Goal: Task Accomplishment & Management: Use online tool/utility

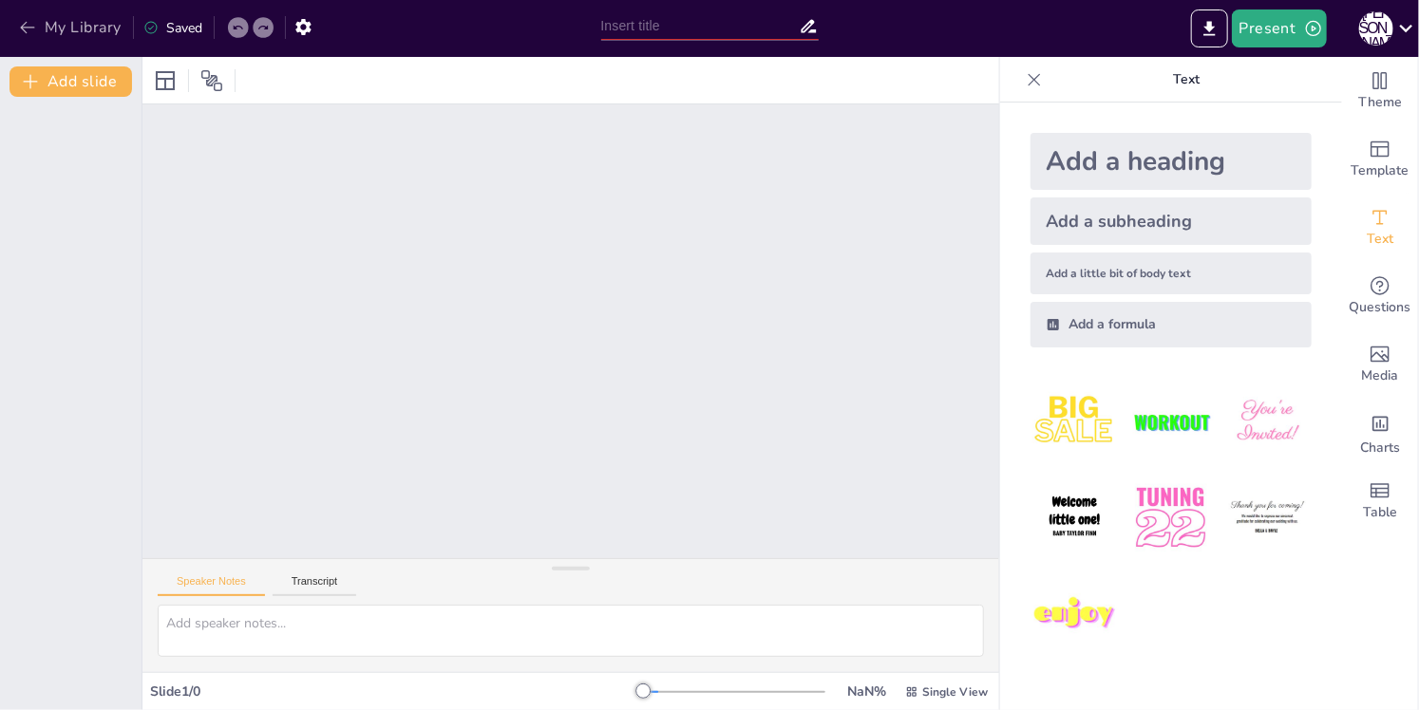
click at [58, 30] on button "My Library" at bounding box center [71, 27] width 115 height 30
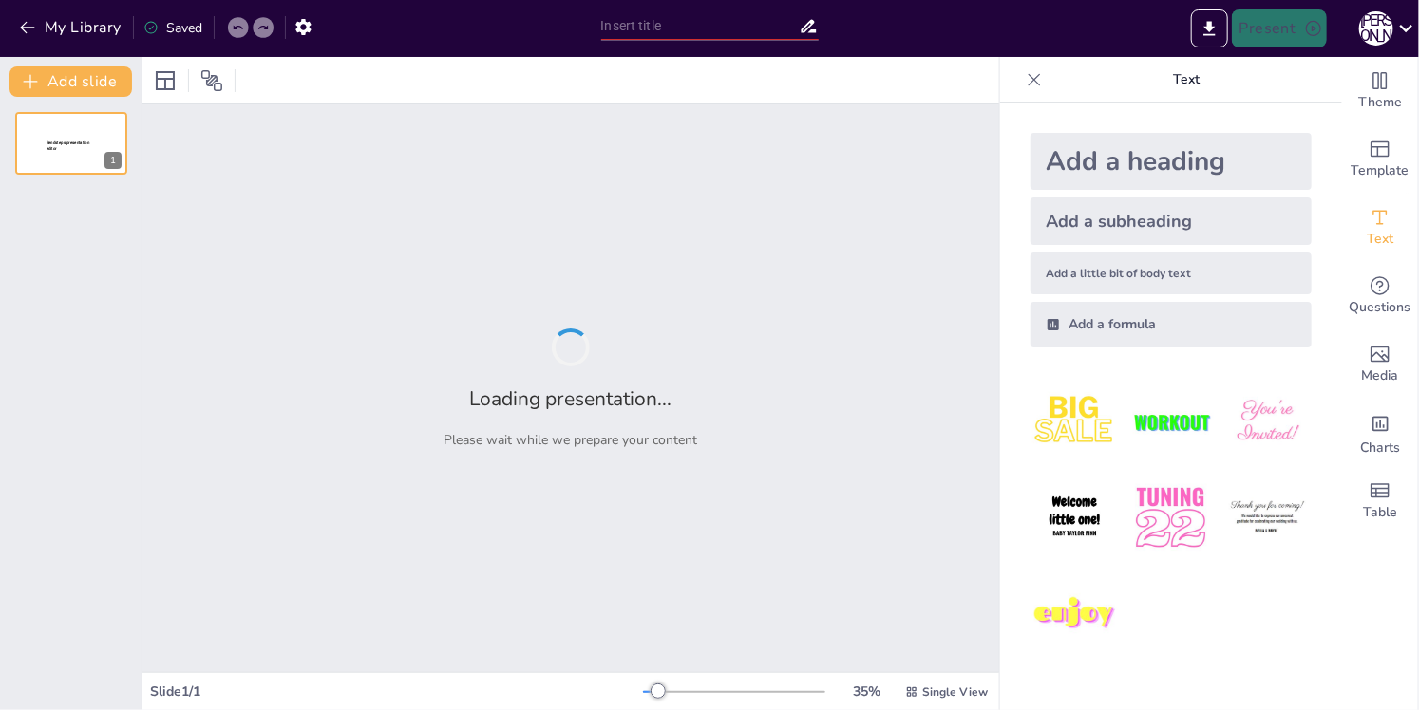
type input "Strategic Selection of Frame Erection Technology for Industrial Projects"
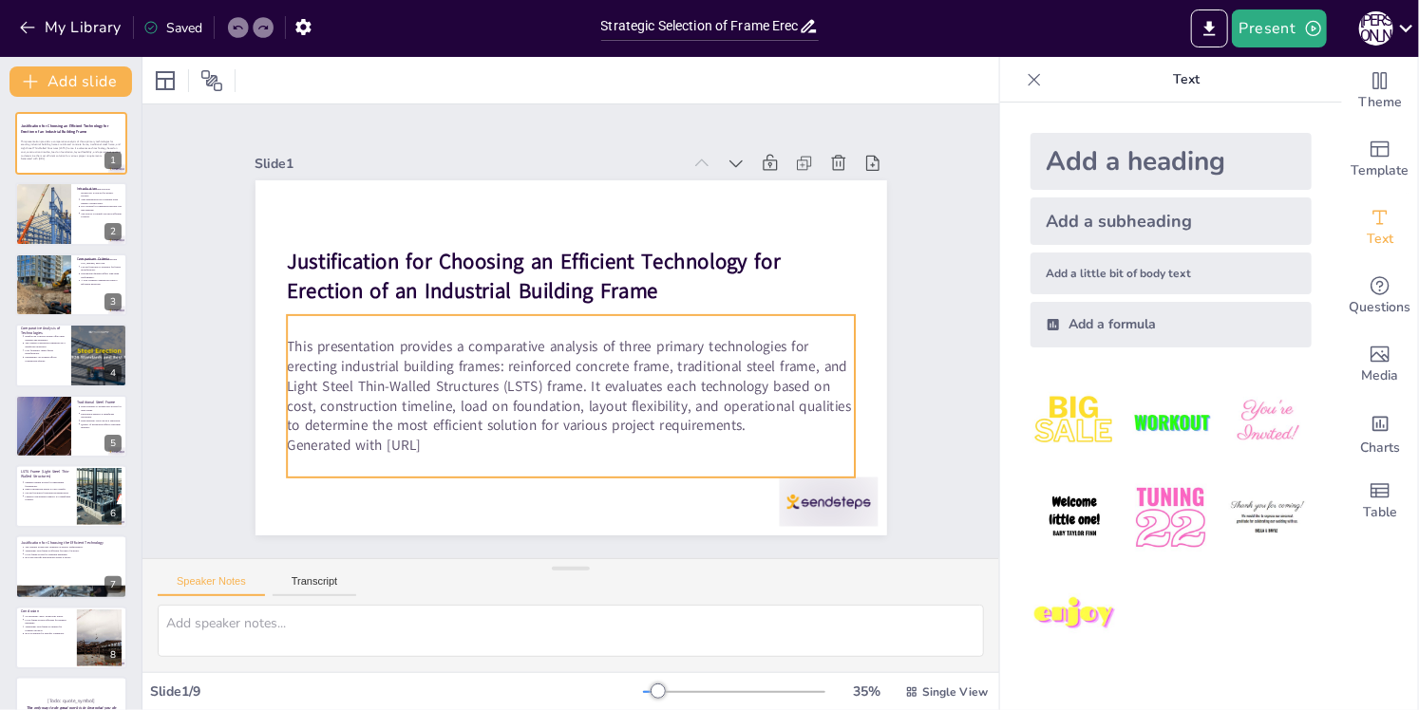
click at [443, 440] on p "Generated with [URL]" at bounding box center [513, 430] width 502 height 301
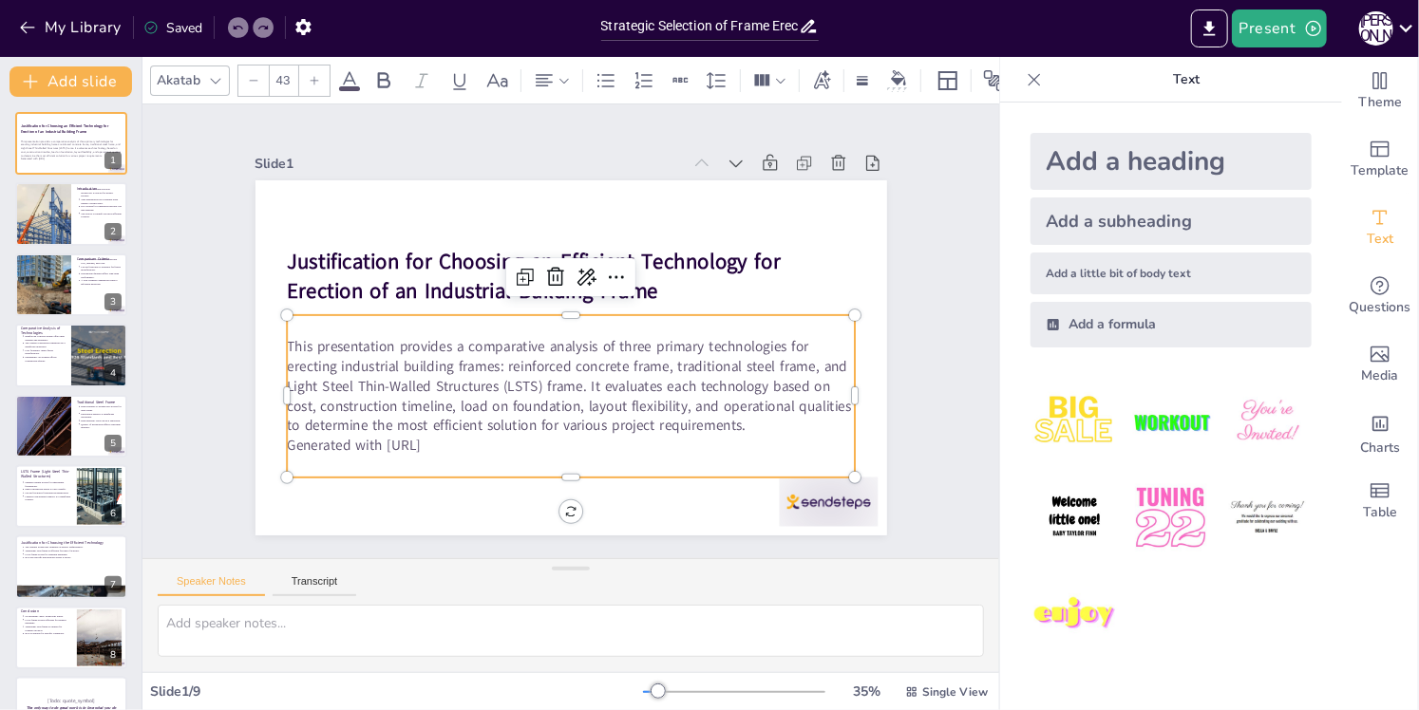
drag, startPoint x: 453, startPoint y: 443, endPoint x: 443, endPoint y: 441, distance: 10.6
click at [444, 441] on p "Generated with [URL]" at bounding box center [503, 424] width 471 height 350
click at [459, 431] on p "Generated with [URL]" at bounding box center [558, 442] width 567 height 79
click at [453, 432] on p "Generated with [URL]" at bounding box center [515, 427] width 502 height 301
click at [70, 219] on div at bounding box center [43, 214] width 86 height 65
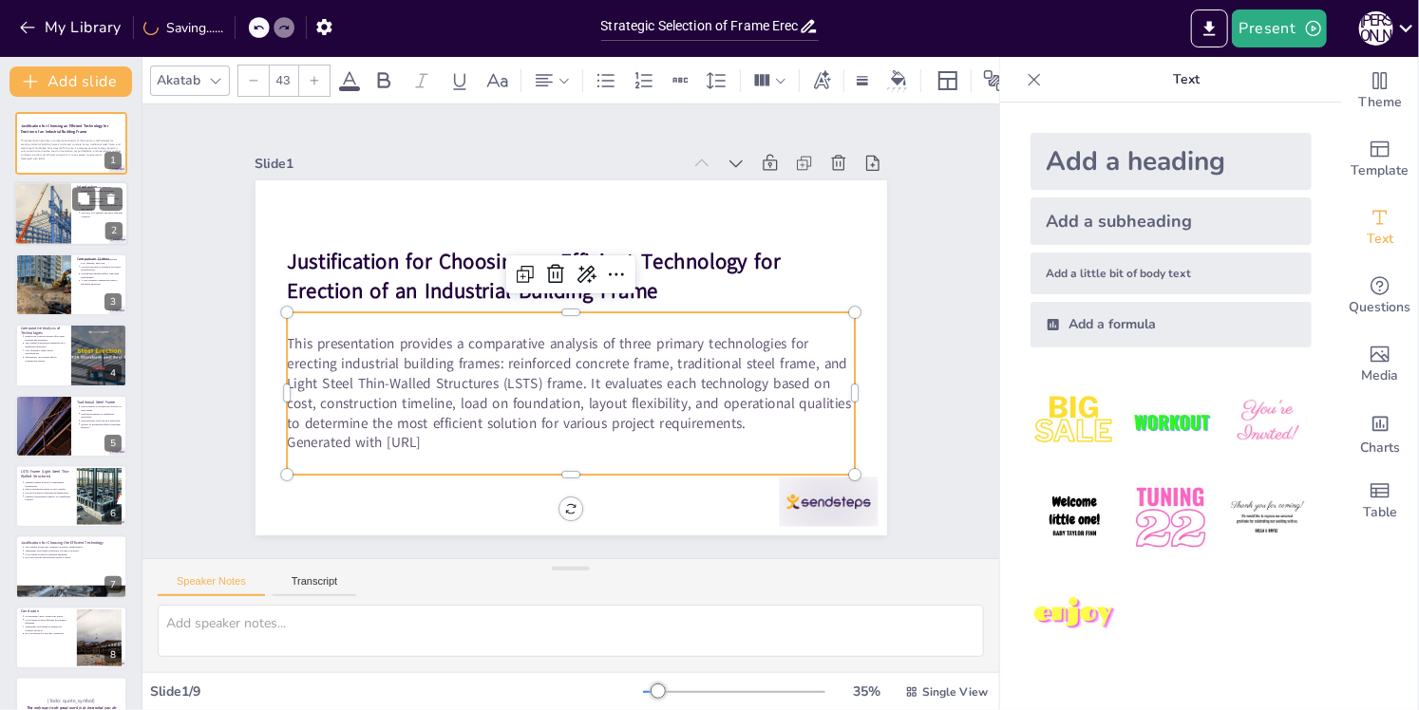
type textarea "Understanding the importance of choosing the right frame erection technology is…"
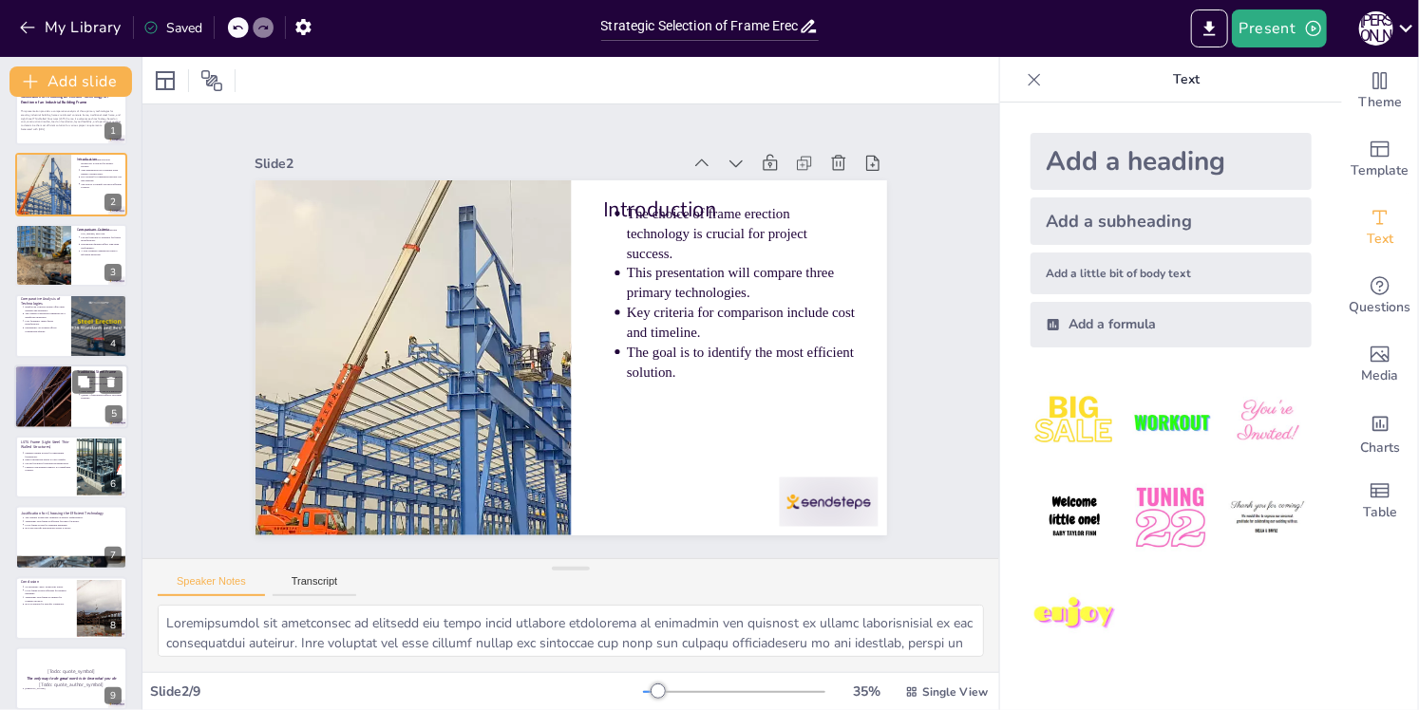
scroll to position [45, 0]
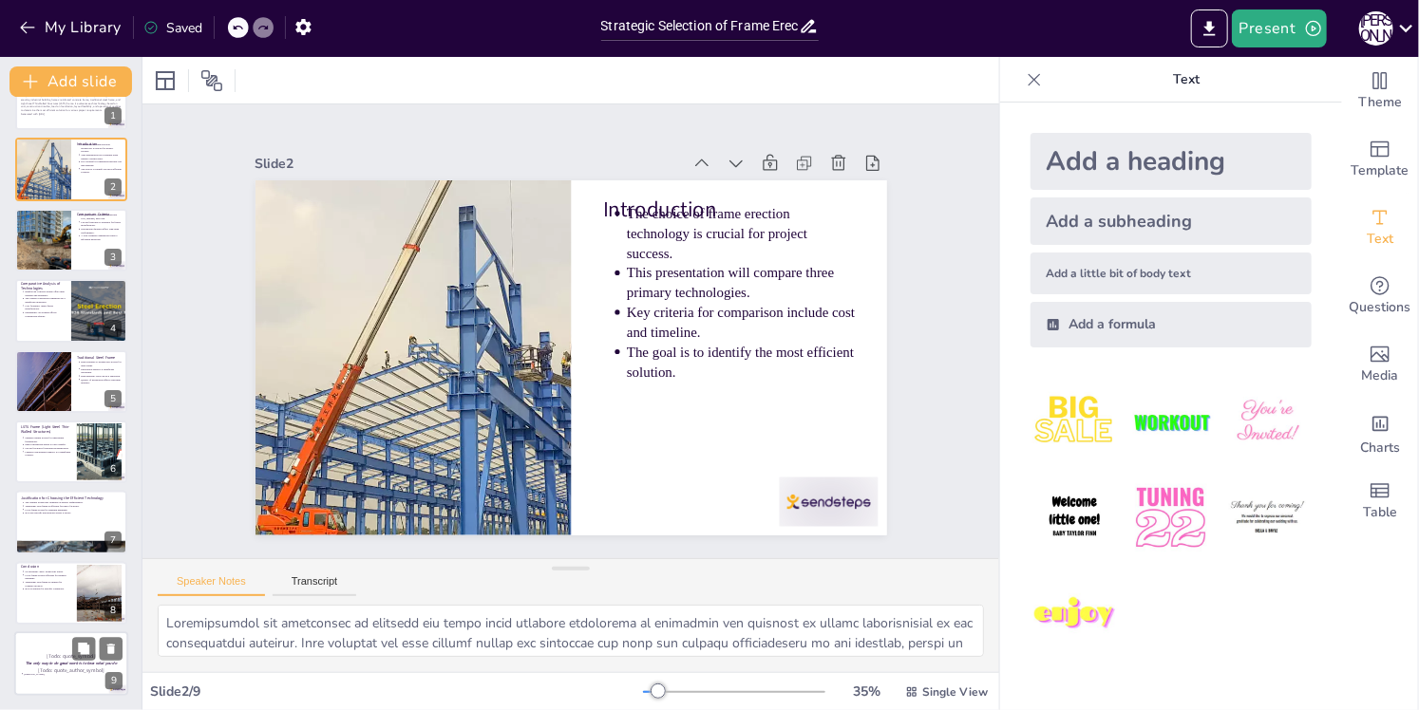
click at [64, 676] on div at bounding box center [71, 664] width 114 height 65
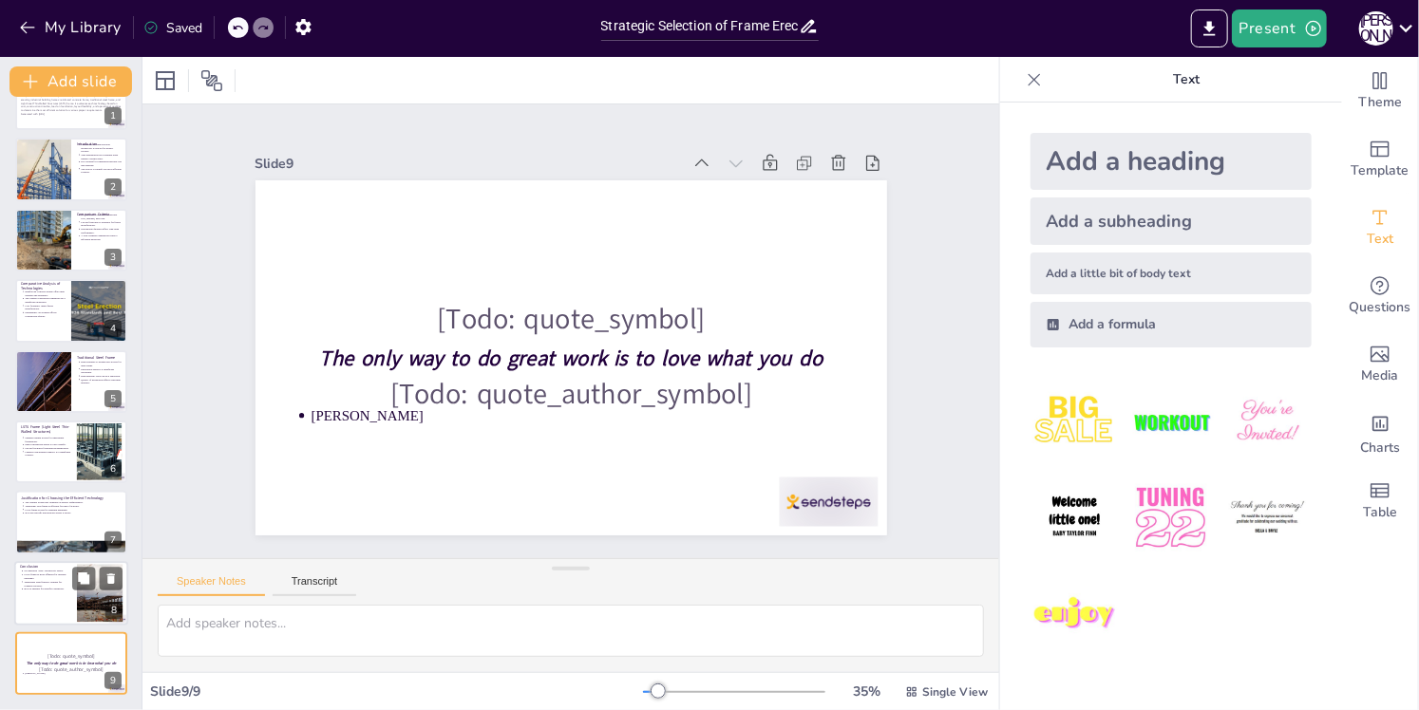
click at [48, 594] on div at bounding box center [71, 593] width 114 height 65
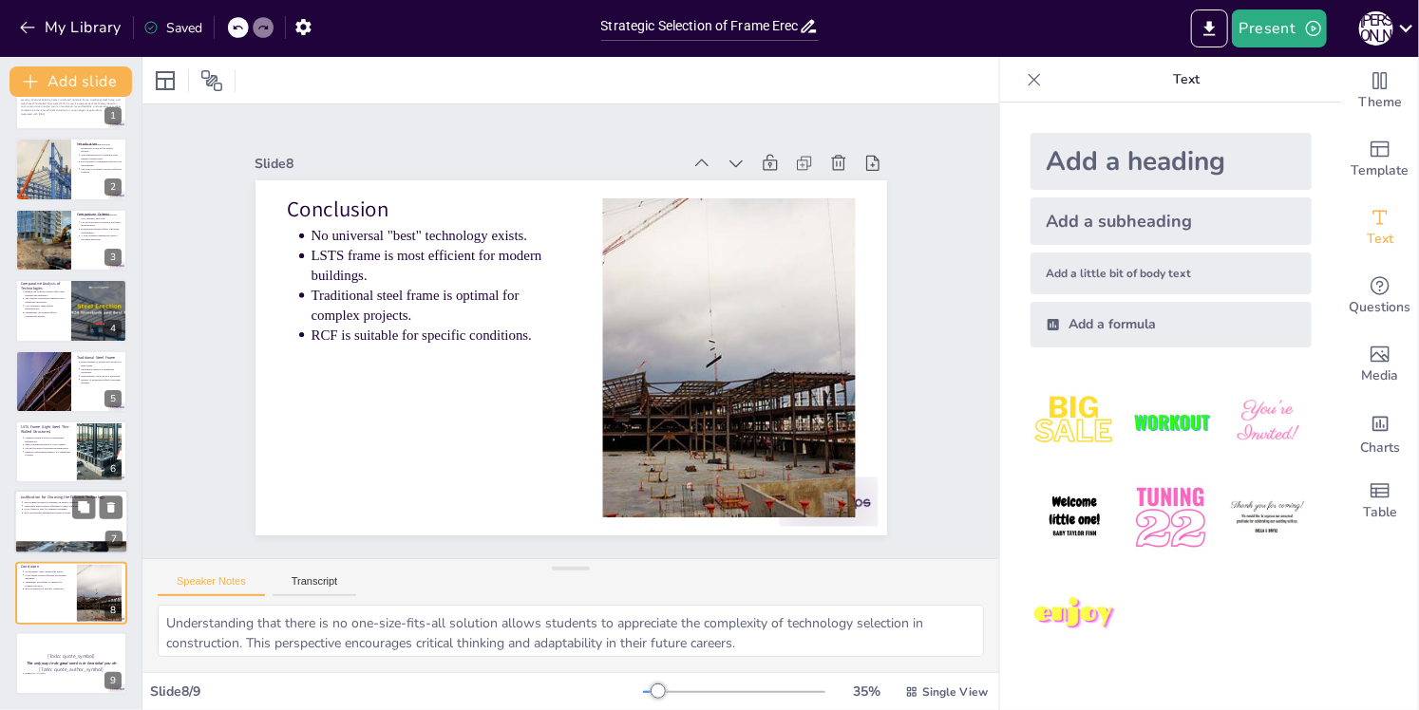
click at [43, 508] on p "LSTS frame is best for standard buildings." at bounding box center [73, 510] width 99 height 4
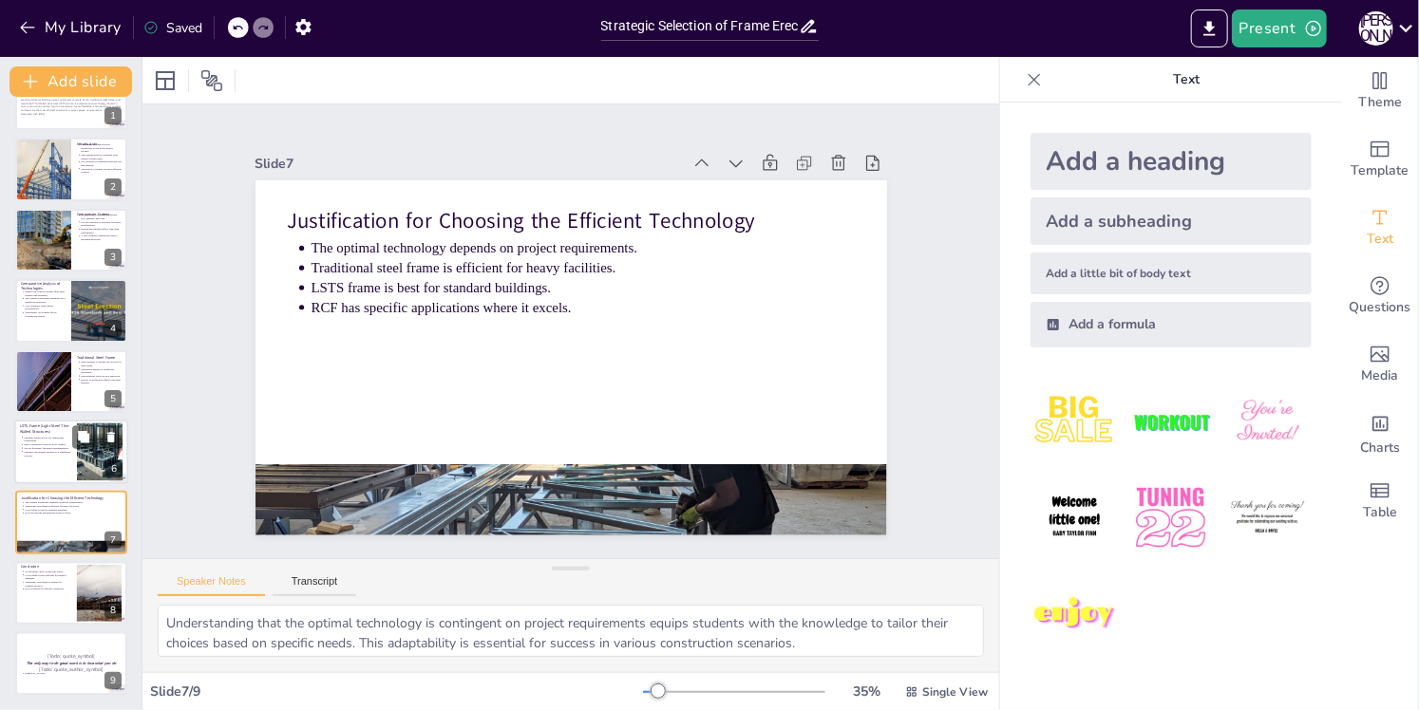
click at [47, 452] on p "Limited load-bearing capacity is a significant concern." at bounding box center [47, 454] width 47 height 8
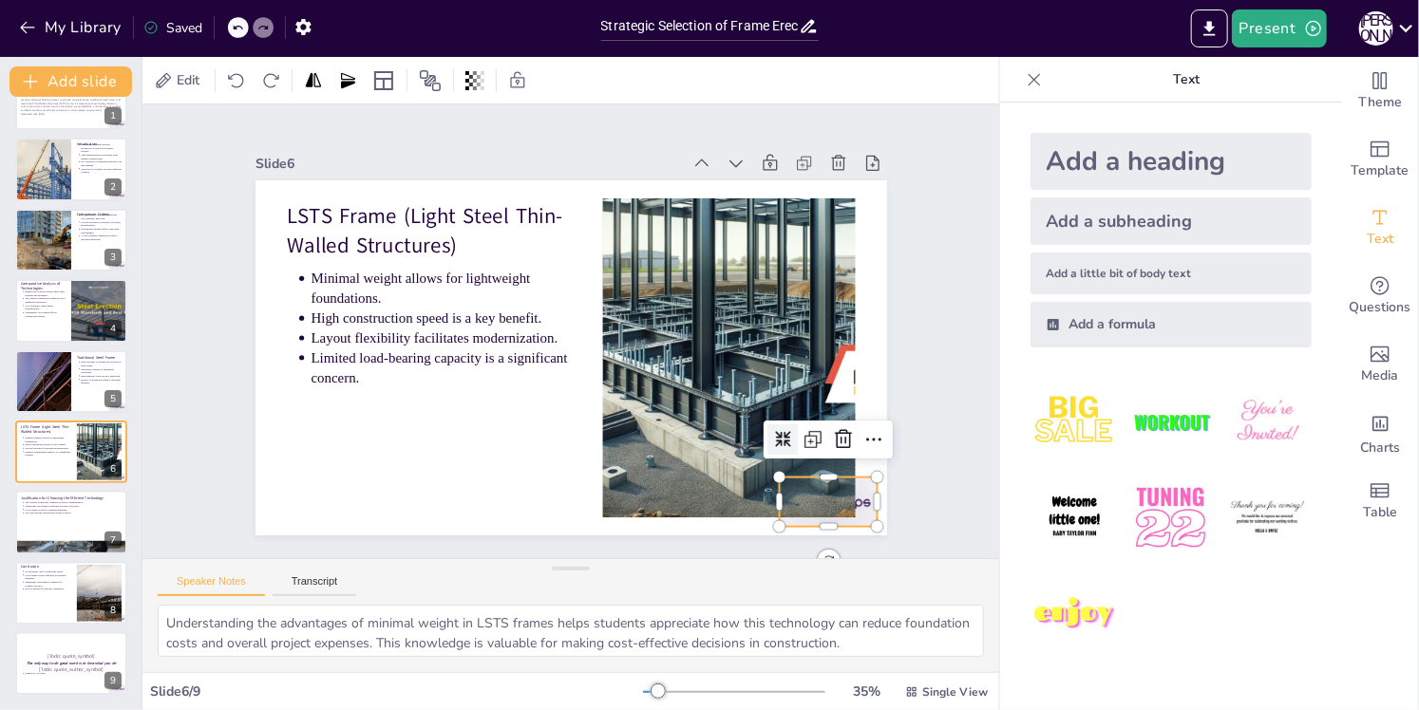
click at [792, 550] on div at bounding box center [737, 592] width 110 height 85
click at [791, 526] on icon at bounding box center [776, 541] width 30 height 30
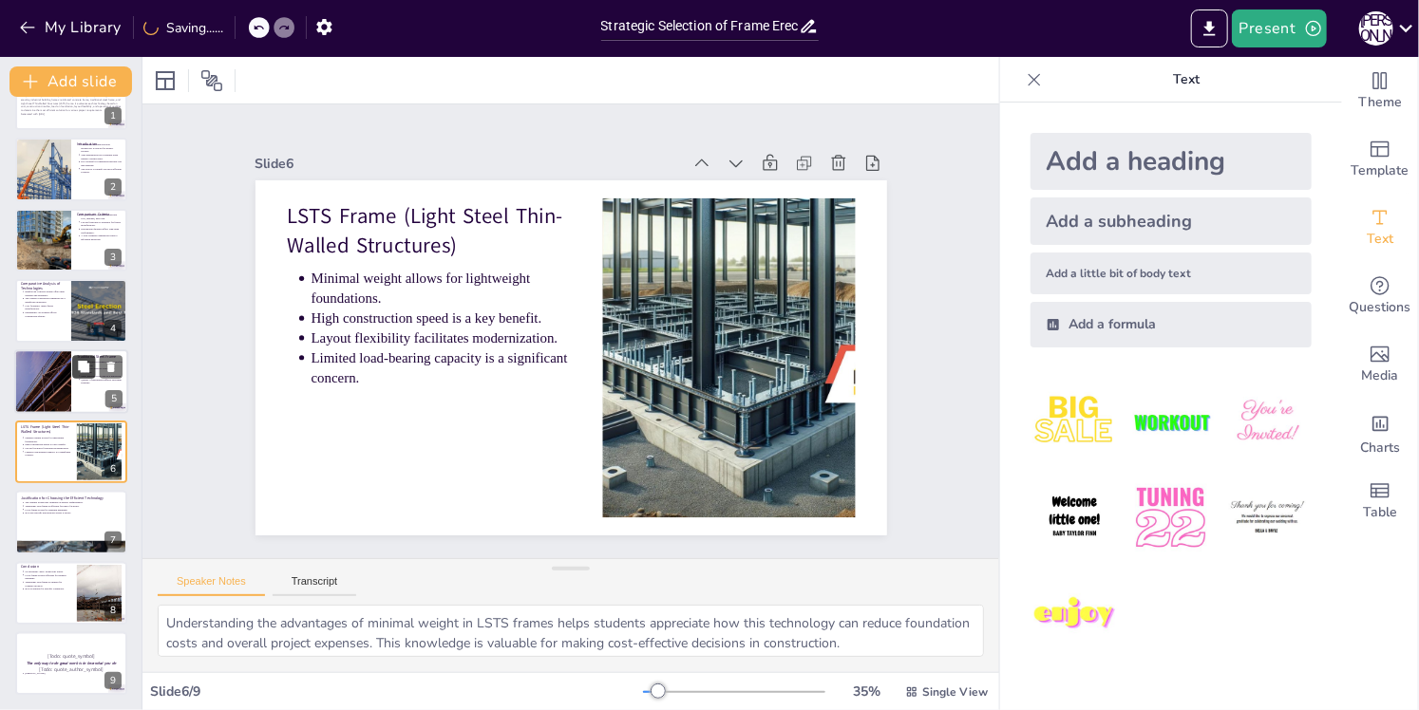
click at [91, 370] on button at bounding box center [83, 366] width 23 height 23
type textarea "Understanding the high strength-to-weight ratio of traditional steel frames all…"
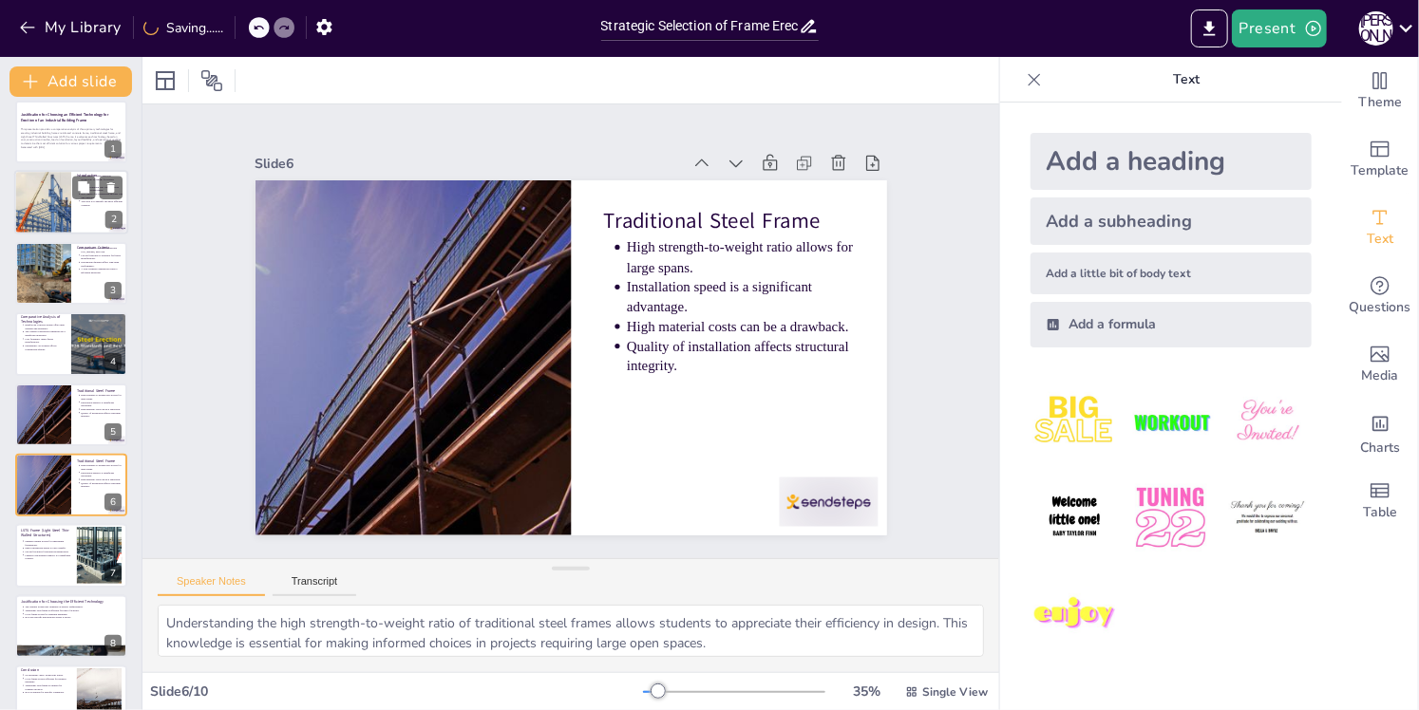
scroll to position [0, 0]
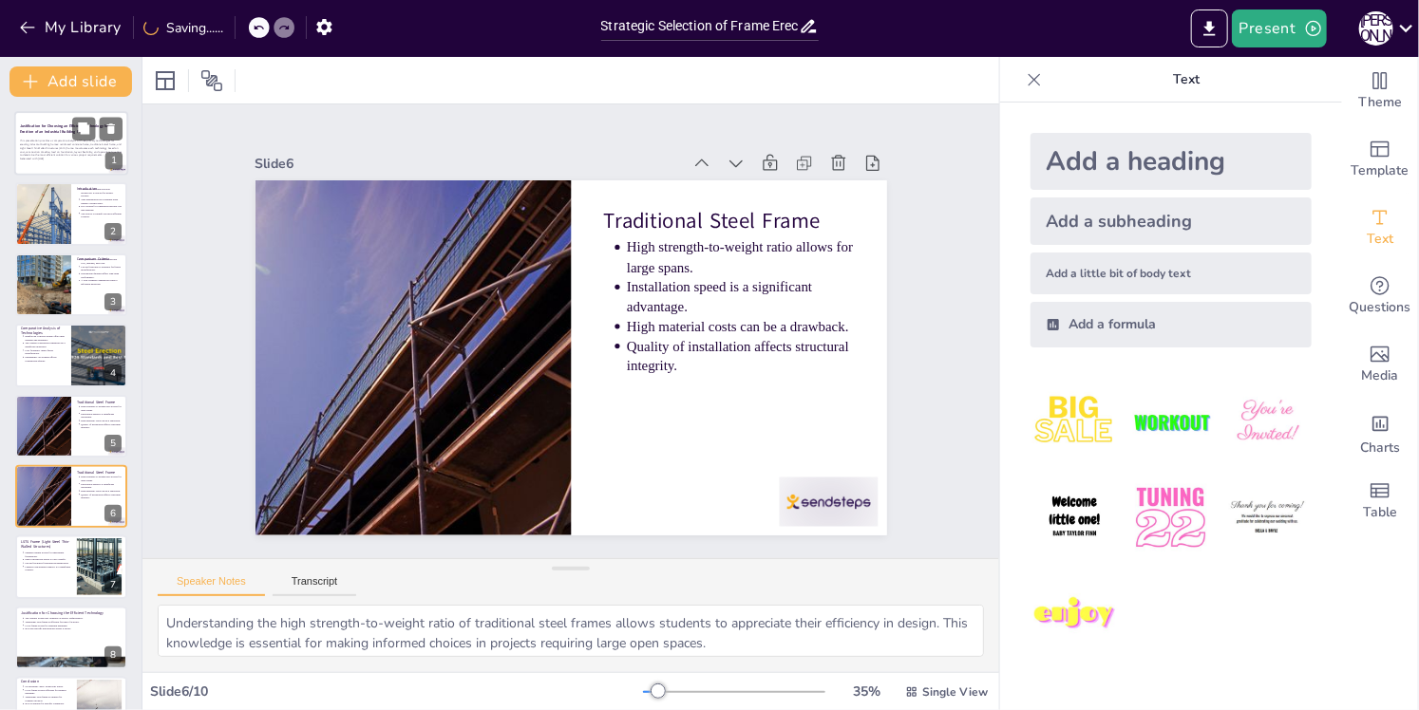
click at [77, 156] on p "This presentation provides a comparative analysis of three primary technologies…" at bounding box center [71, 149] width 103 height 18
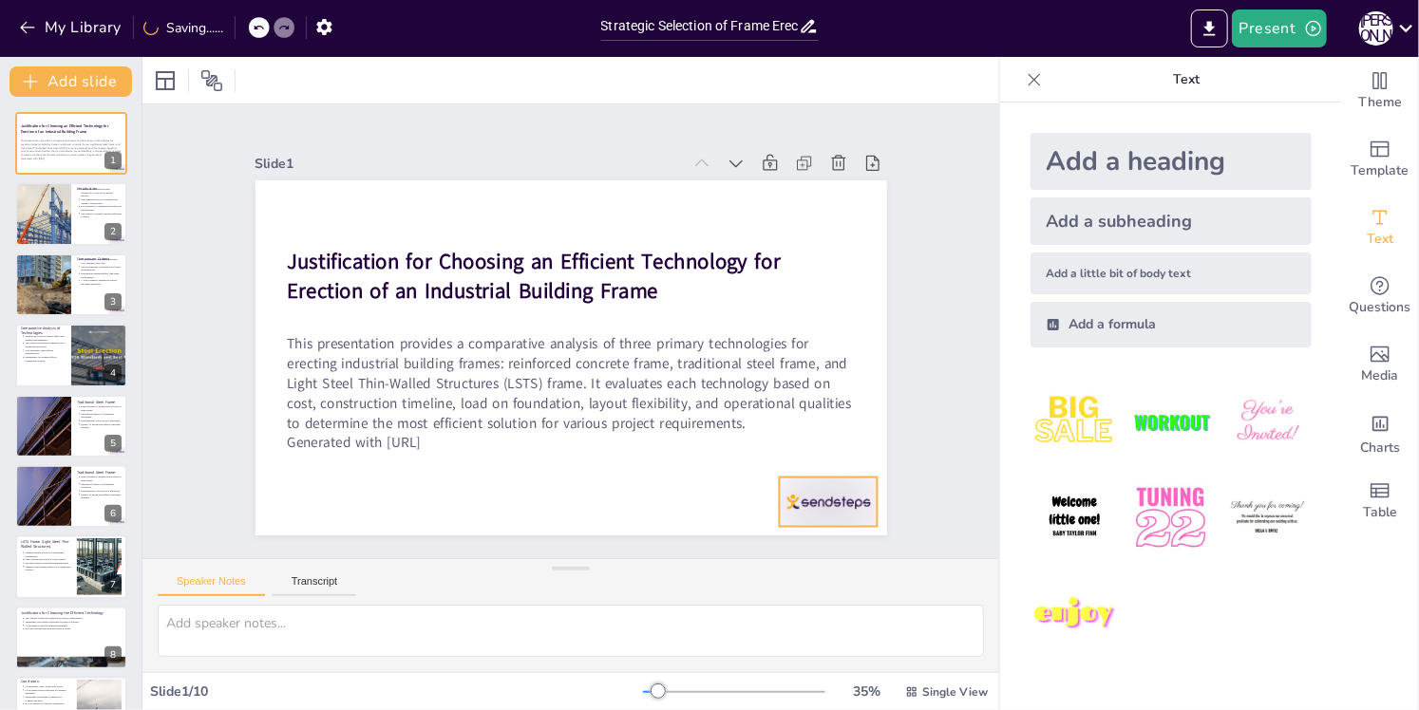
click at [764, 562] on div at bounding box center [708, 608] width 110 height 92
click at [791, 526] on icon at bounding box center [776, 541] width 30 height 30
click at [61, 211] on div at bounding box center [43, 214] width 86 height 65
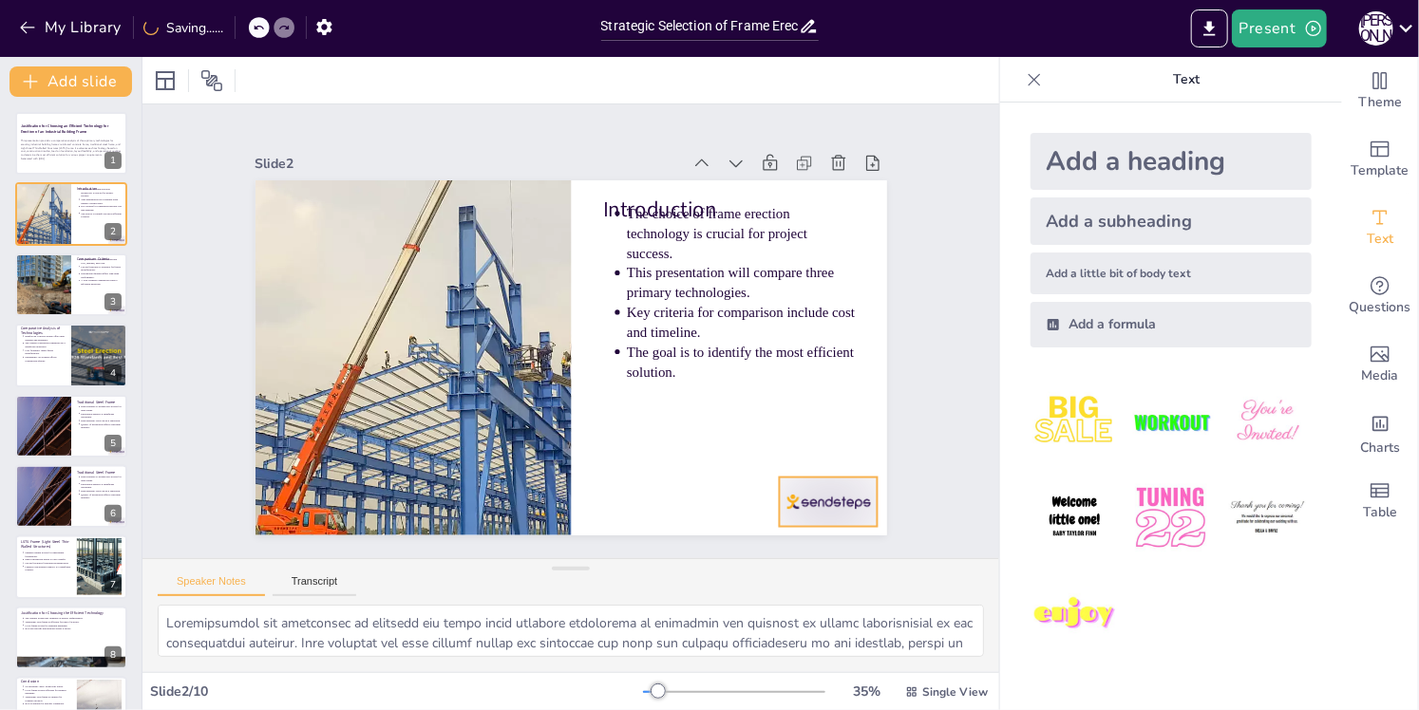
drag, startPoint x: 792, startPoint y: 494, endPoint x: 808, endPoint y: 489, distance: 16.8
click at [527, 575] on div at bounding box center [488, 629] width 78 height 109
click at [768, 546] on icon at bounding box center [752, 561] width 31 height 31
click at [82, 293] on div at bounding box center [71, 285] width 114 height 65
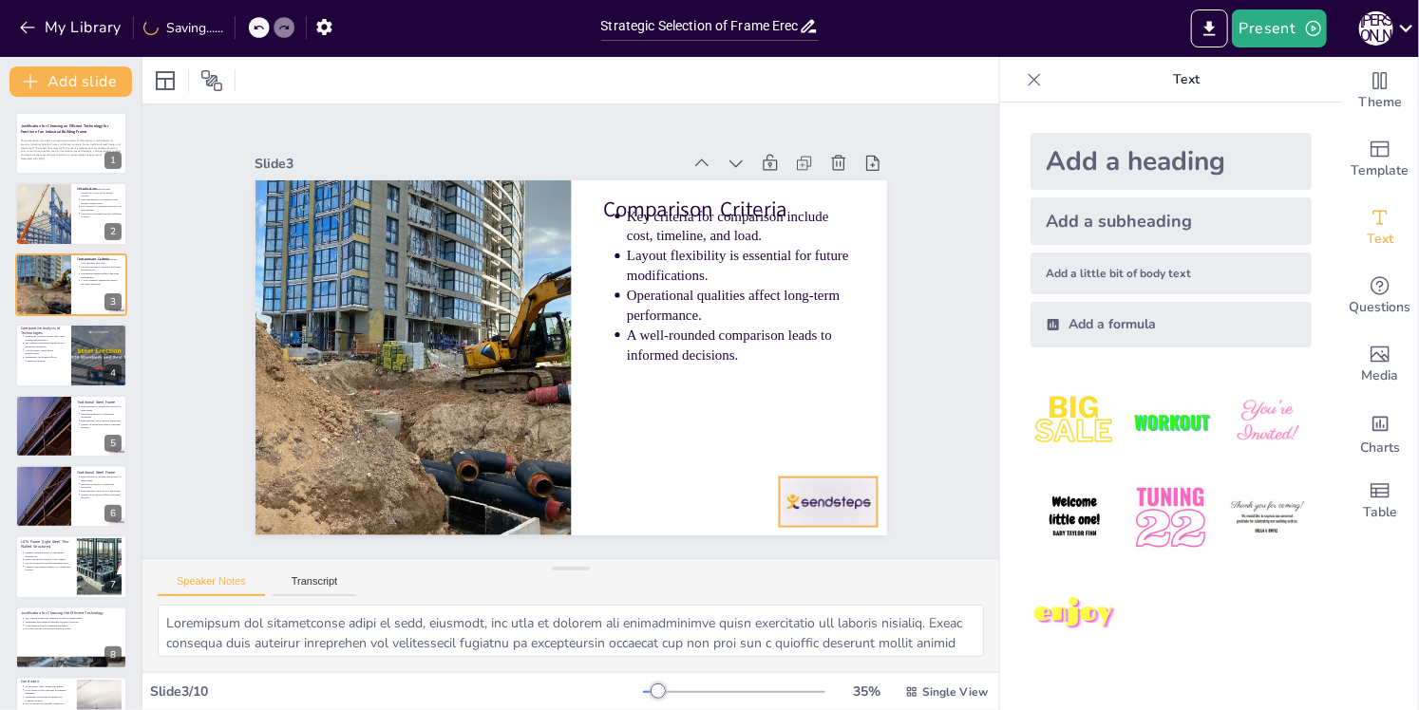
click at [764, 562] on div at bounding box center [708, 608] width 110 height 92
click at [446, 579] on icon at bounding box center [434, 591] width 25 height 25
click at [92, 350] on button at bounding box center [83, 341] width 23 height 23
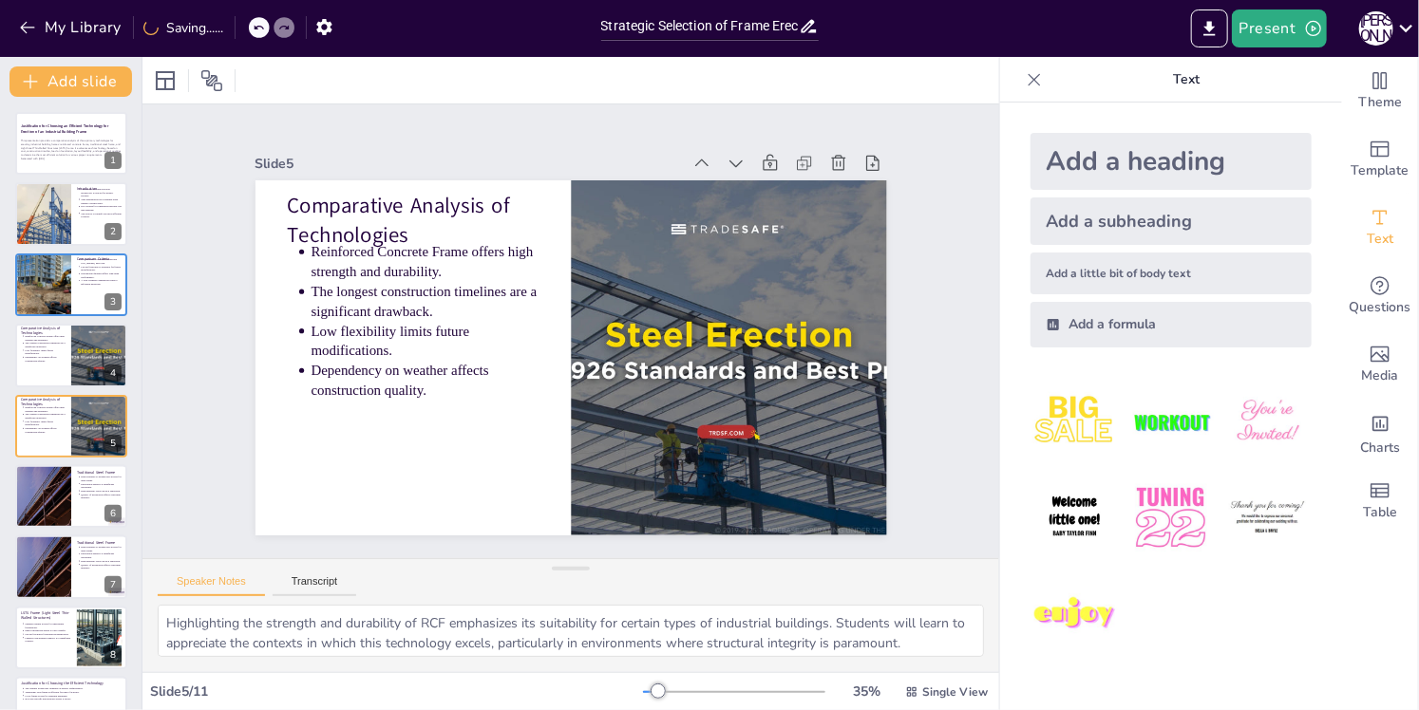
scroll to position [23, 0]
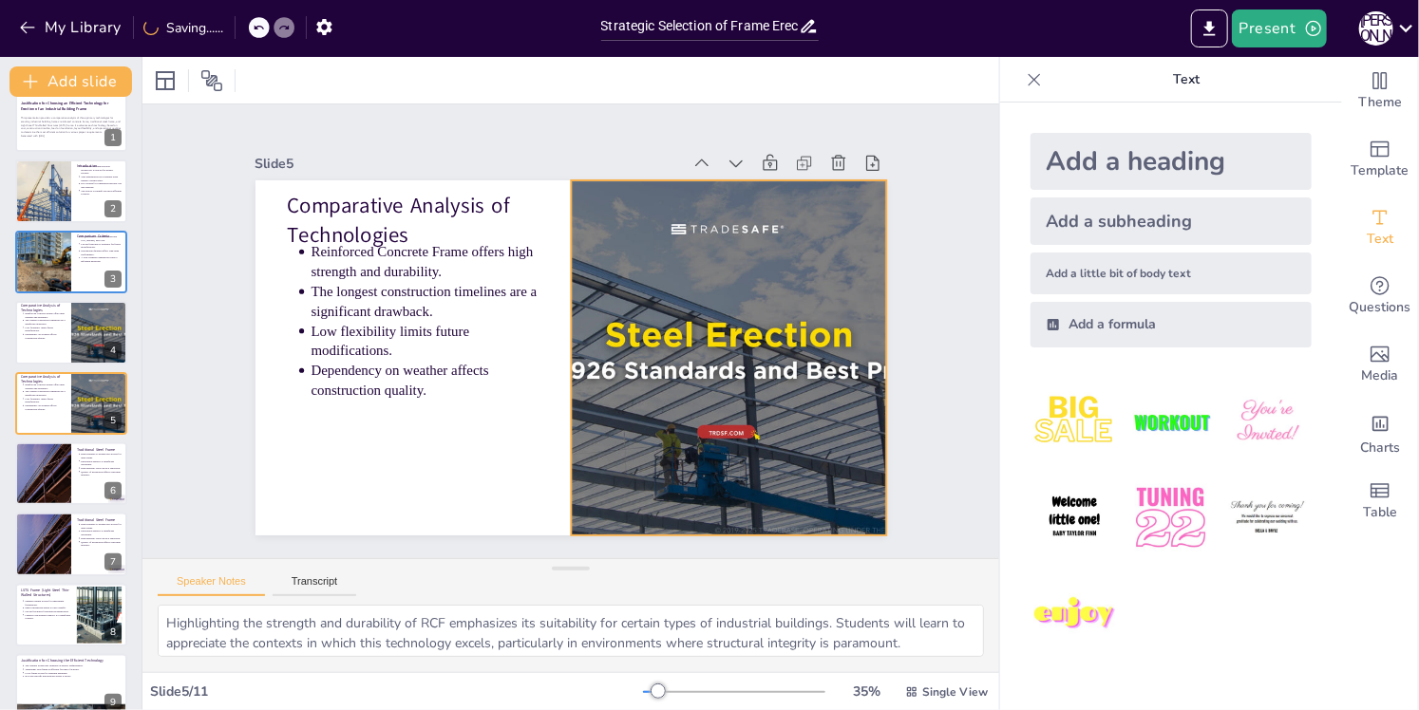
click at [844, 497] on div at bounding box center [704, 419] width 728 height 585
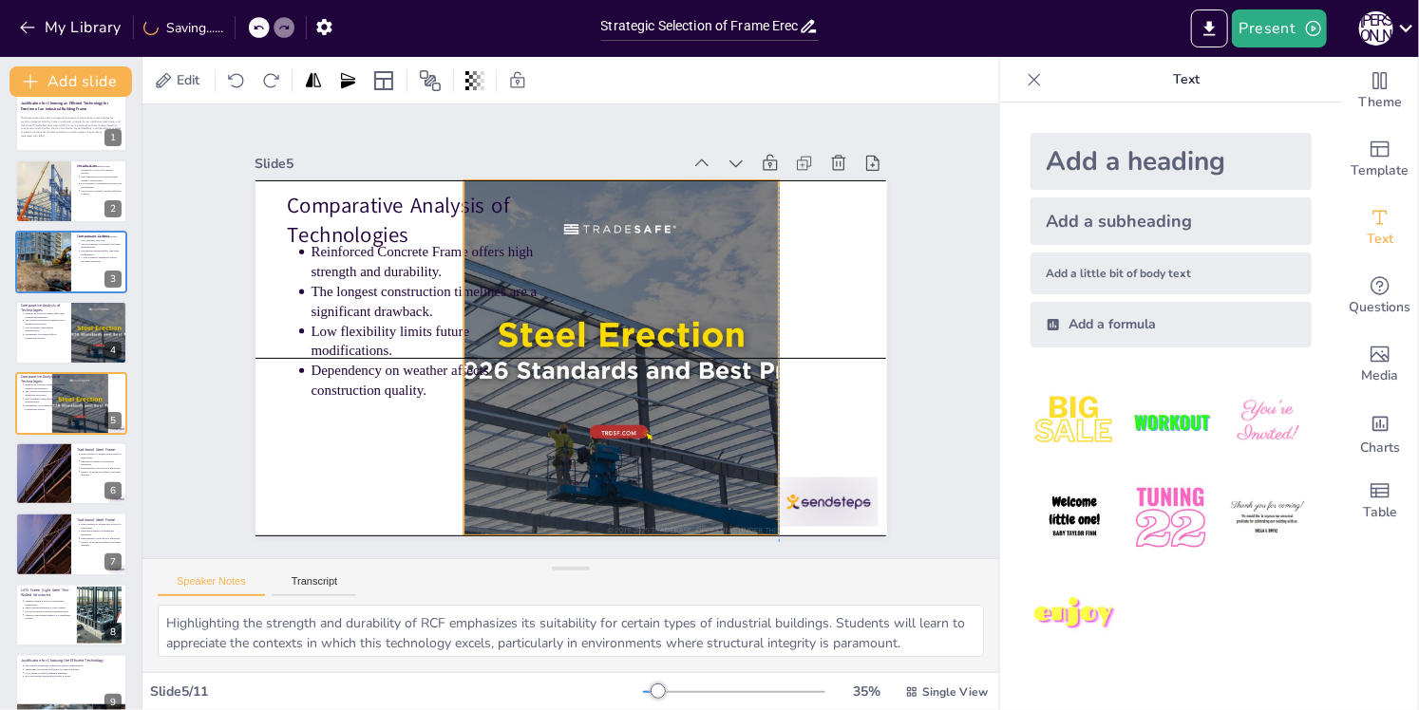
drag, startPoint x: 797, startPoint y: 498, endPoint x: 700, endPoint y: 505, distance: 97.2
click at [695, 505] on div at bounding box center [614, 367] width 699 height 481
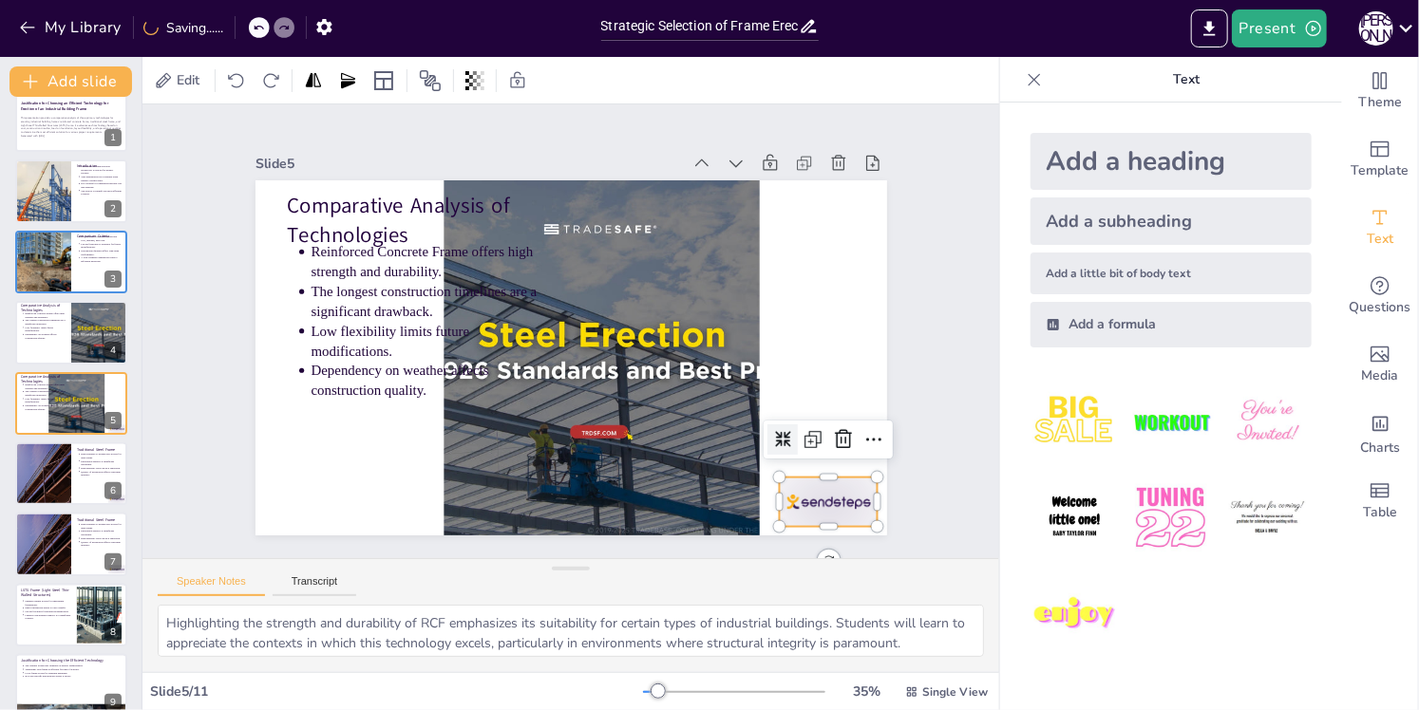
click at [811, 504] on div at bounding box center [809, 529] width 104 height 60
click at [765, 548] on icon at bounding box center [754, 560] width 24 height 25
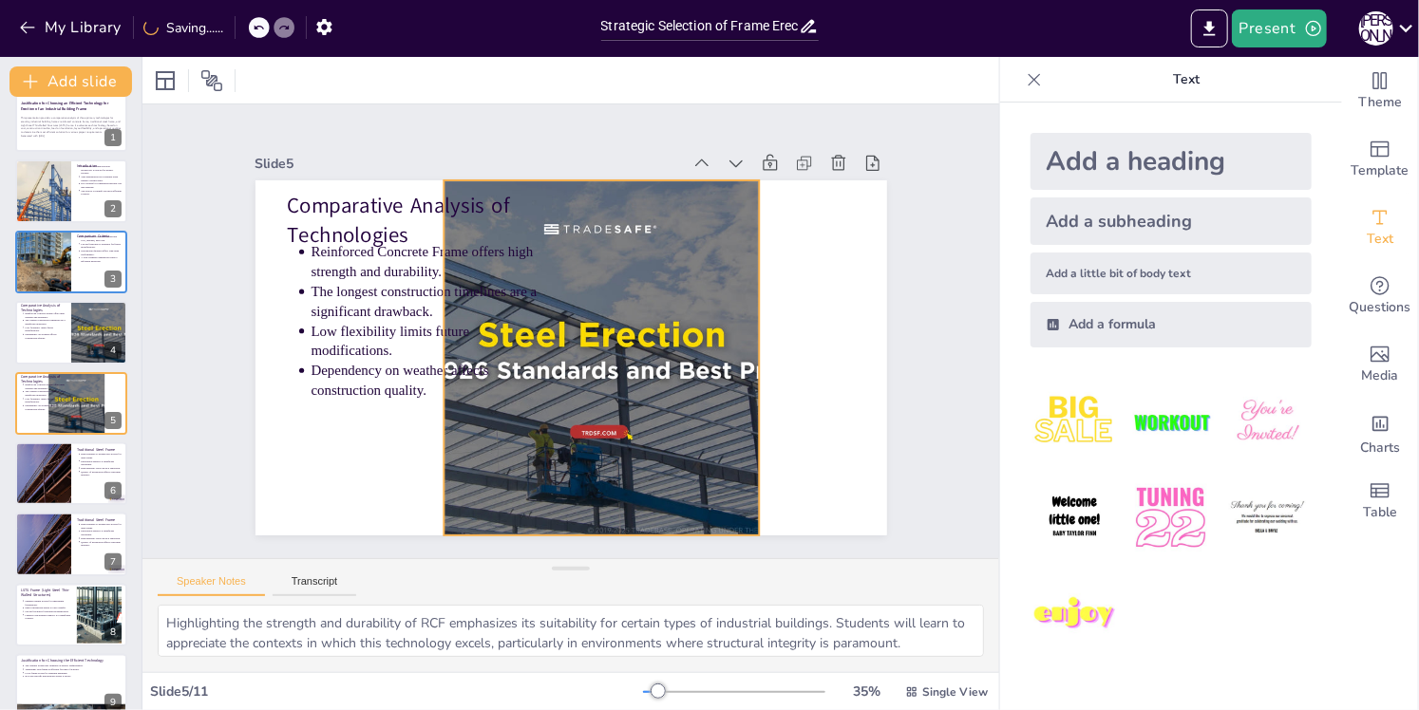
click at [642, 434] on div at bounding box center [592, 367] width 718 height 536
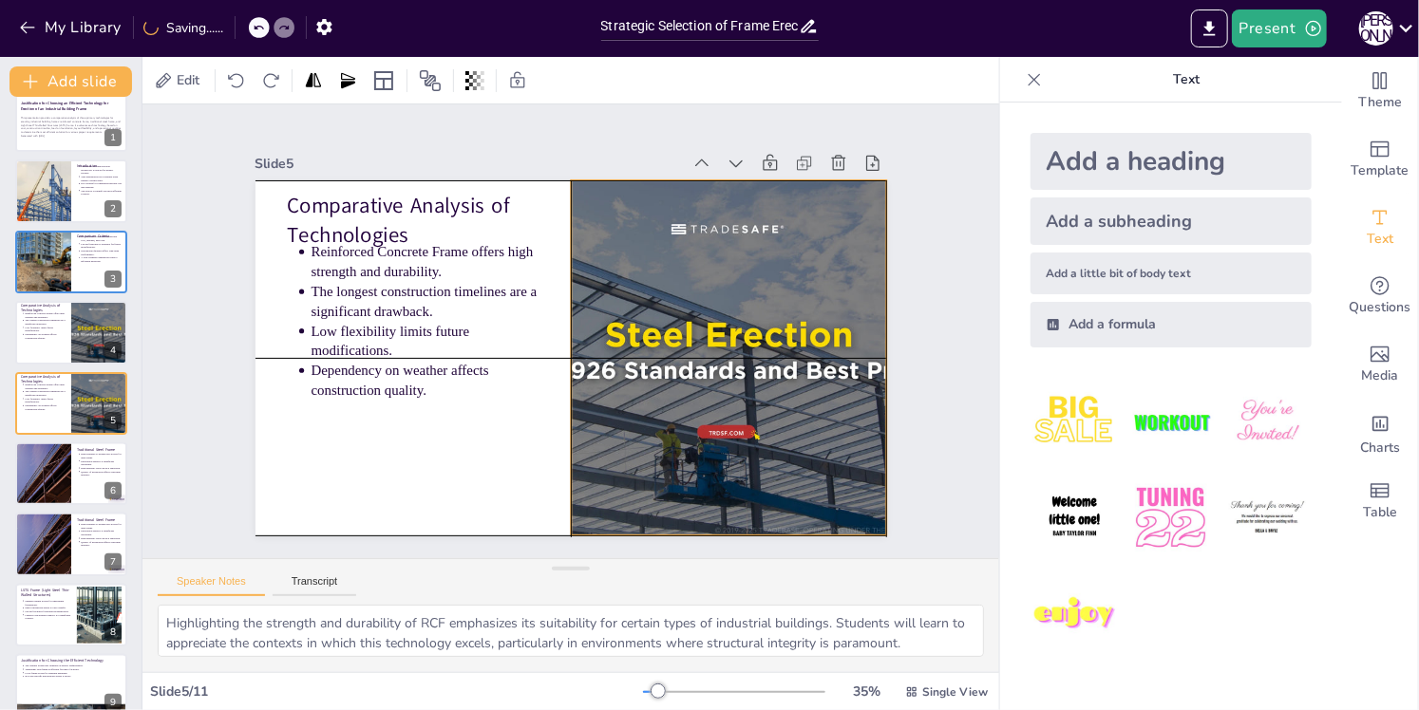
drag, startPoint x: 617, startPoint y: 435, endPoint x: 743, endPoint y: 436, distance: 125.4
click at [743, 436] on div at bounding box center [719, 390] width 699 height 481
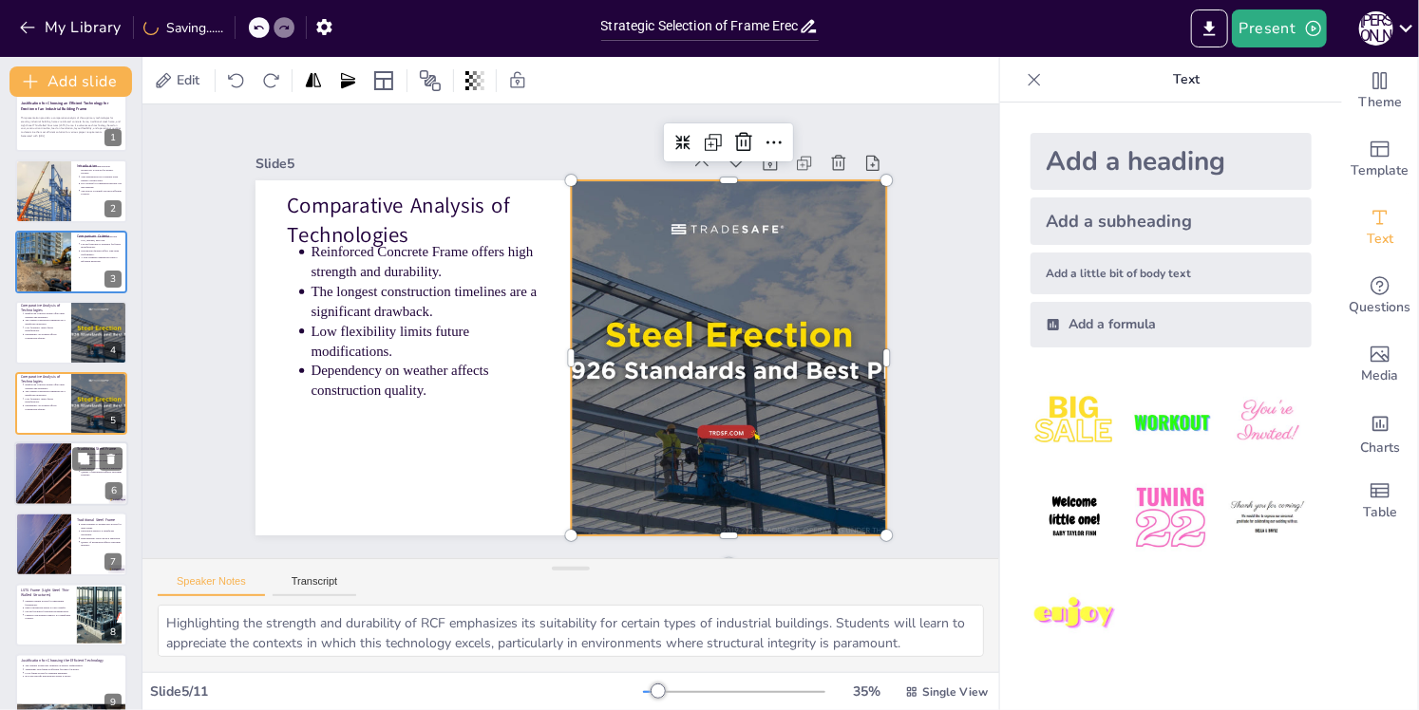
click at [93, 479] on div at bounding box center [71, 474] width 114 height 65
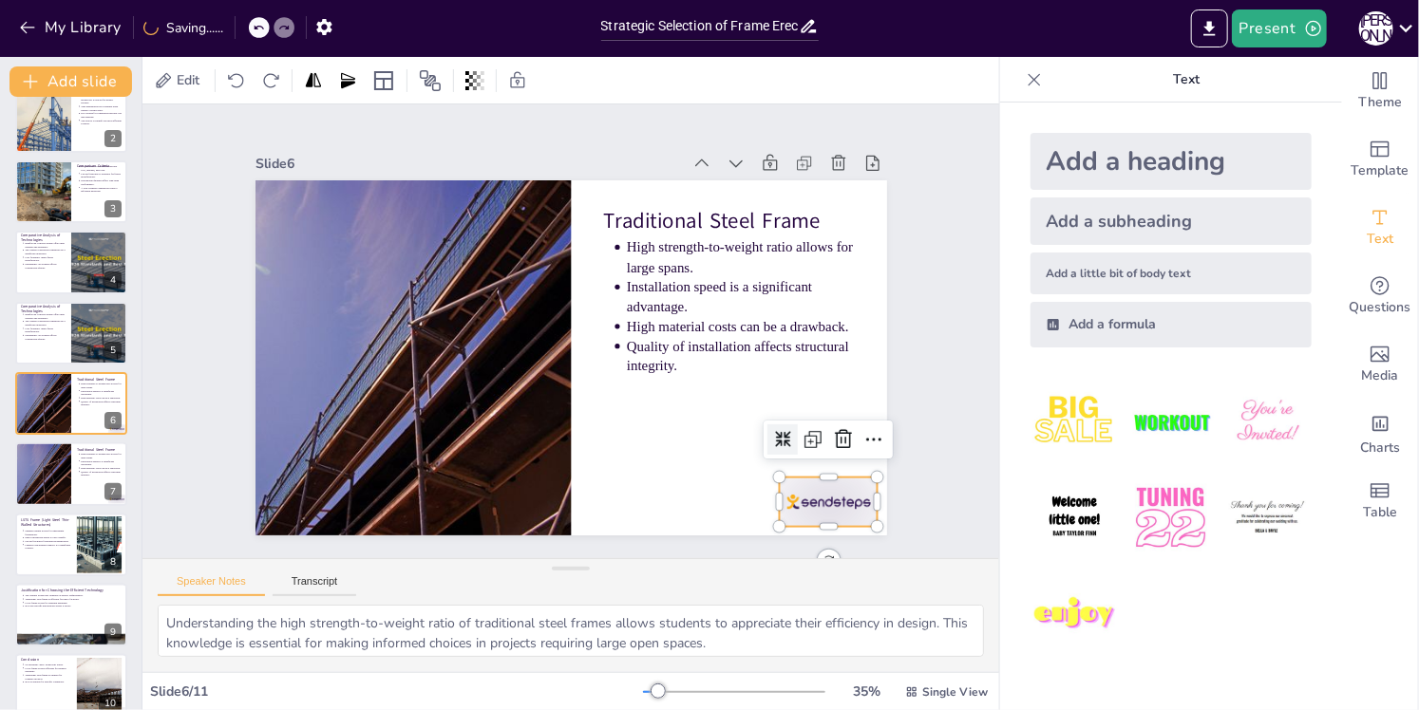
click at [405, 518] on div at bounding box center [375, 570] width 60 height 104
click at [764, 549] on icon at bounding box center [753, 561] width 24 height 25
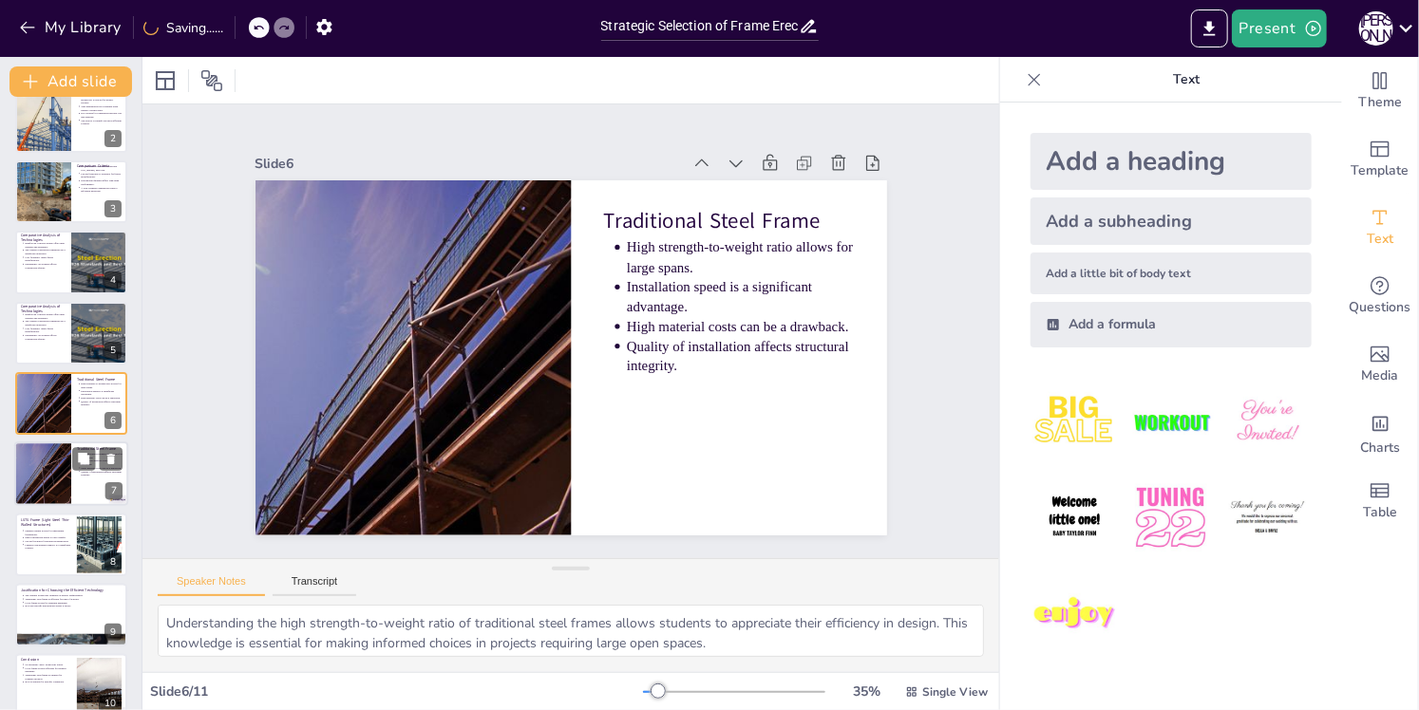
click at [47, 462] on div at bounding box center [42, 475] width 97 height 65
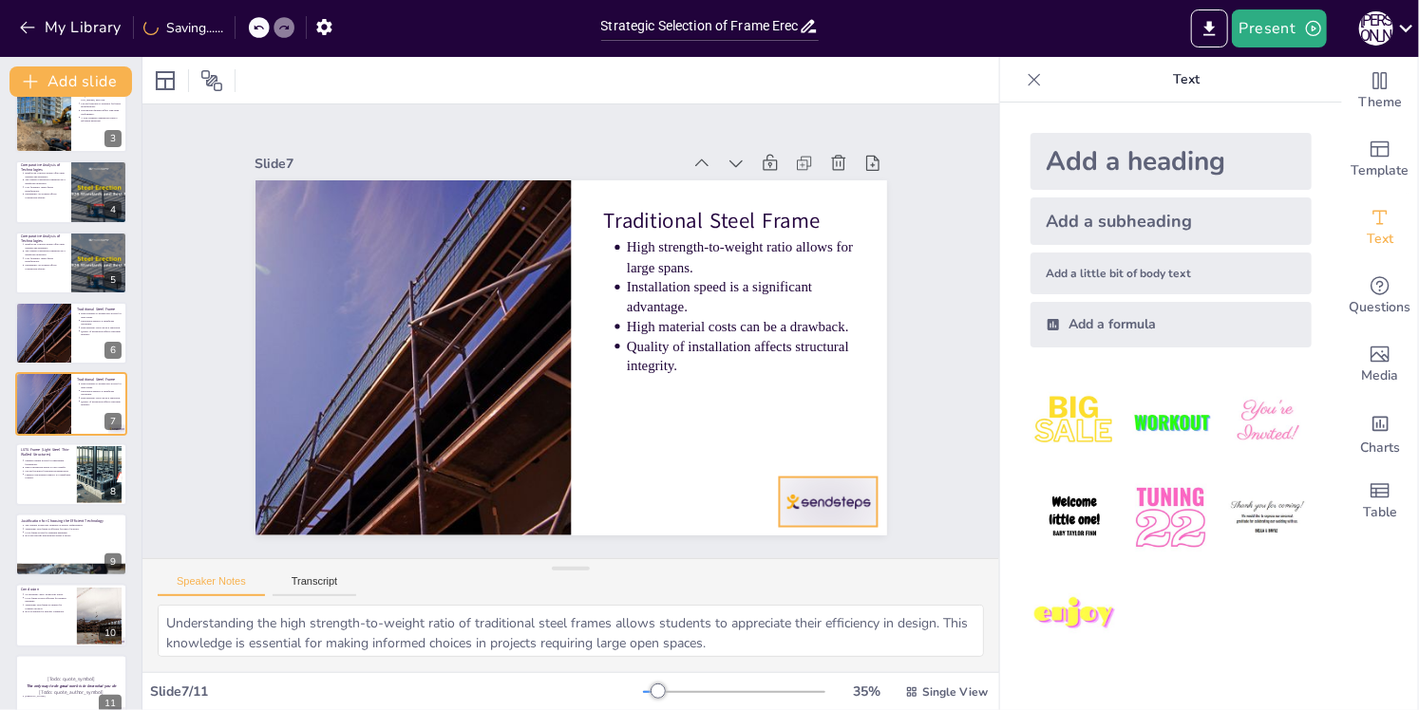
click at [777, 550] on div at bounding box center [737, 592] width 110 height 85
click at [811, 504] on icon at bounding box center [797, 518] width 28 height 28
click at [62, 490] on div at bounding box center [71, 475] width 114 height 65
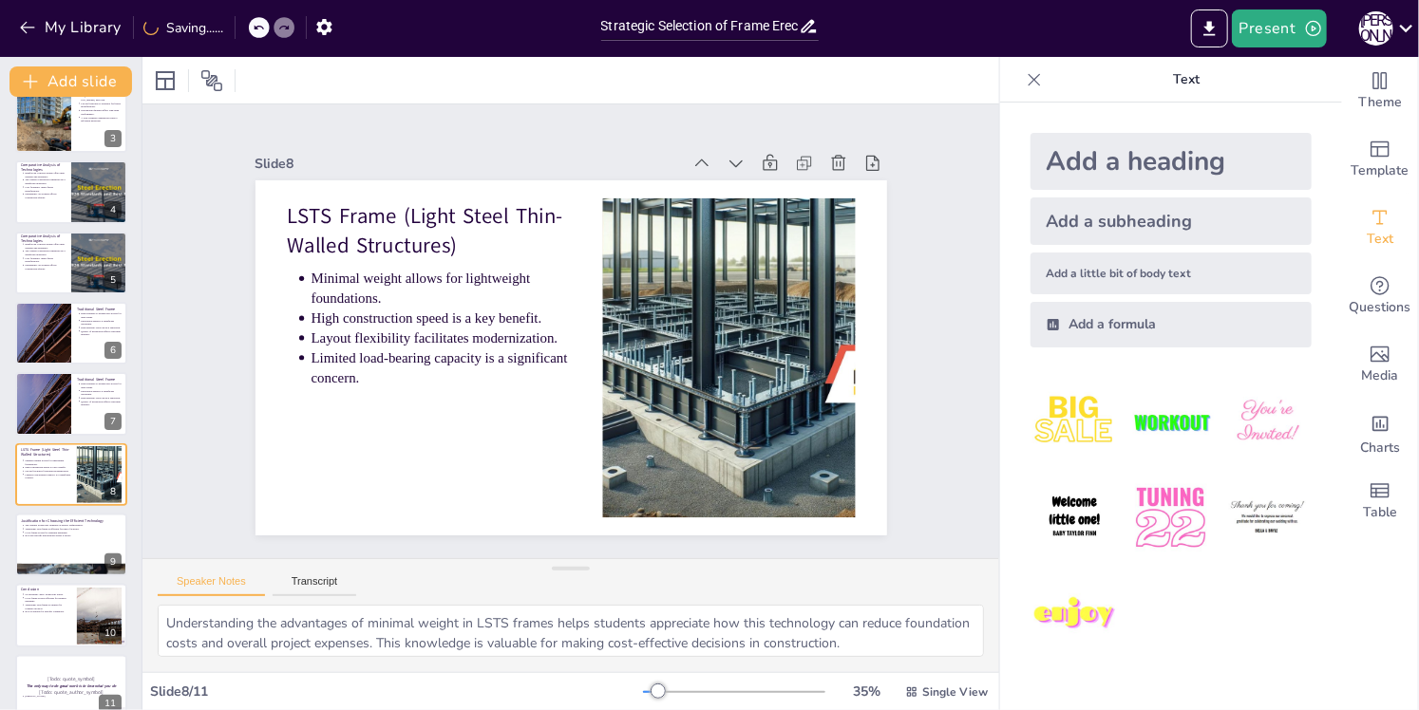
scroll to position [186, 0]
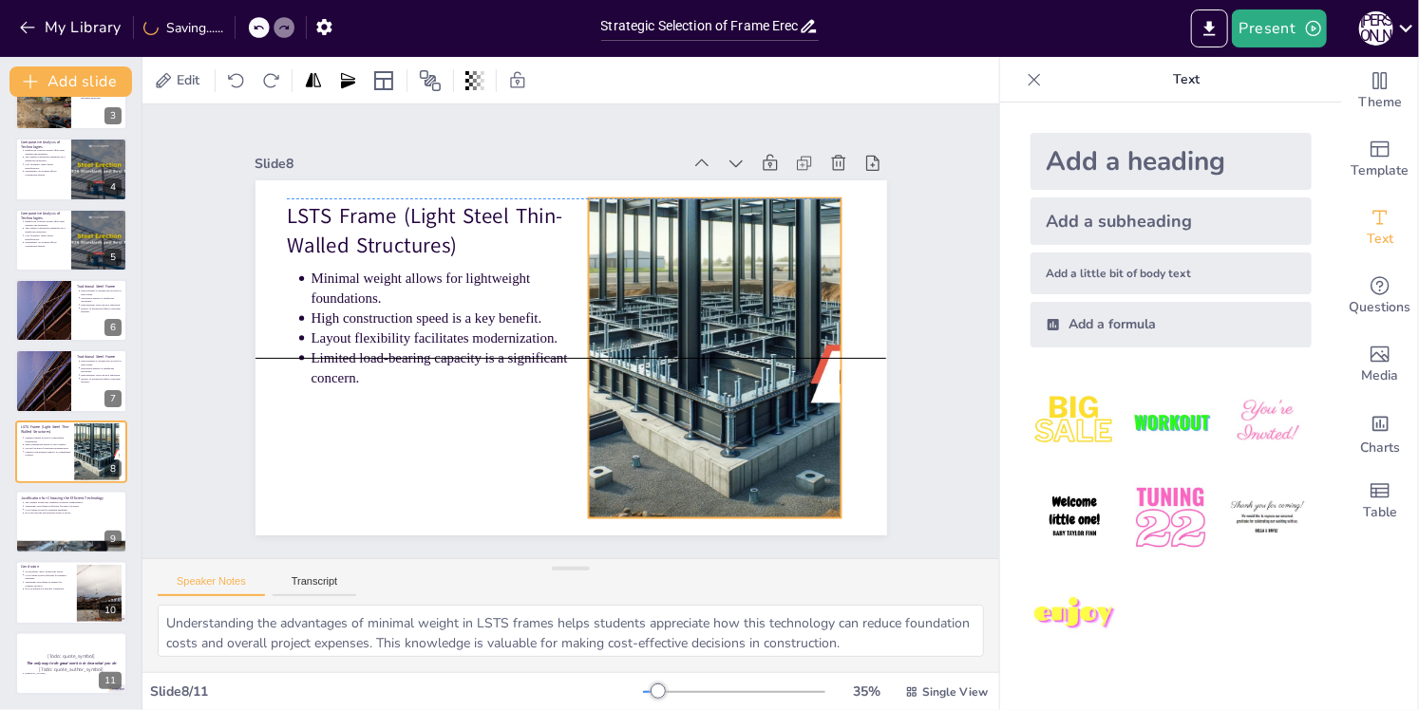
click at [788, 477] on div at bounding box center [660, 447] width 636 height 617
click at [97, 505] on div at bounding box center [97, 507] width 50 height 23
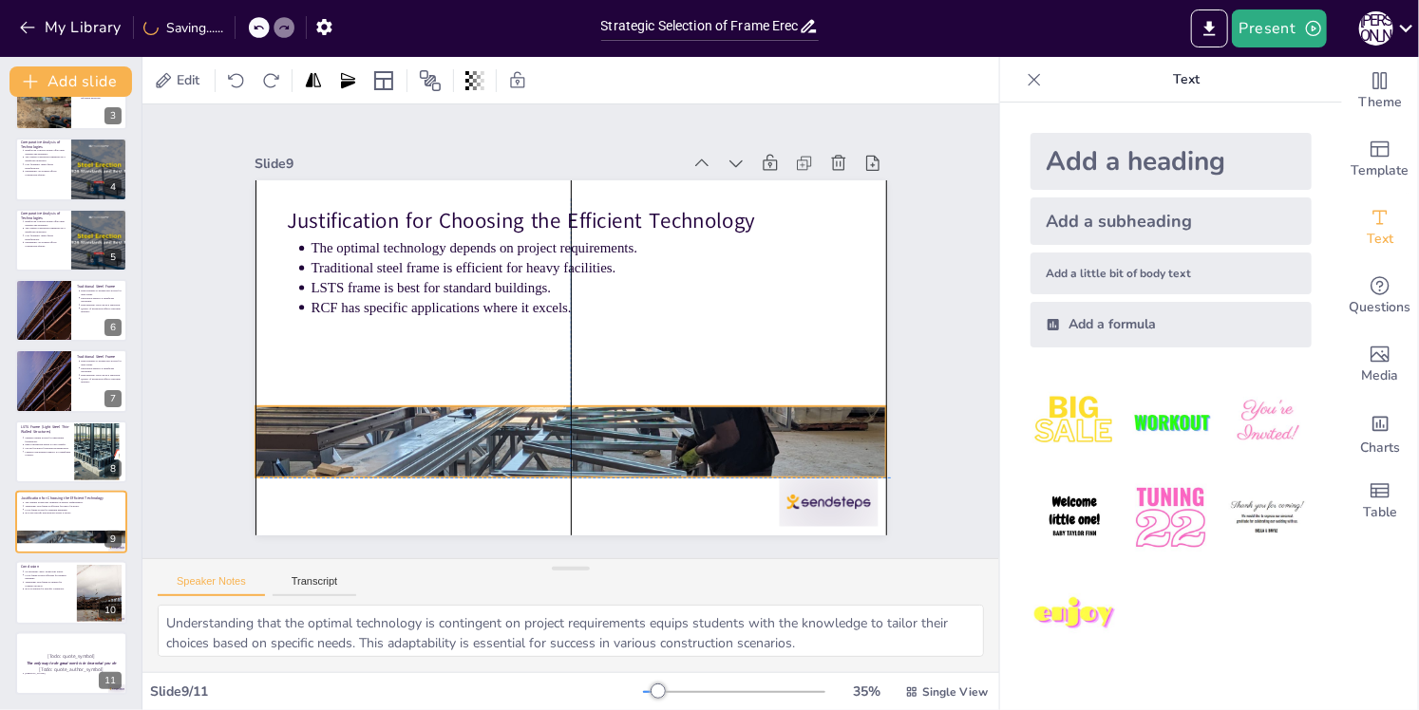
drag, startPoint x: 761, startPoint y: 502, endPoint x: 767, endPoint y: 434, distance: 68.7
click at [767, 435] on div at bounding box center [497, 414] width 1030 height 1046
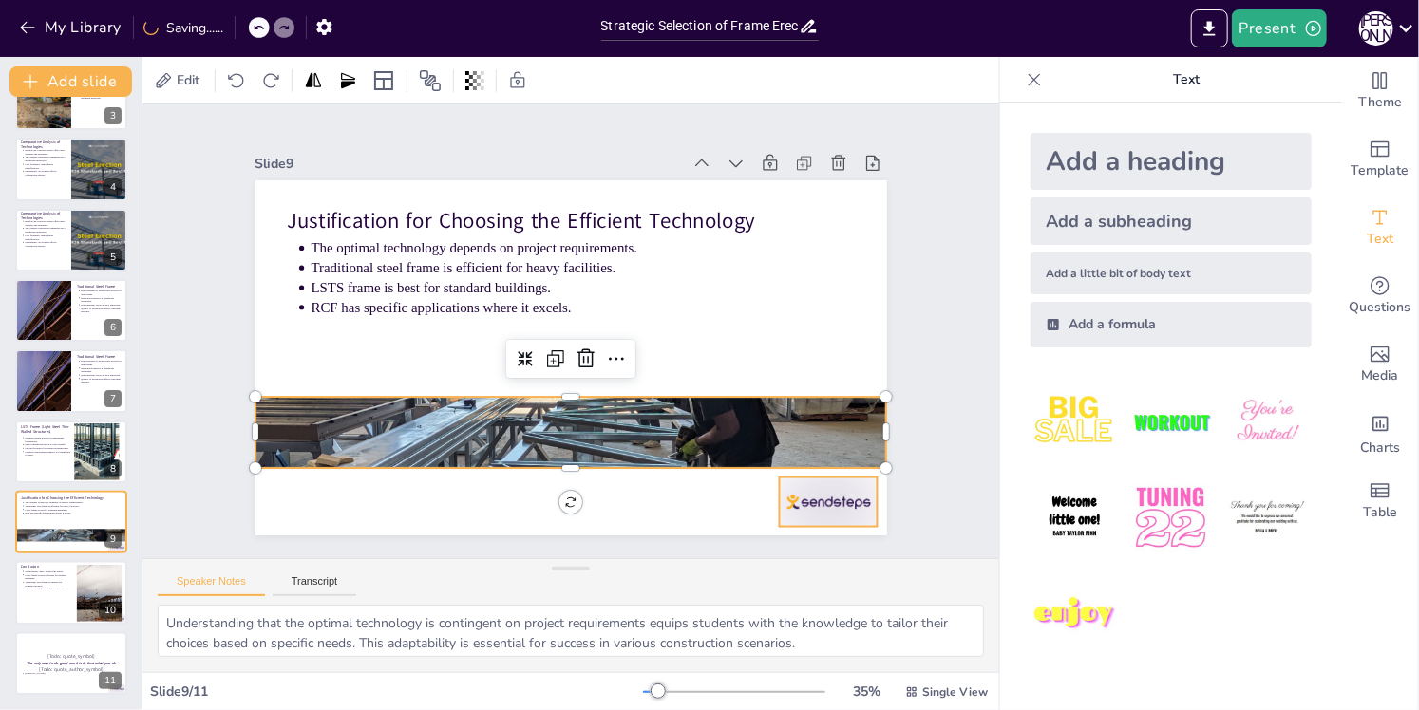
click at [829, 518] on div at bounding box center [787, 552] width 106 height 68
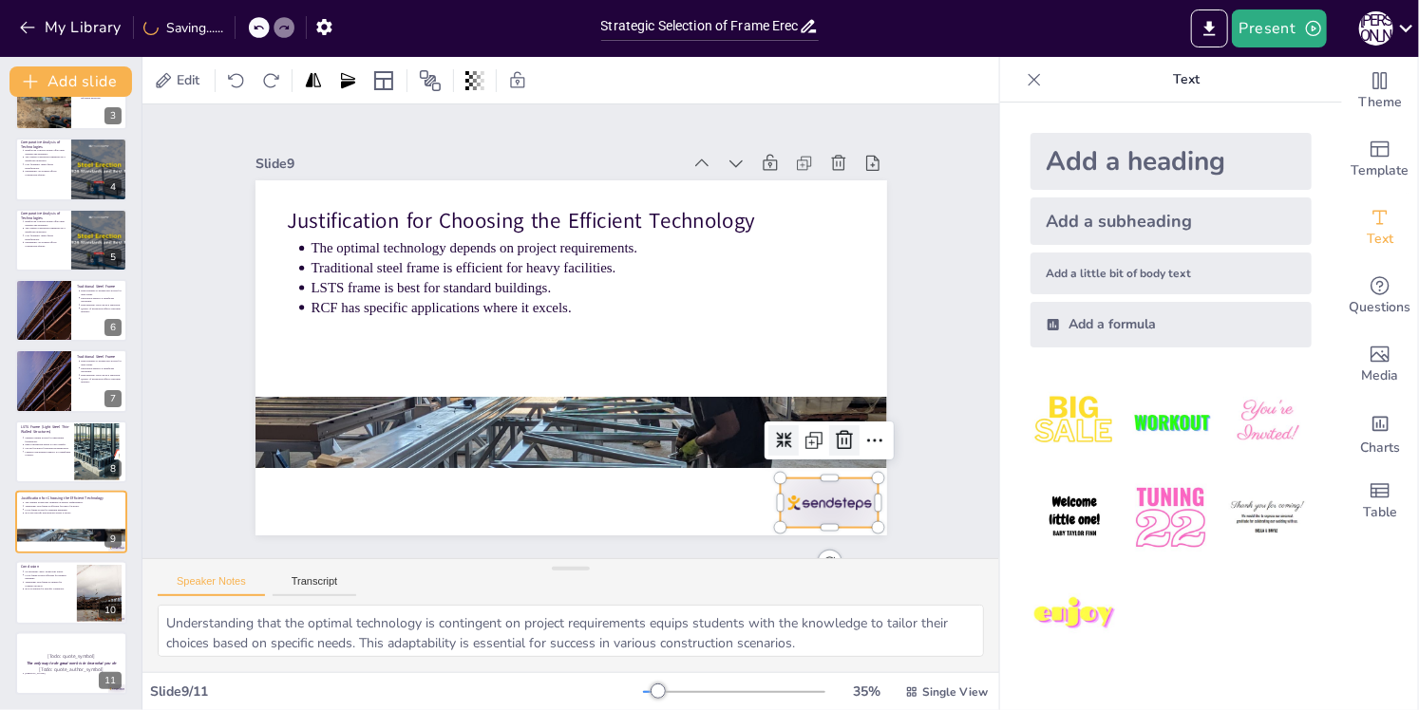
click at [292, 359] on icon at bounding box center [276, 344] width 30 height 30
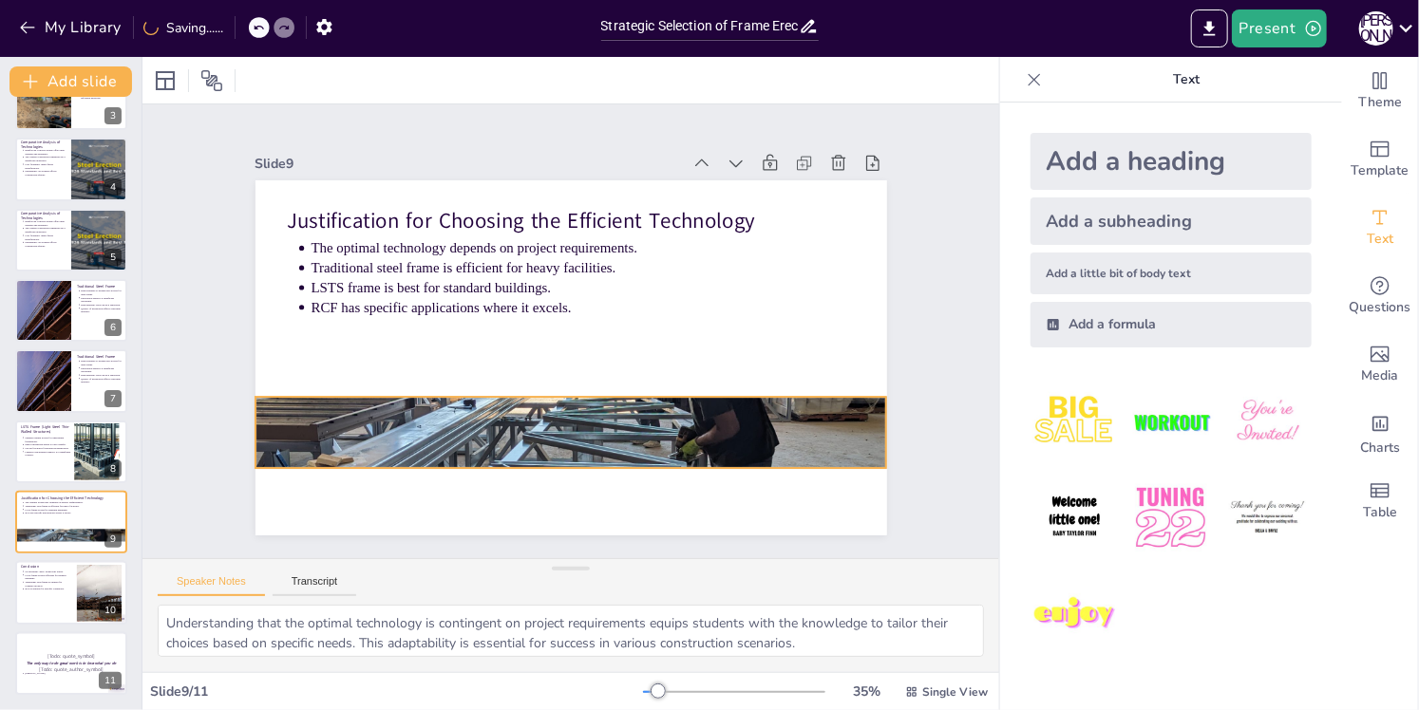
click at [674, 438] on div at bounding box center [520, 419] width 966 height 1042
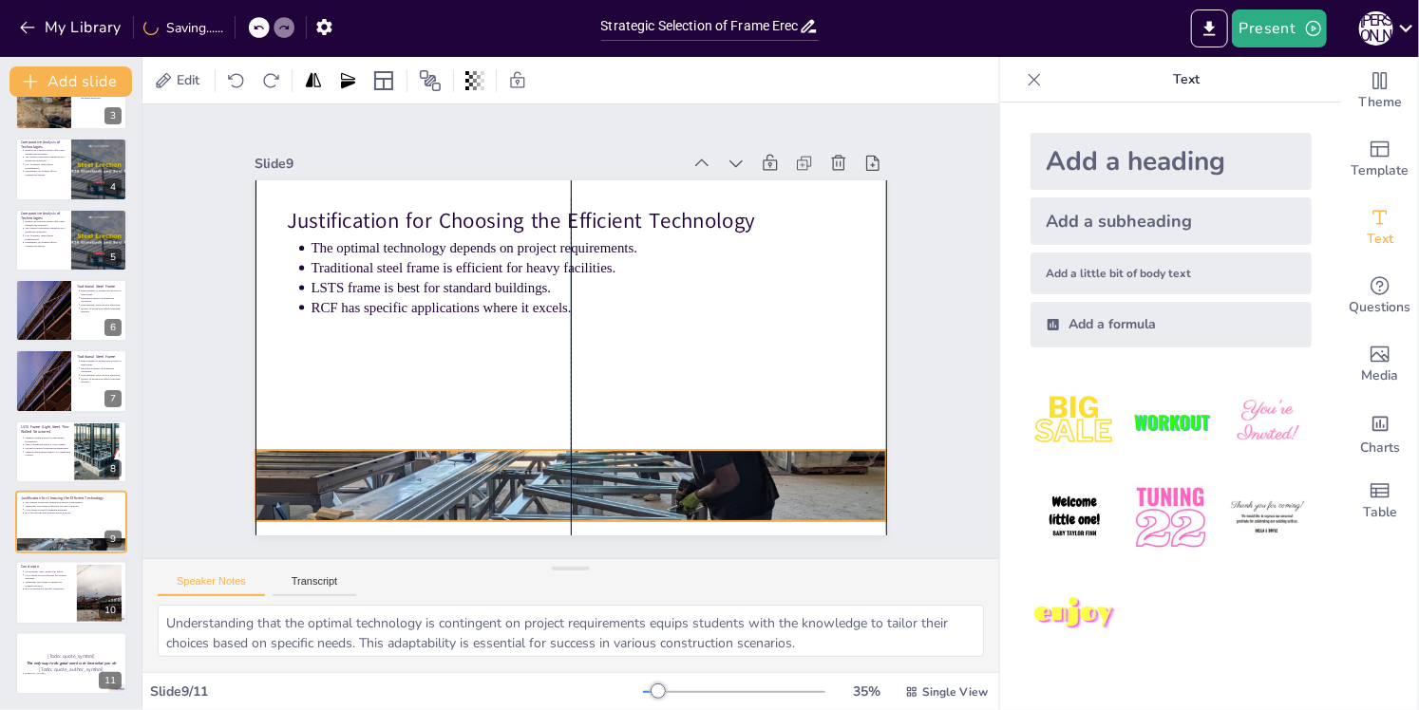
drag, startPoint x: 651, startPoint y: 435, endPoint x: 652, endPoint y: 482, distance: 47.5
click at [652, 482] on div at bounding box center [539, 483] width 792 height 952
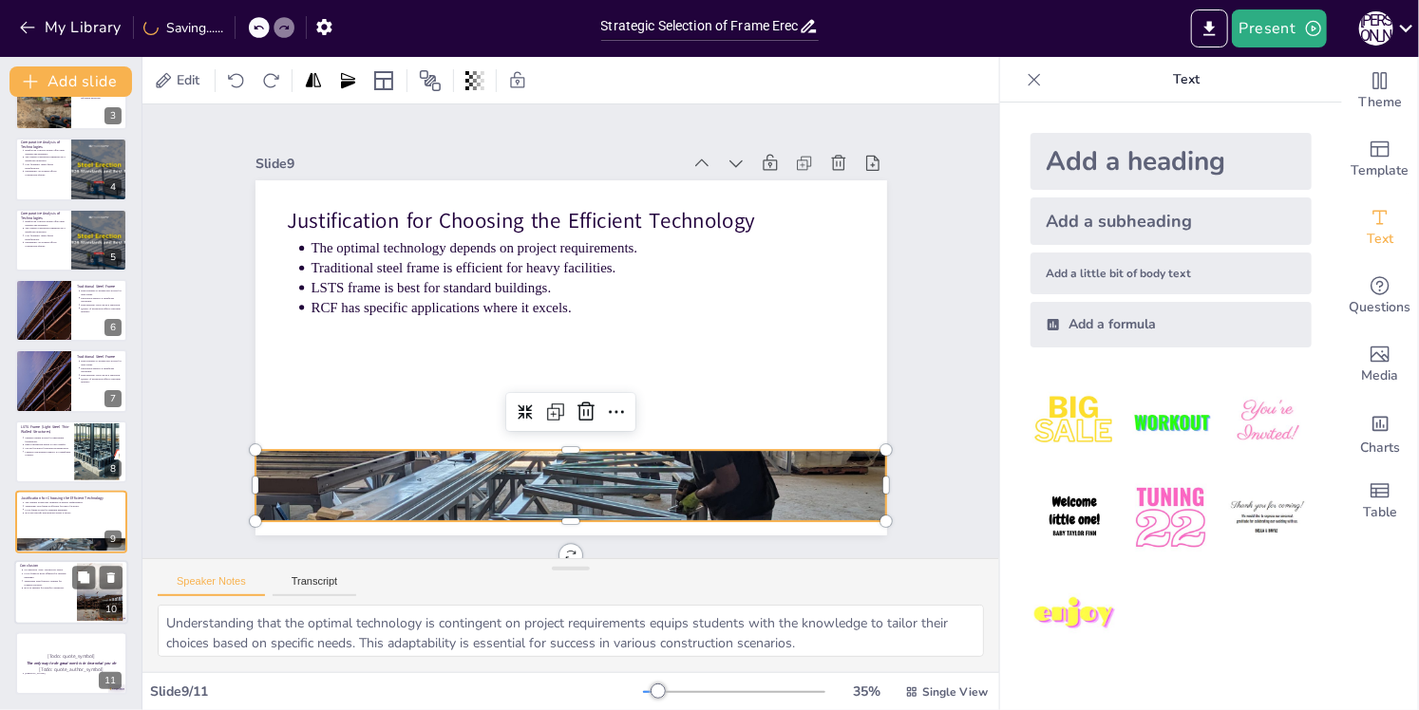
drag, startPoint x: 42, startPoint y: 583, endPoint x: 51, endPoint y: 584, distance: 9.5
click at [41, 584] on p "Traditional steel frame is optimal for complex projects." at bounding box center [47, 584] width 47 height 8
type textarea "Understanding that there is no one-size-fits-all solution allows students to ap…"
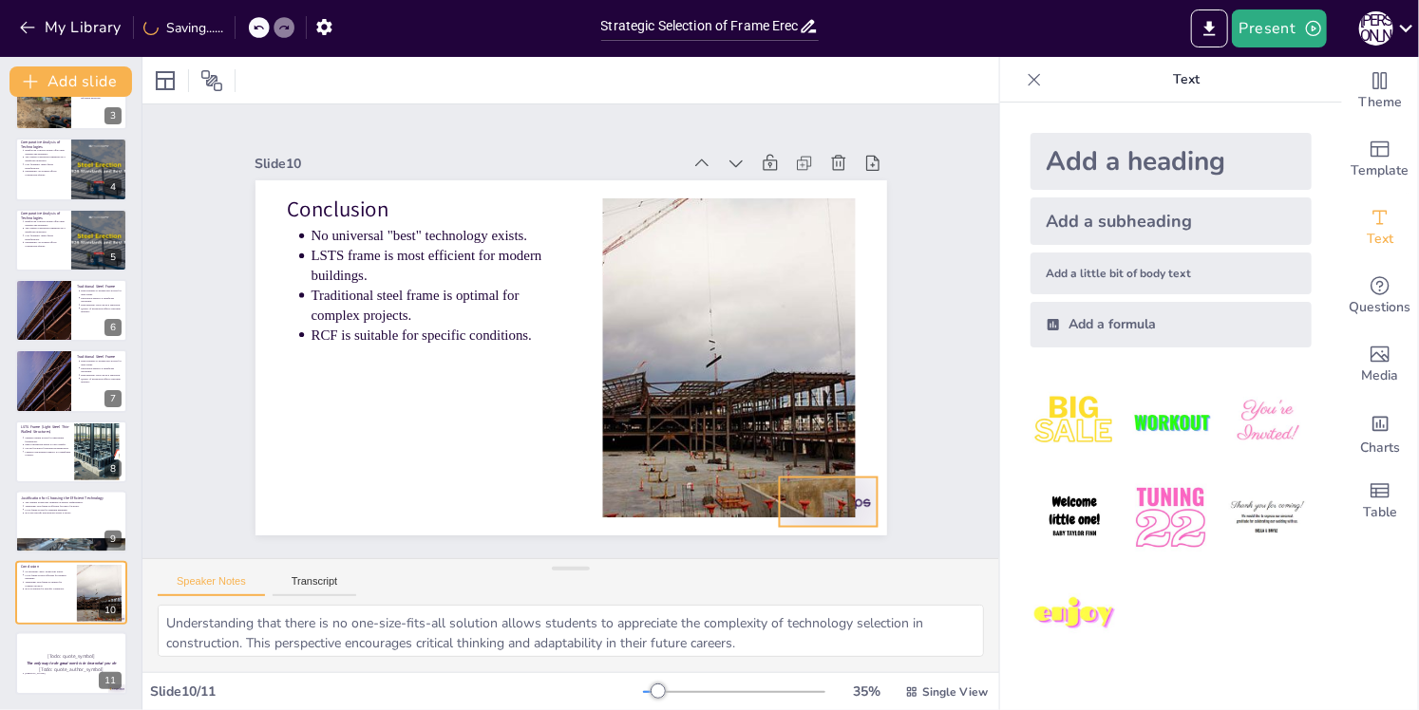
click at [764, 562] on div at bounding box center [708, 608] width 110 height 92
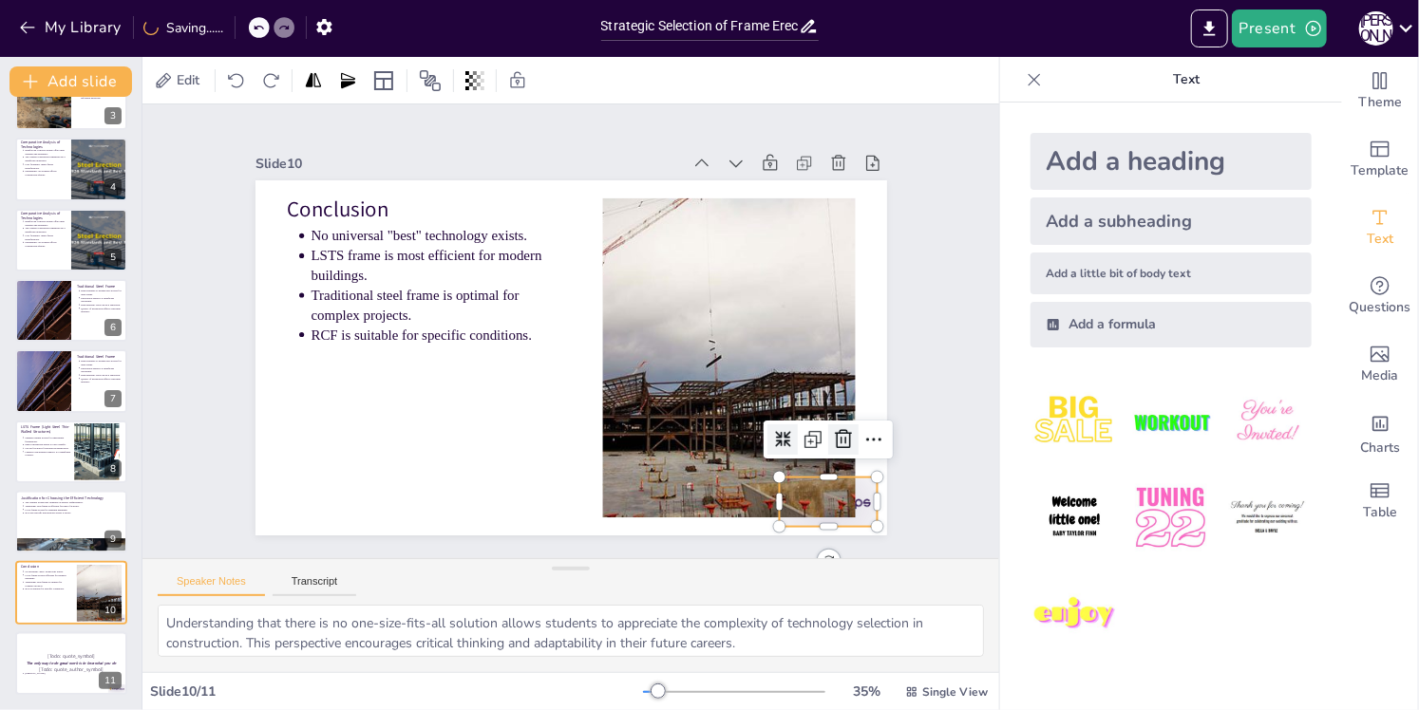
click at [791, 526] on icon at bounding box center [776, 541] width 30 height 30
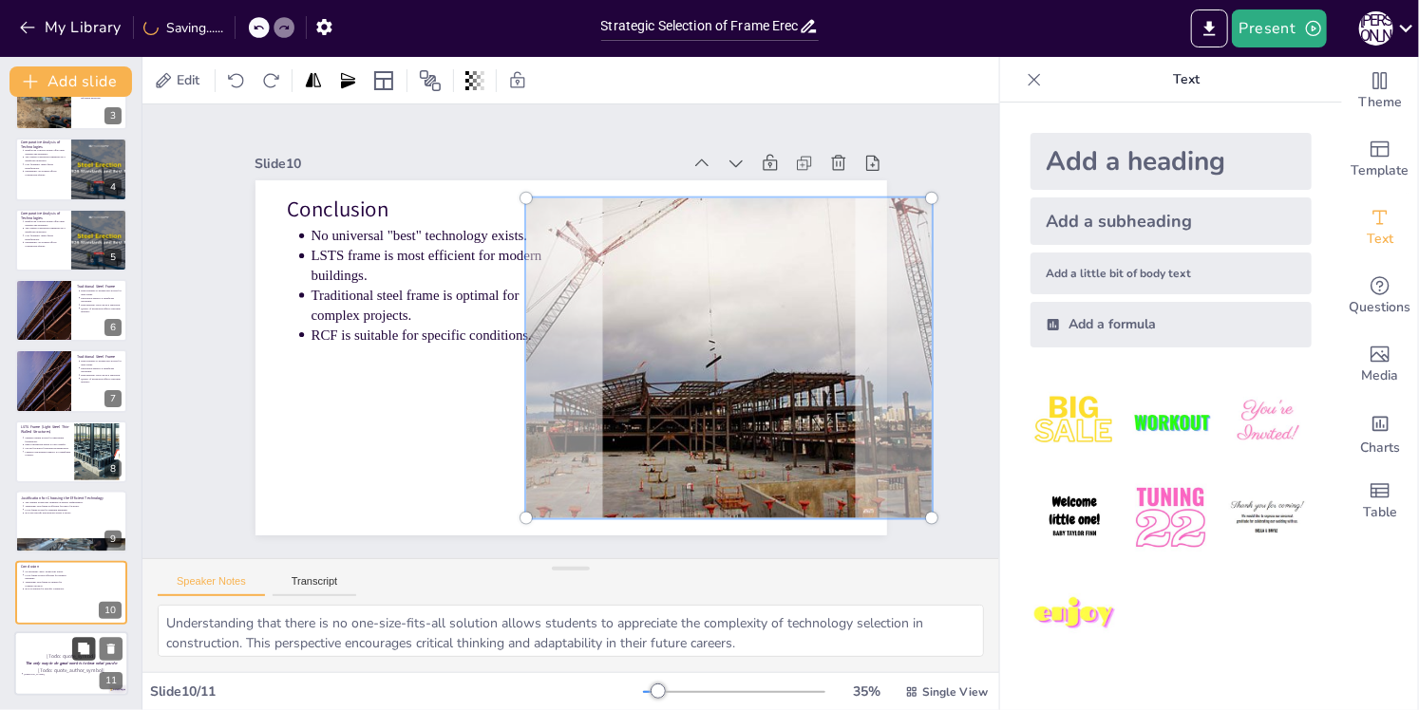
click at [82, 646] on icon at bounding box center [83, 648] width 11 height 11
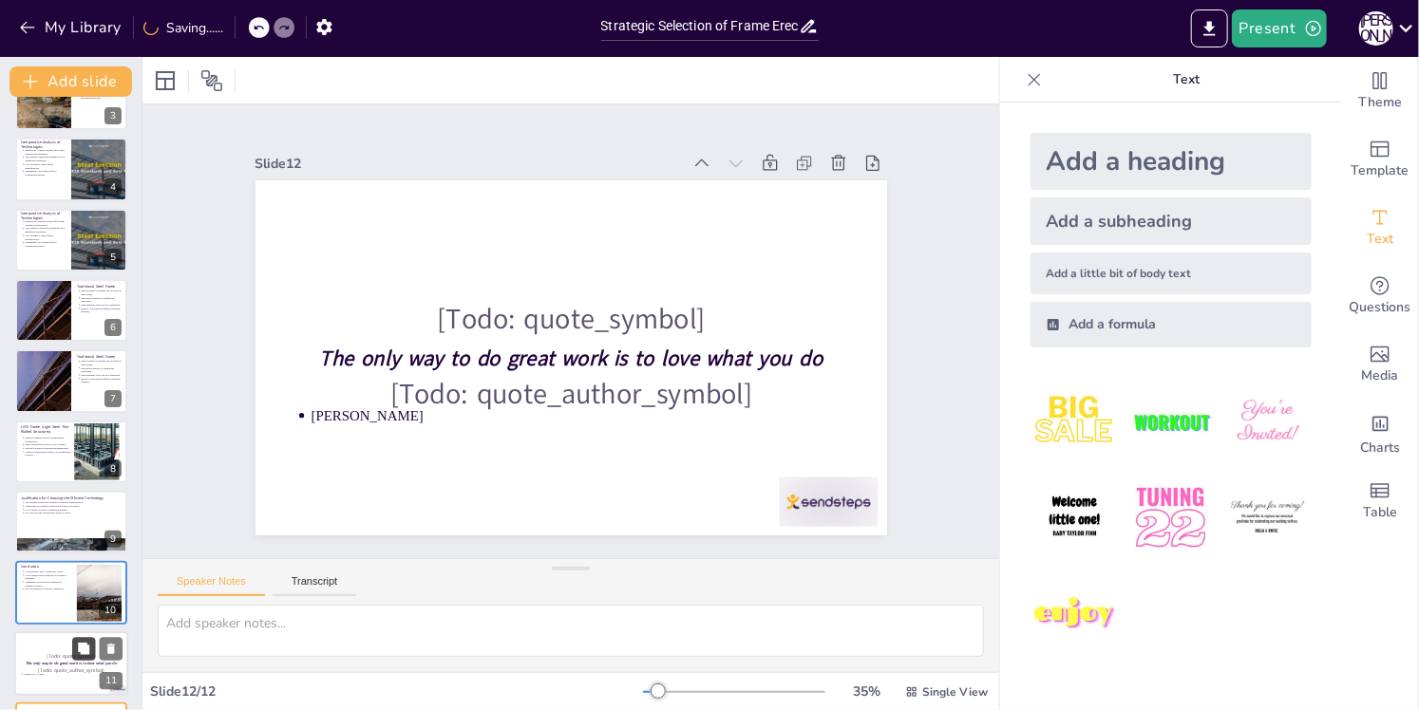
scroll to position [256, 0]
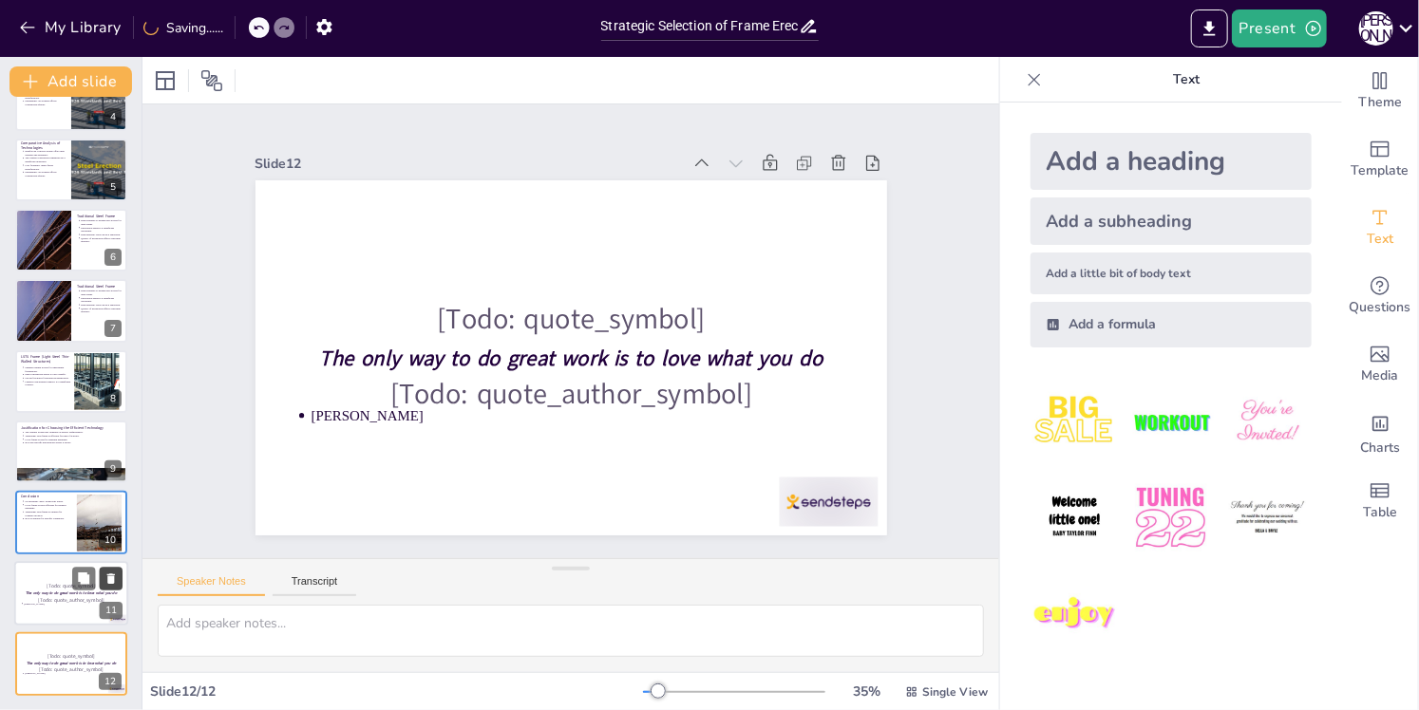
click at [117, 576] on icon at bounding box center [110, 578] width 13 height 13
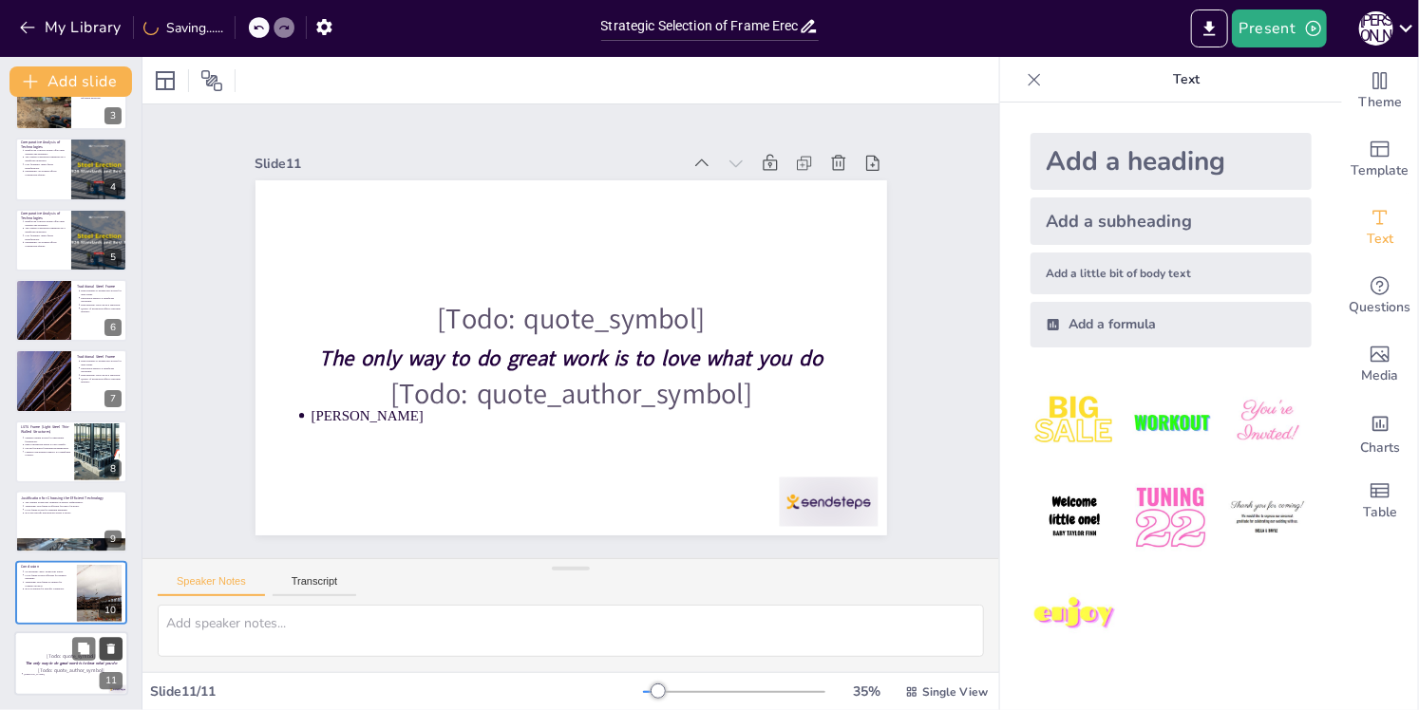
click at [115, 649] on icon at bounding box center [110, 648] width 13 height 13
type textarea "Understanding that there is no one-size-fits-all solution allows students to ap…"
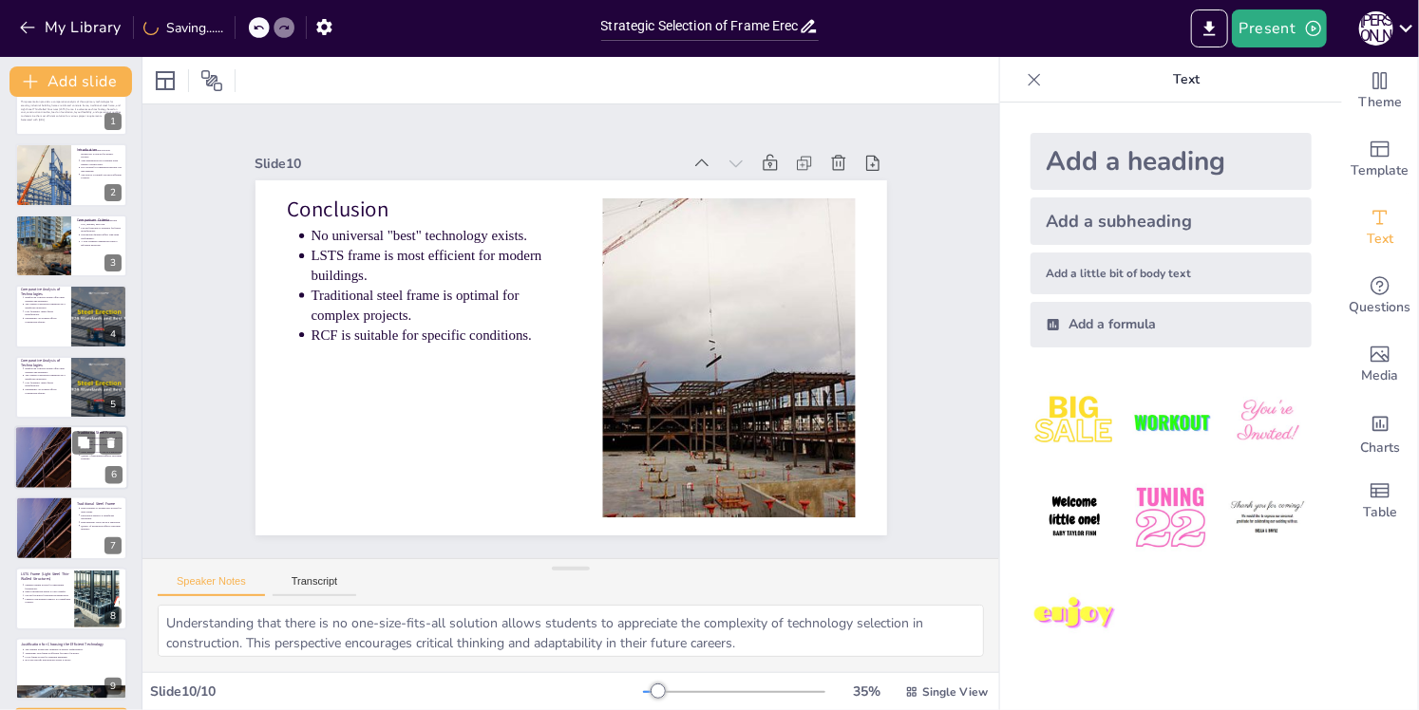
scroll to position [0, 0]
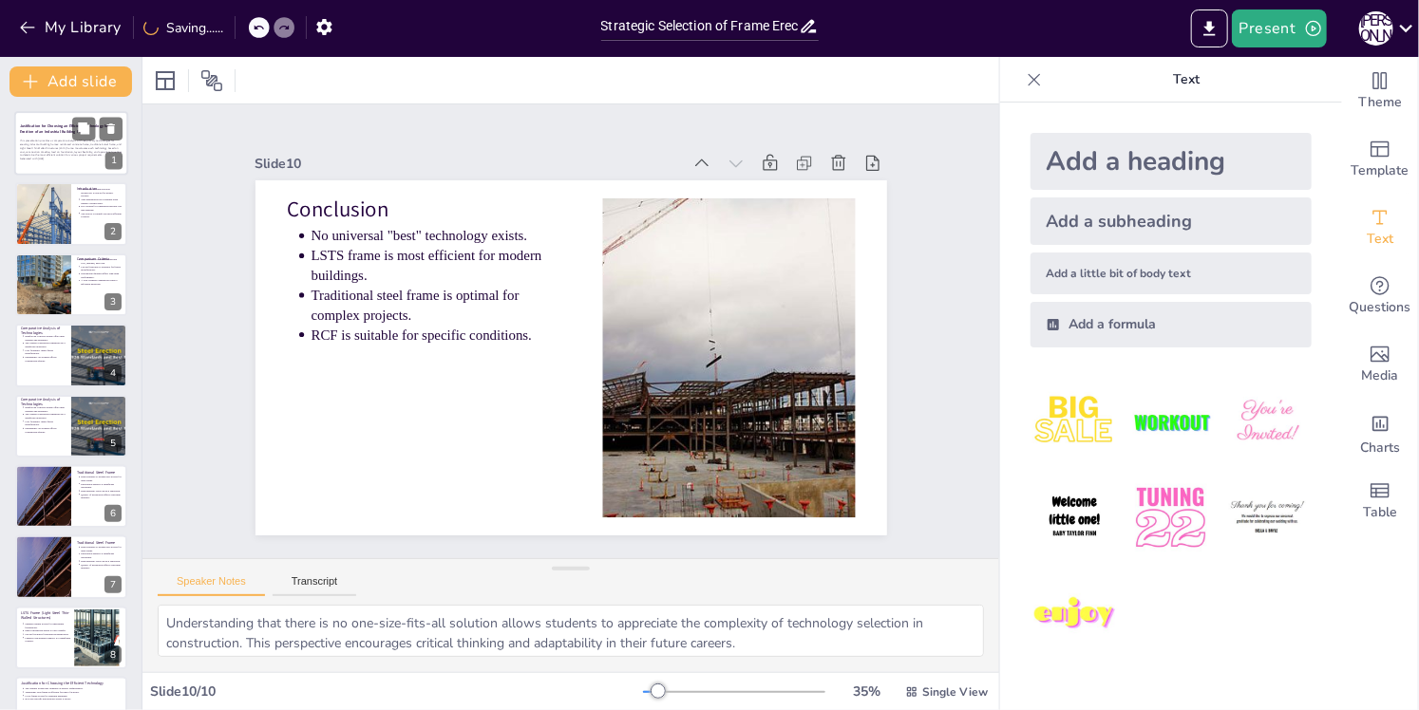
click at [50, 156] on p "This presentation provides a comparative analysis of three primary technologies…" at bounding box center [71, 149] width 103 height 18
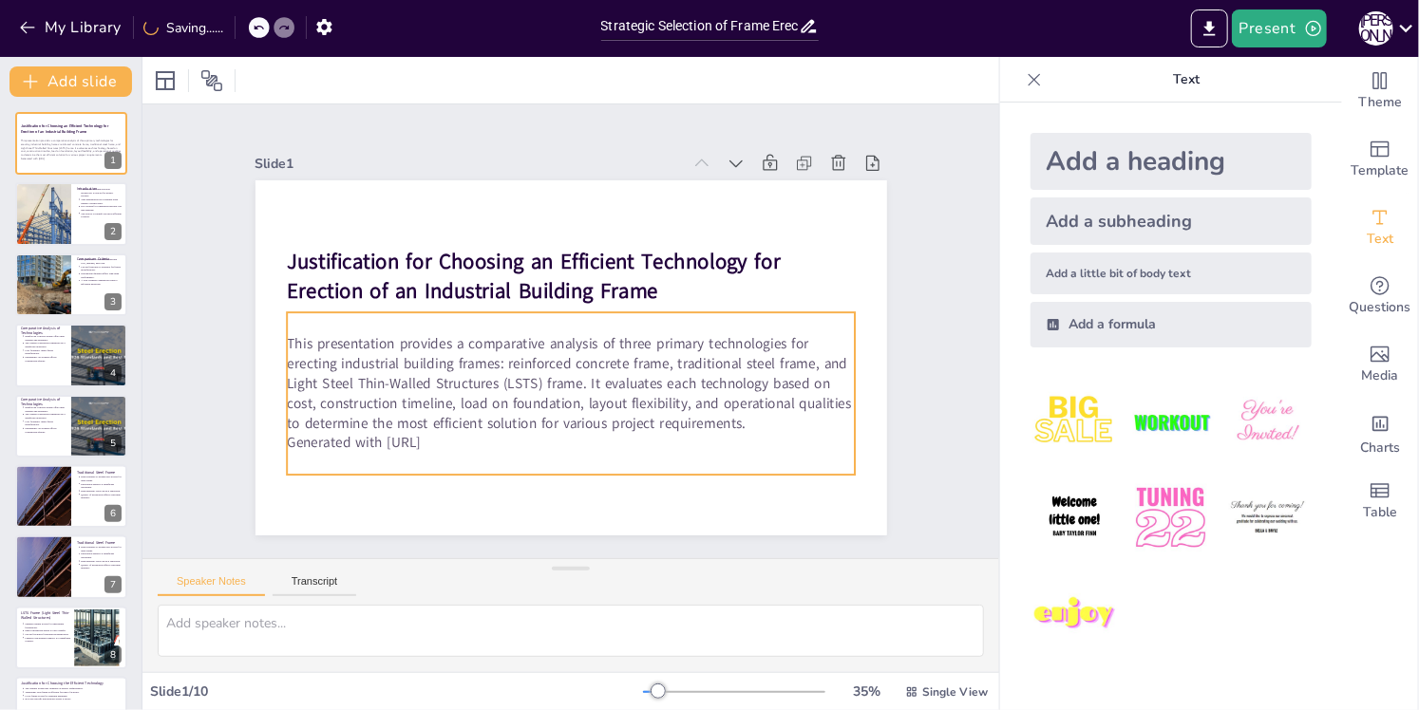
click at [451, 436] on p "Generated with [URL]" at bounding box center [536, 437] width 547 height 195
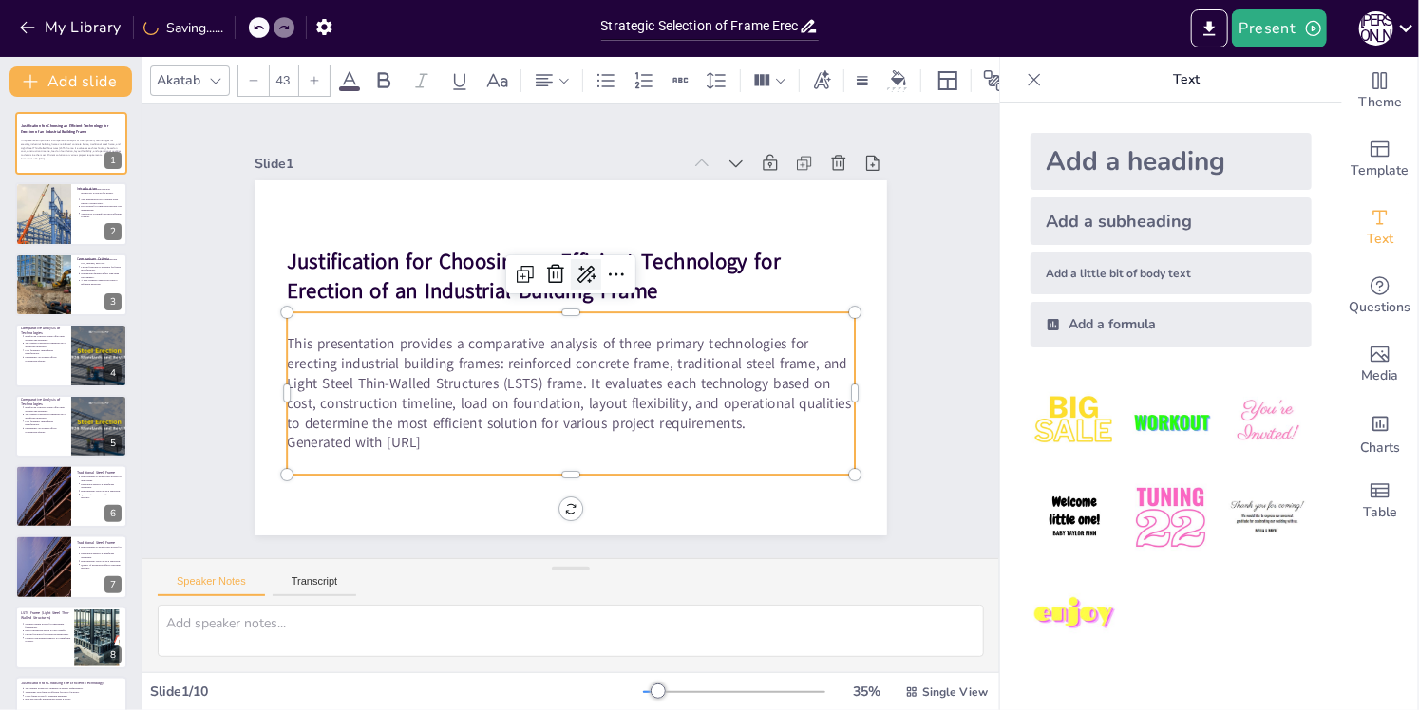
click at [579, 263] on div at bounding box center [597, 279] width 36 height 36
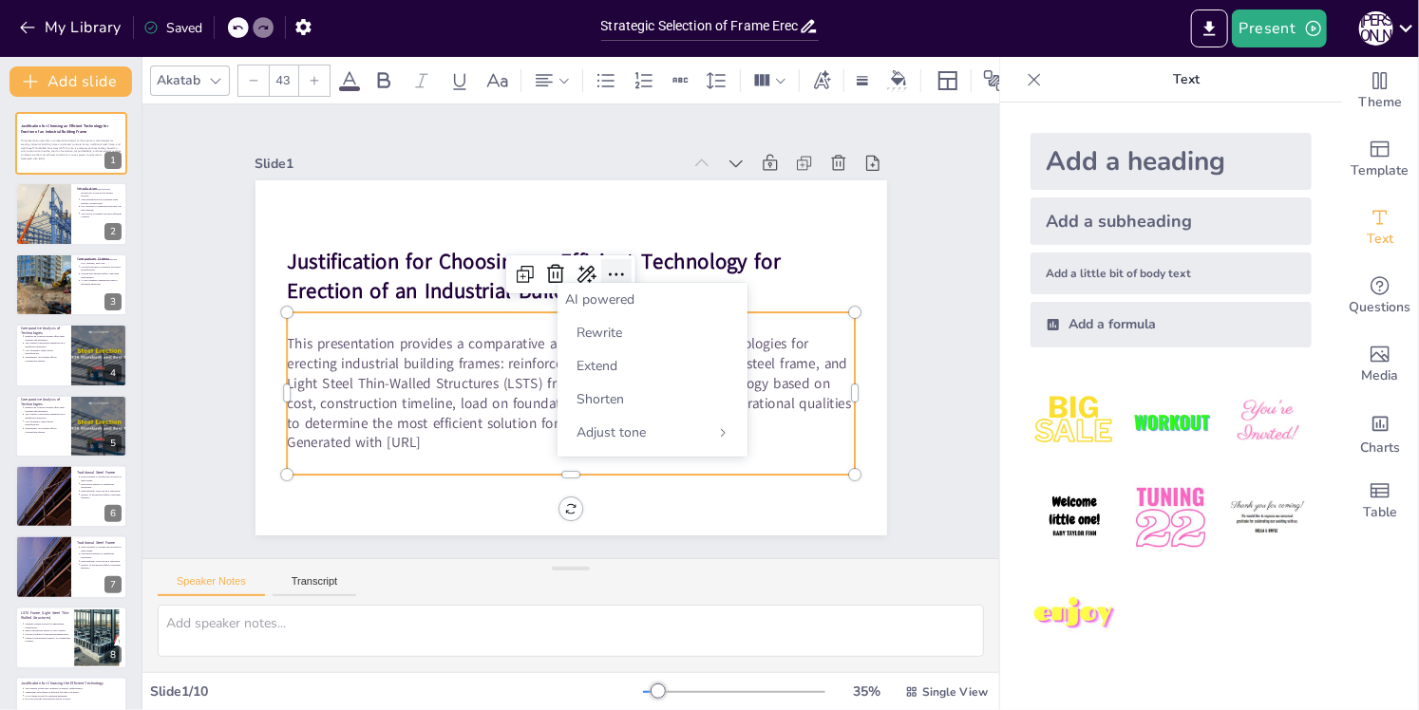
click at [594, 386] on icon at bounding box center [590, 402] width 32 height 32
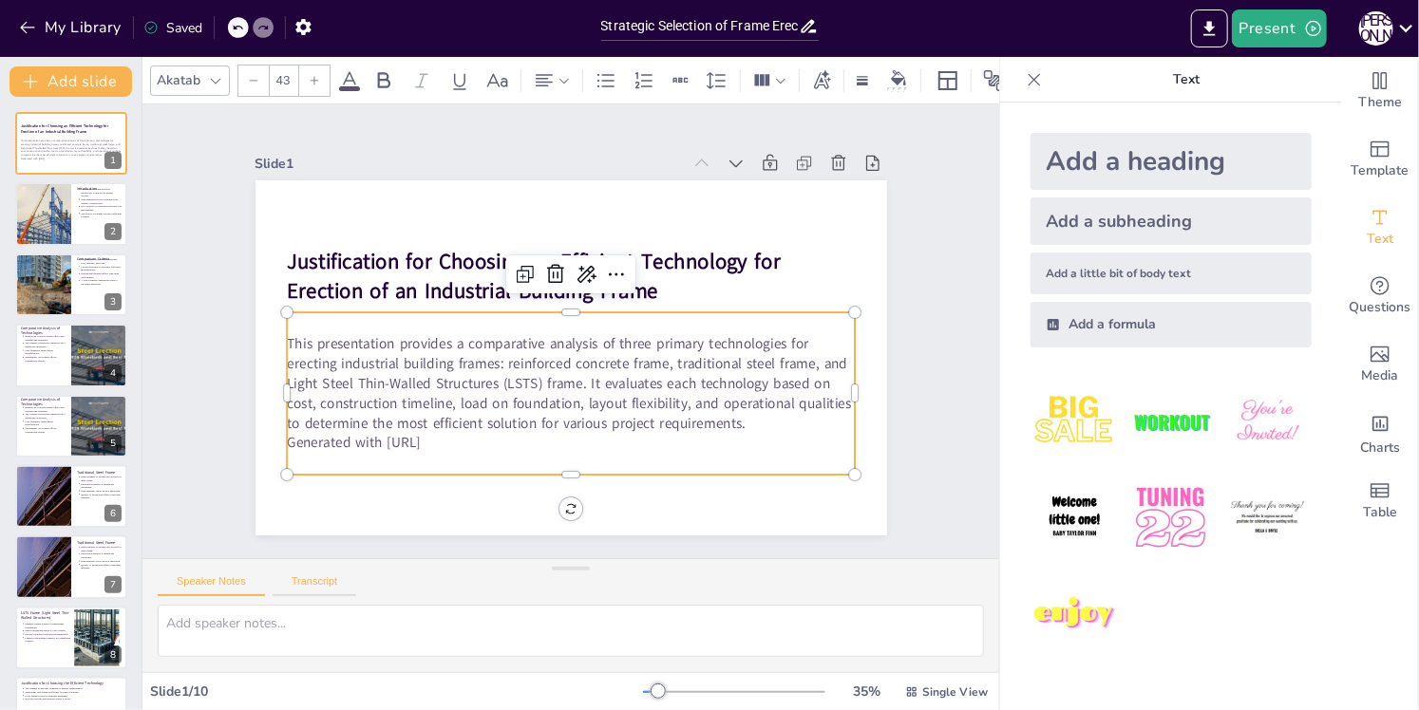
click at [329, 586] on button "Transcript" at bounding box center [315, 586] width 85 height 21
click at [237, 585] on button "Speaker Notes" at bounding box center [211, 586] width 107 height 21
click at [1165, 84] on p "Text" at bounding box center [1186, 80] width 274 height 46
click at [1025, 85] on icon at bounding box center [1034, 79] width 19 height 19
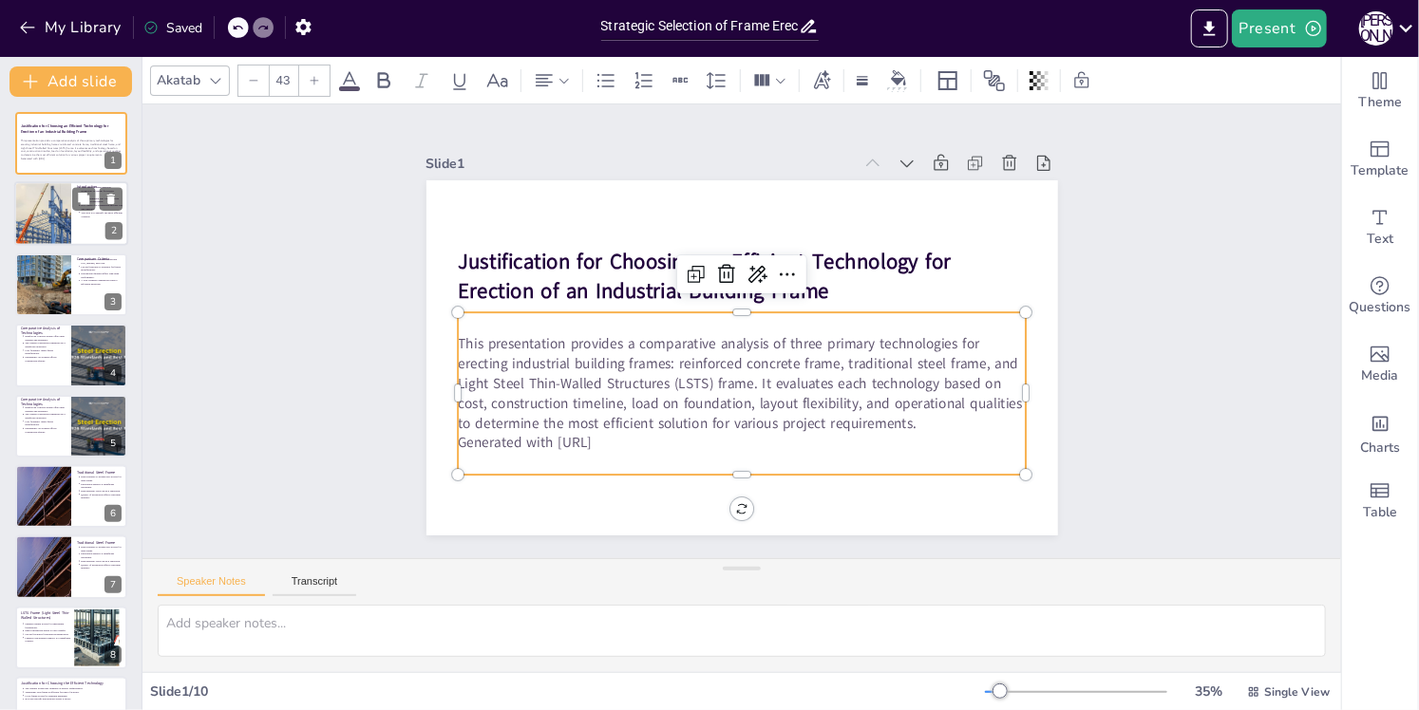
click at [63, 213] on div at bounding box center [43, 214] width 86 height 65
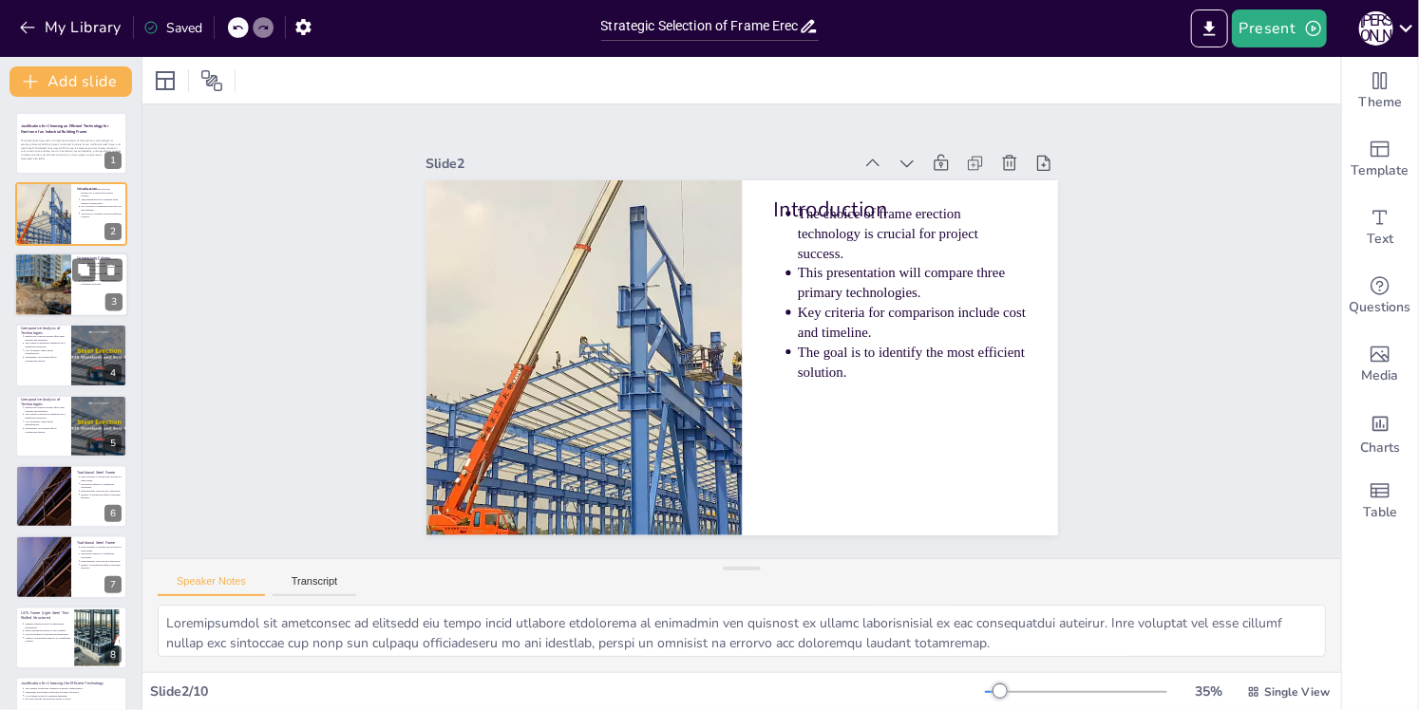
click at [46, 286] on div at bounding box center [42, 285] width 99 height 65
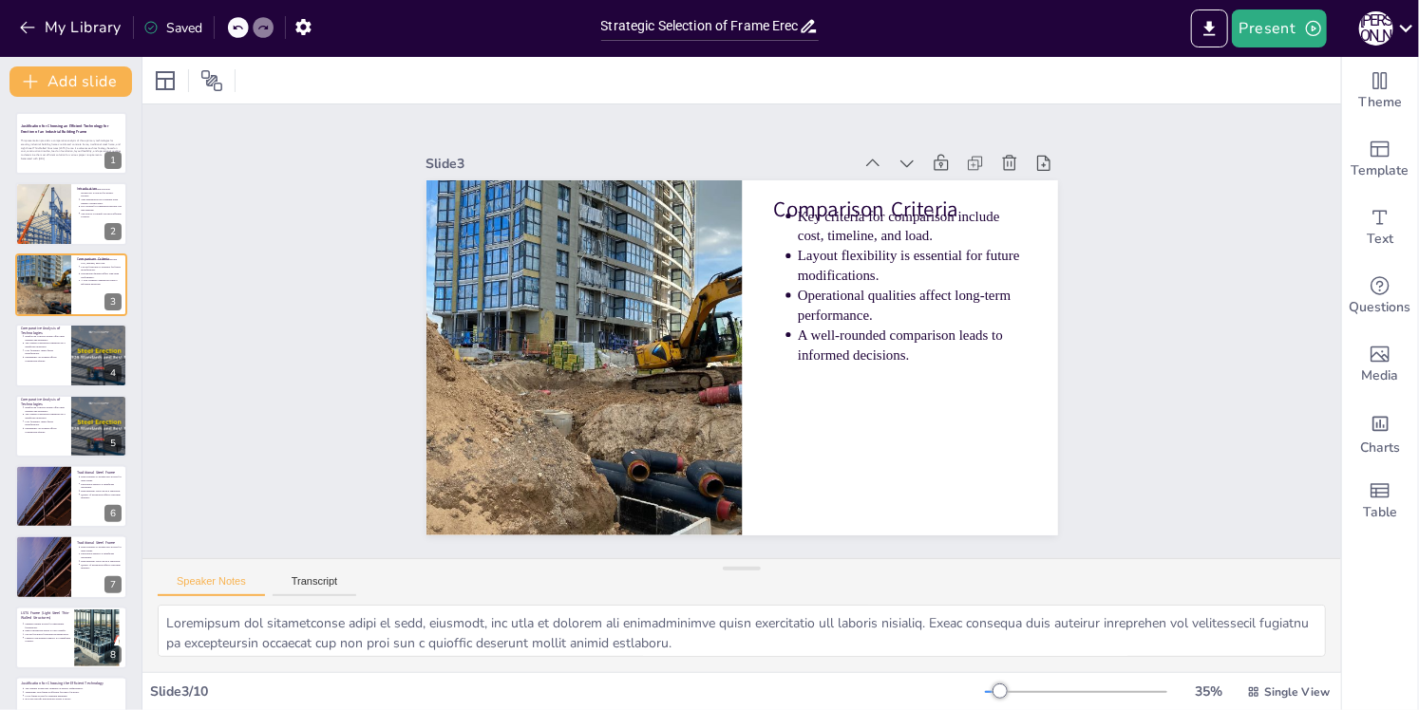
click at [47, 247] on div "Justification for Choosing an Efficient Technology for Erection of an Industria…" at bounding box center [71, 461] width 142 height 699
click at [47, 228] on div at bounding box center [43, 214] width 86 height 65
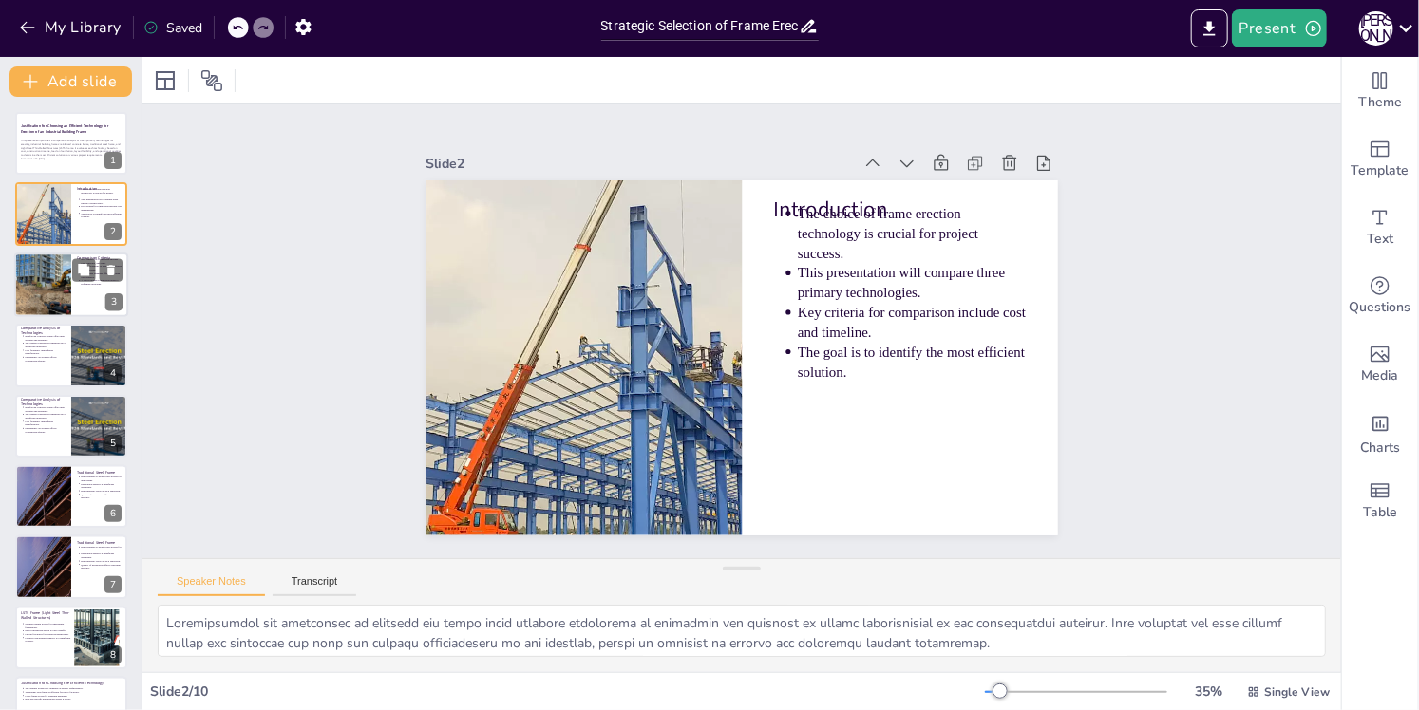
click at [55, 302] on div at bounding box center [42, 285] width 99 height 65
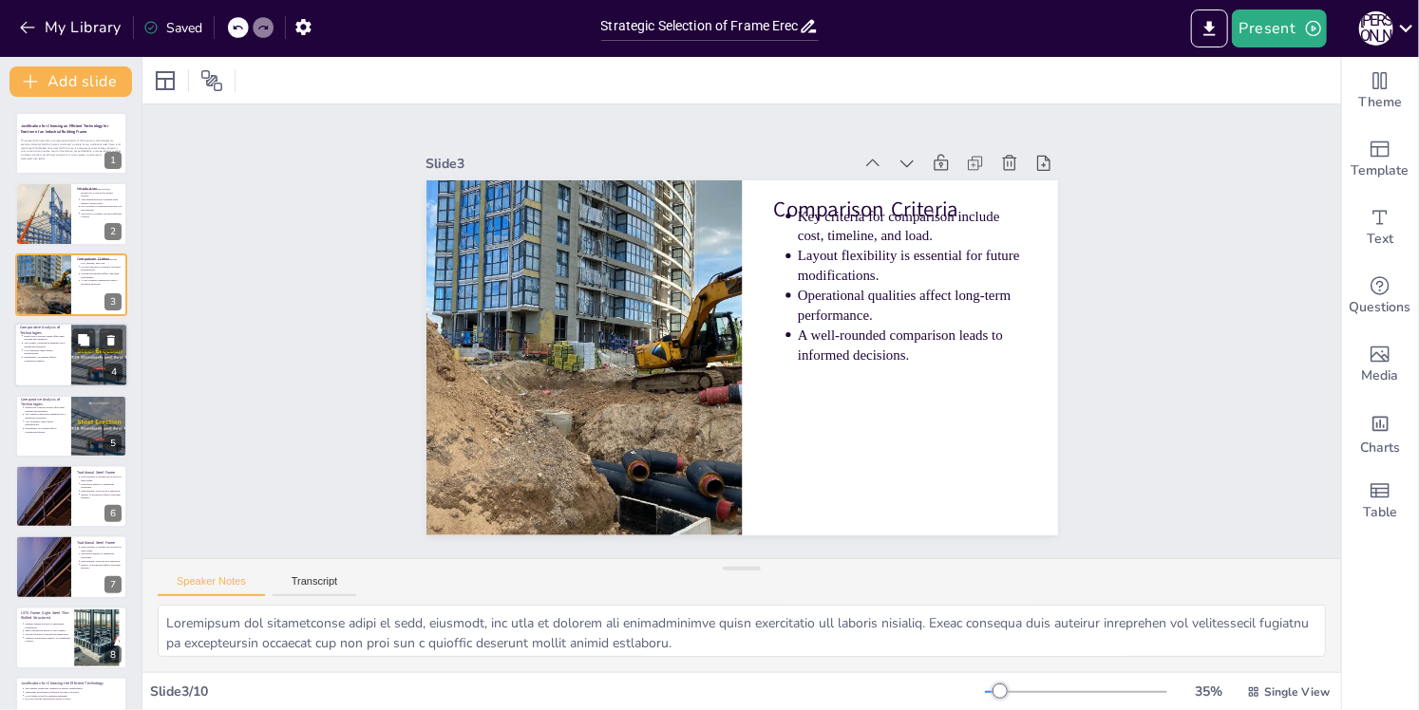
click at [60, 342] on p "The longest construction timelines are a significant drawback." at bounding box center [45, 346] width 42 height 8
type textarea "Highlighting the strength and durability of RCF emphasizes its suitability for …"
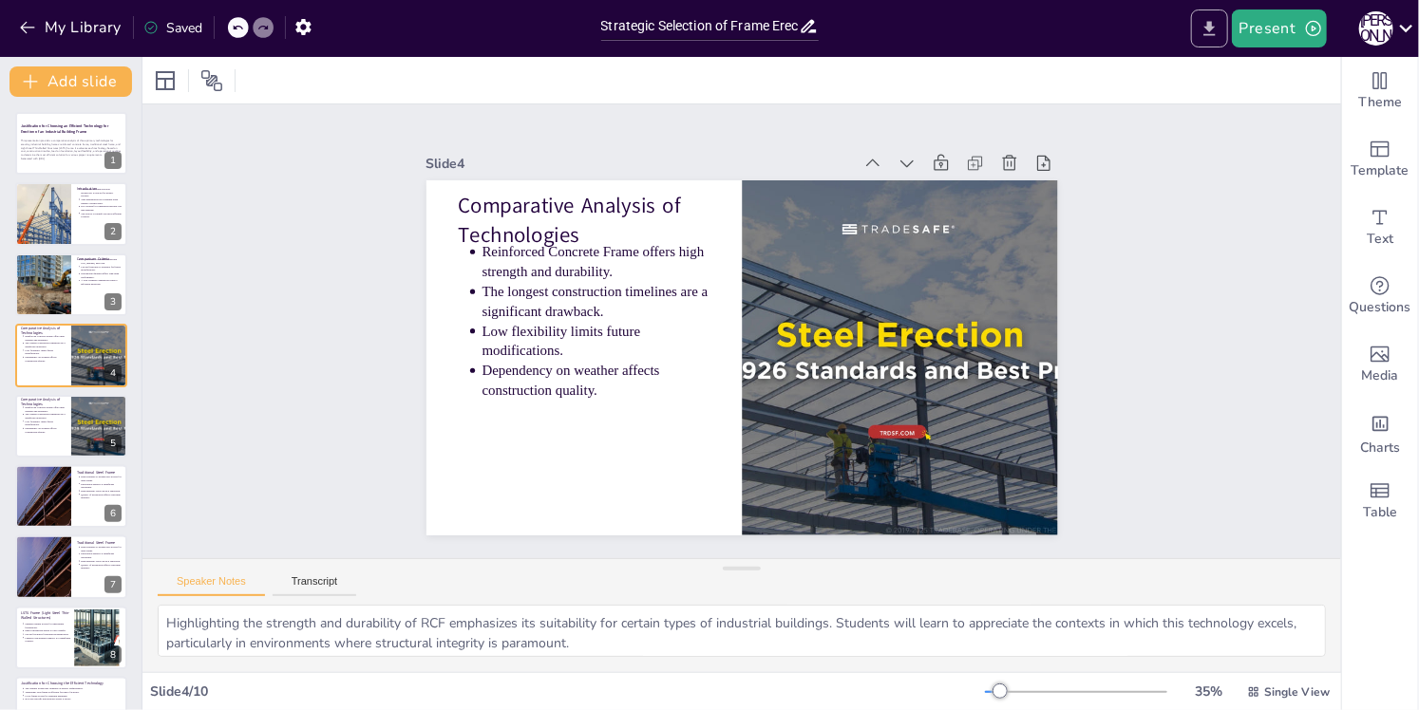
click at [1216, 28] on icon "Export to PowerPoint" at bounding box center [1209, 29] width 20 height 20
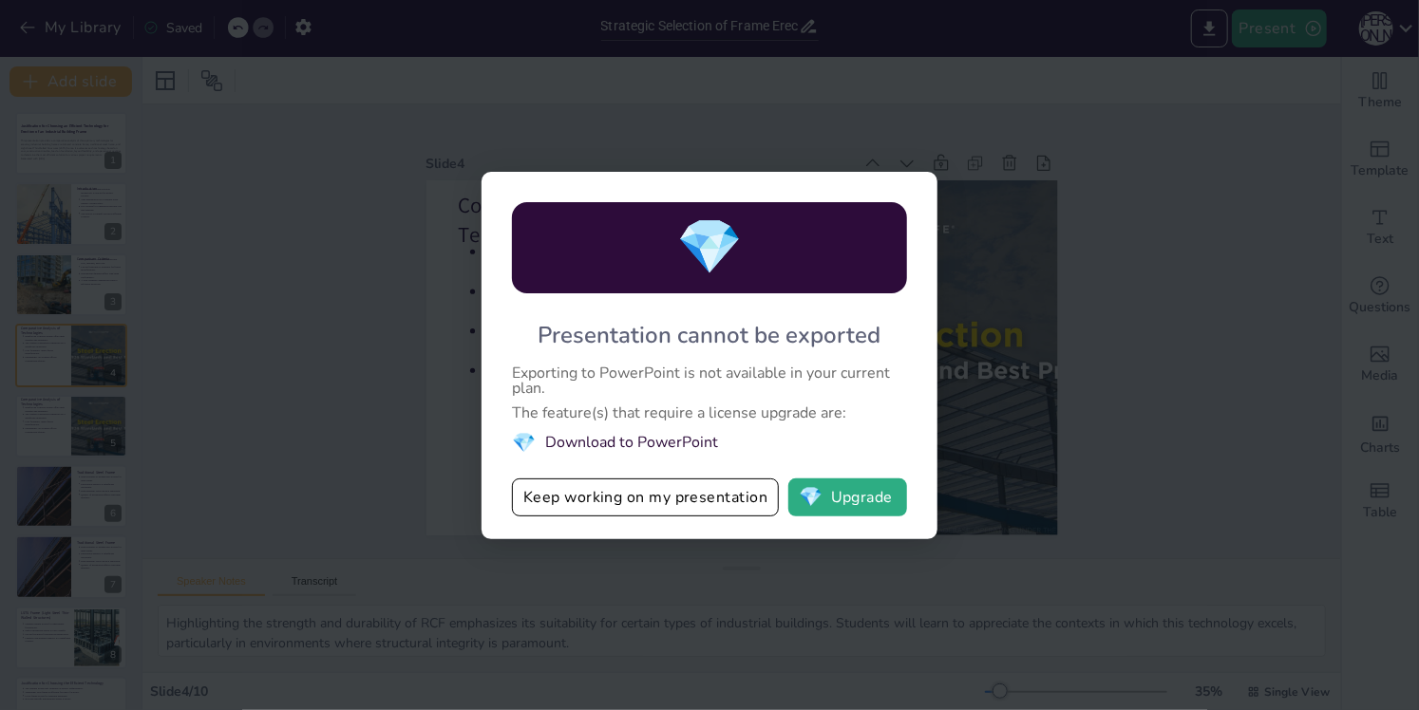
click at [690, 441] on li "💎 Download to PowerPoint" at bounding box center [709, 443] width 395 height 26
click at [819, 498] on span "💎" at bounding box center [811, 497] width 24 height 19
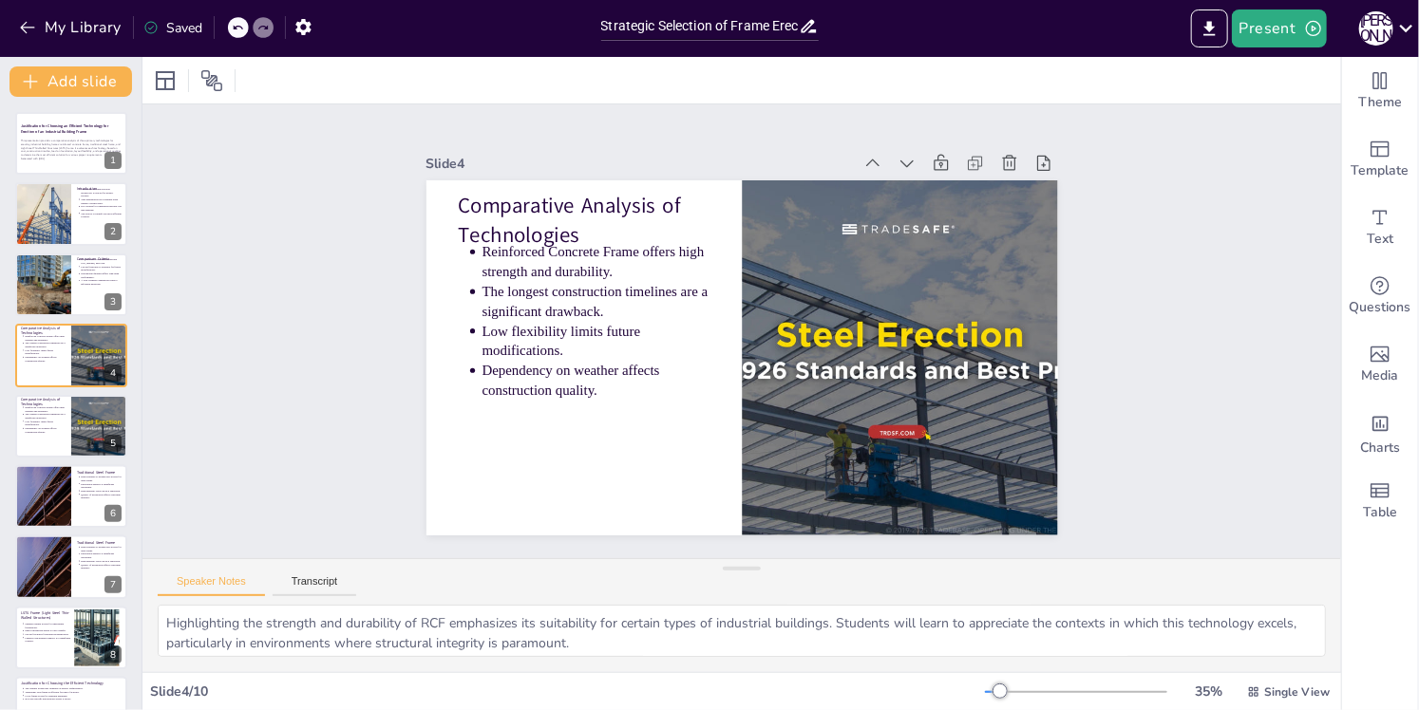
click at [670, 194] on p "Comparative Analysis of Technologies" at bounding box center [759, 139] width 178 height 248
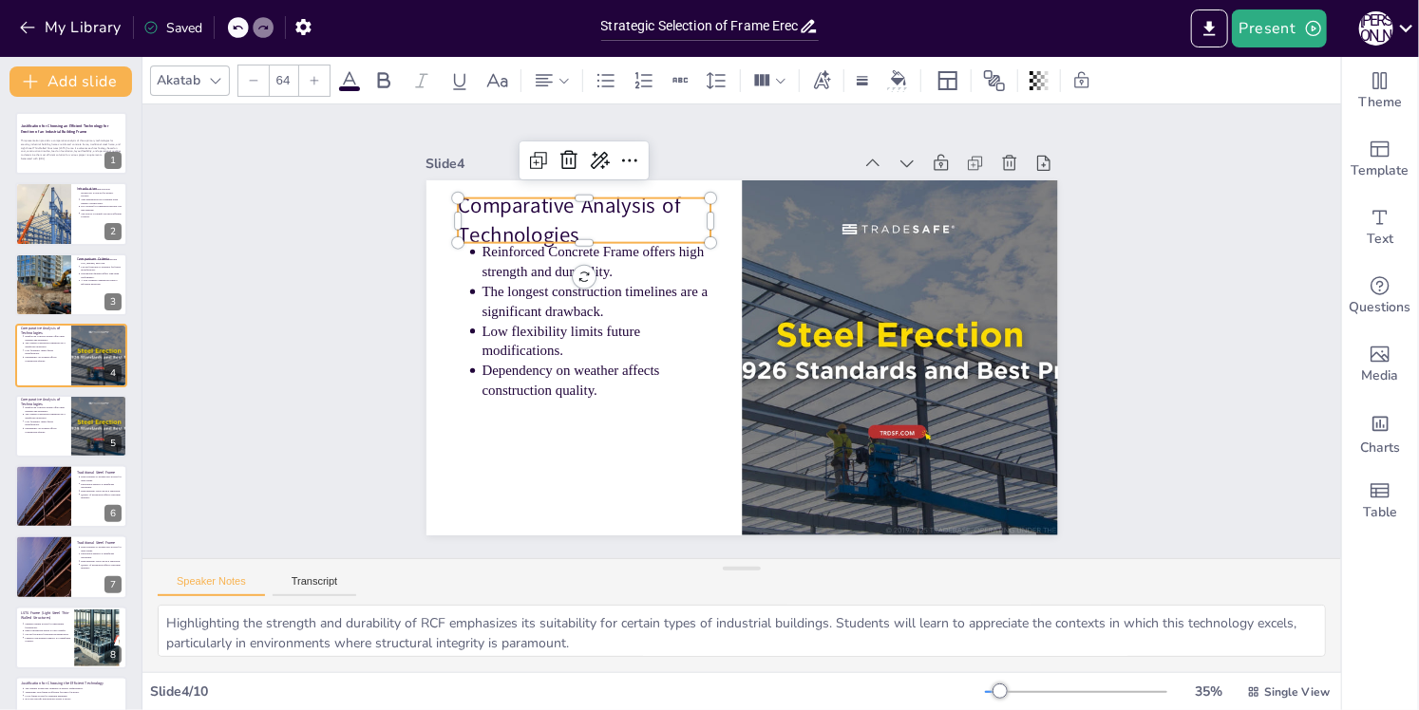
click at [557, 231] on p "Comparative Analysis of Technologies" at bounding box center [626, 177] width 258 height 134
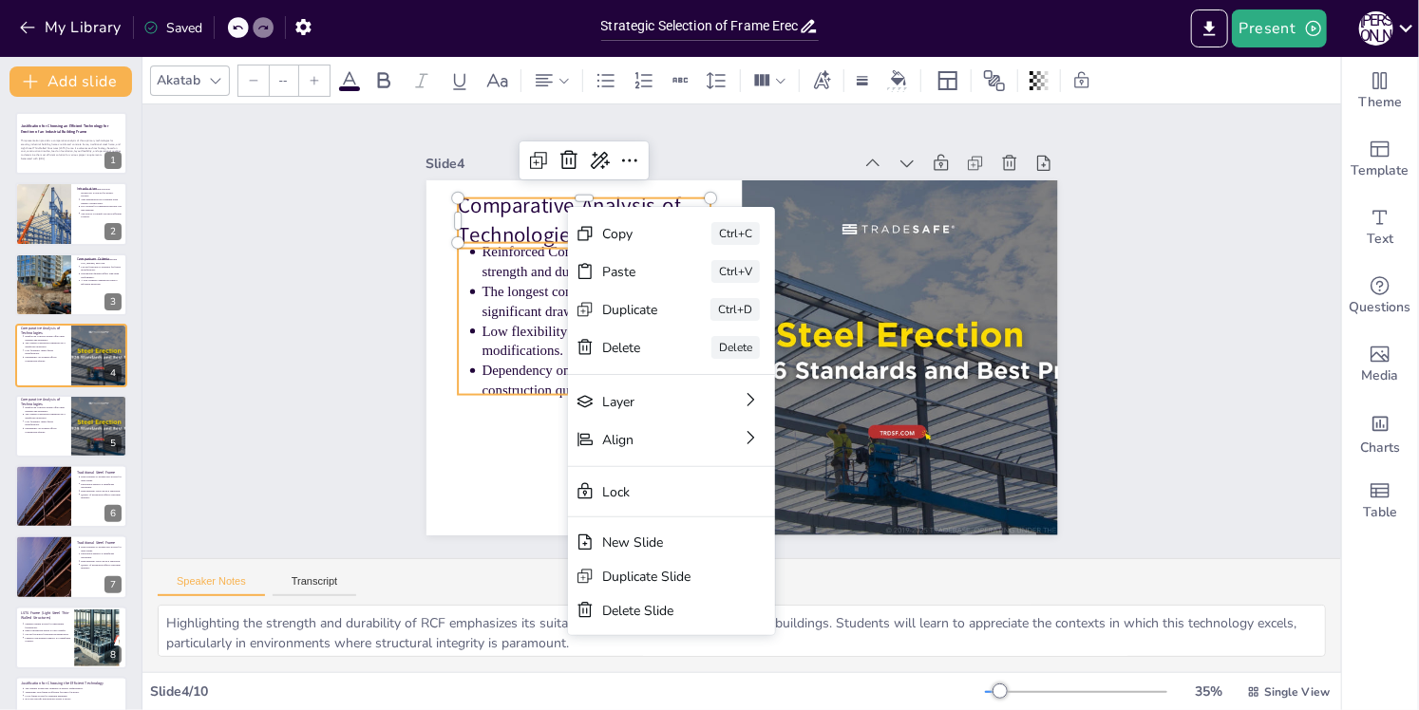
type input "43"
click at [524, 270] on p "Reinforced Concrete Frame offers high strength and durability." at bounding box center [636, 208] width 225 height 129
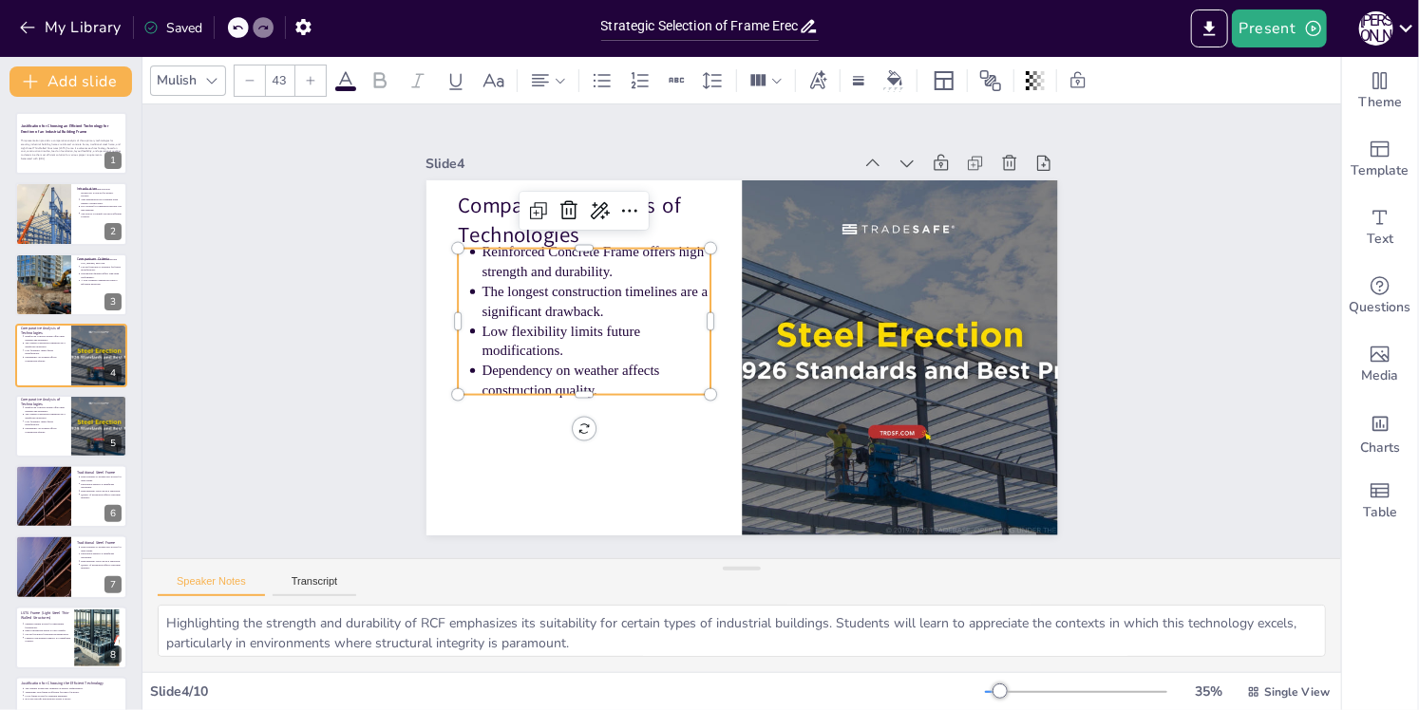
click at [188, 338] on div "Slide 1 Justification for Choosing an Efficient Technology for Erection of an I…" at bounding box center [741, 331] width 1267 height 692
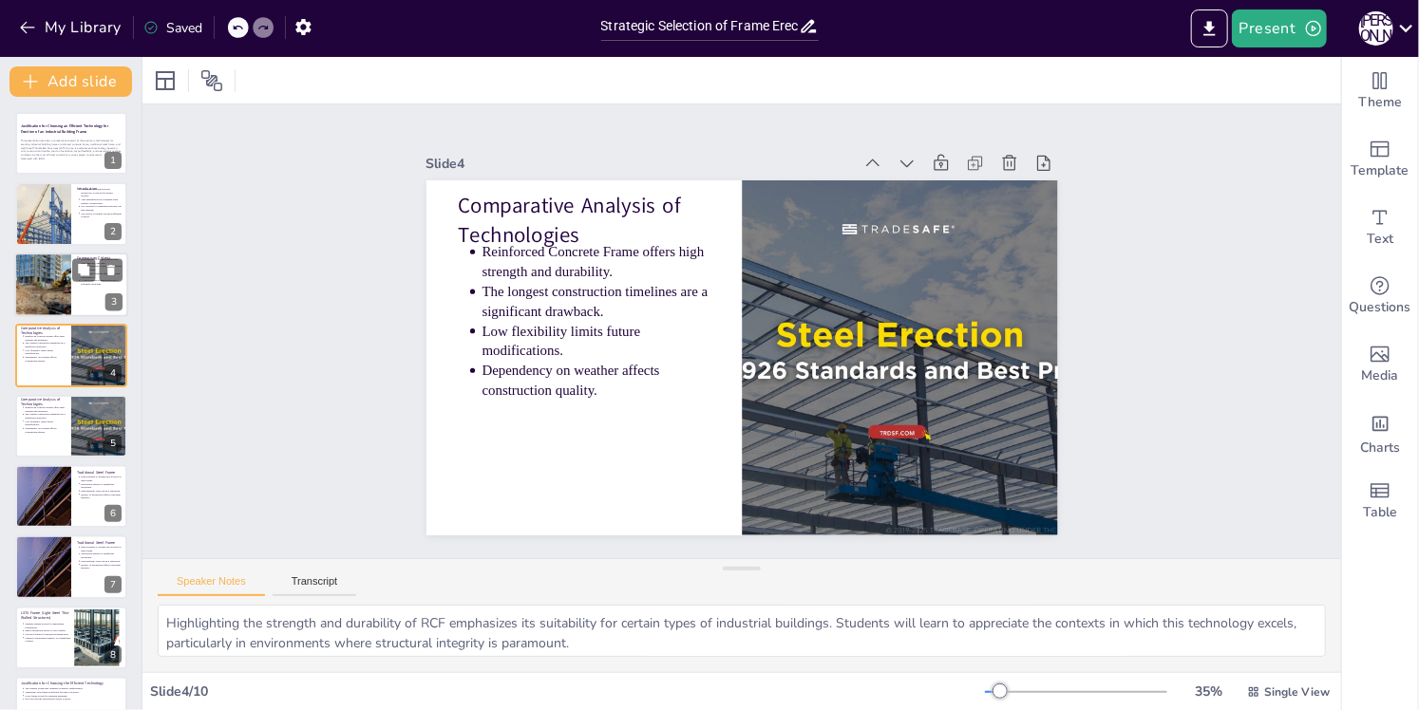
click at [42, 299] on div at bounding box center [42, 285] width 99 height 65
type textarea "Evaluating the technologies based on cost, timeline, and load is crucial for un…"
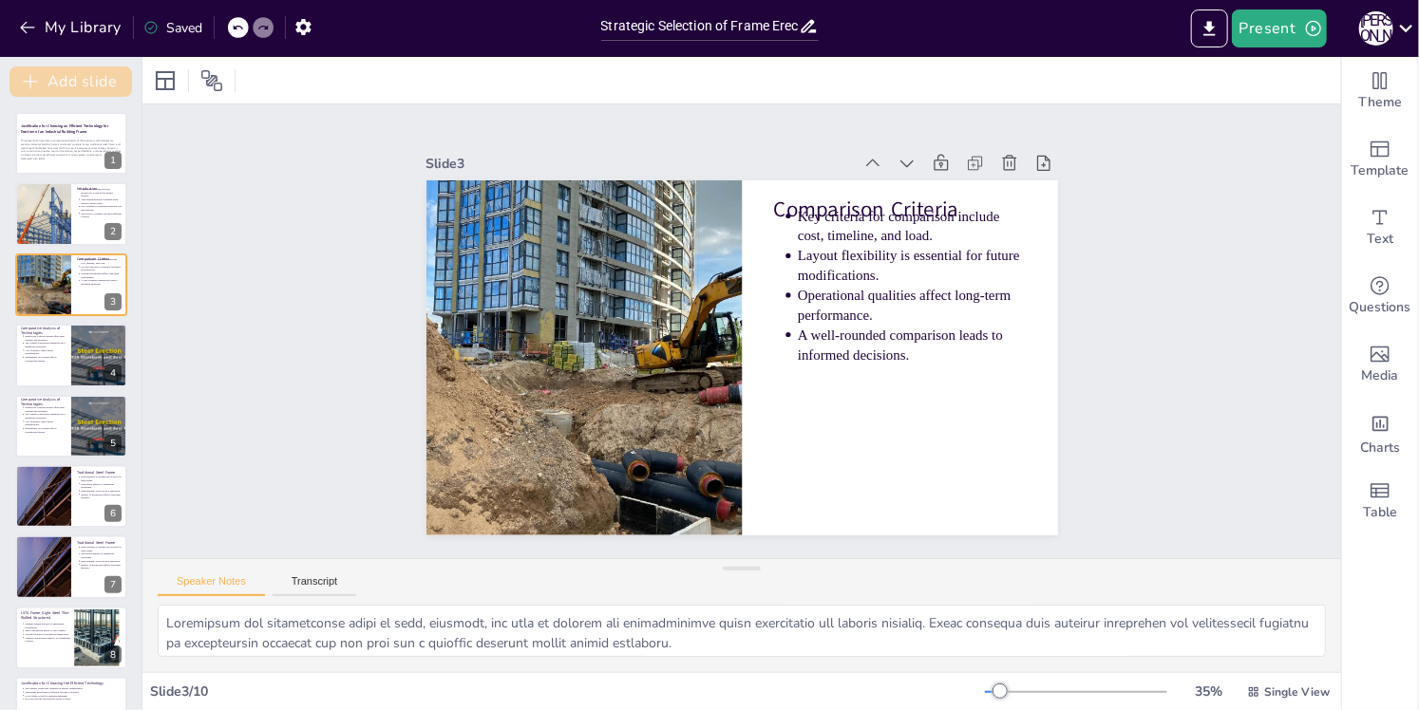
click at [72, 91] on button "Add slide" at bounding box center [70, 81] width 123 height 30
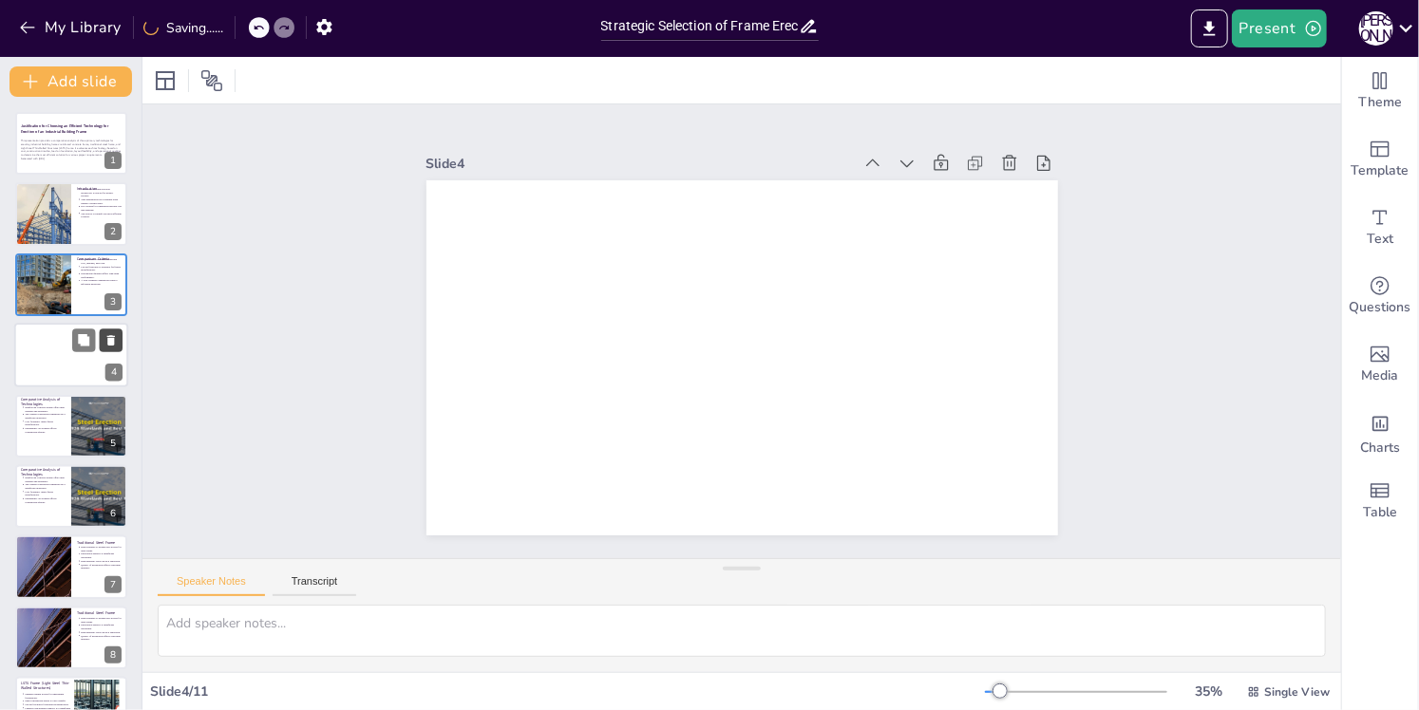
click at [114, 344] on icon at bounding box center [111, 340] width 8 height 10
type textarea "Highlighting the strength and durability of RCF emphasizes its suitability for …"
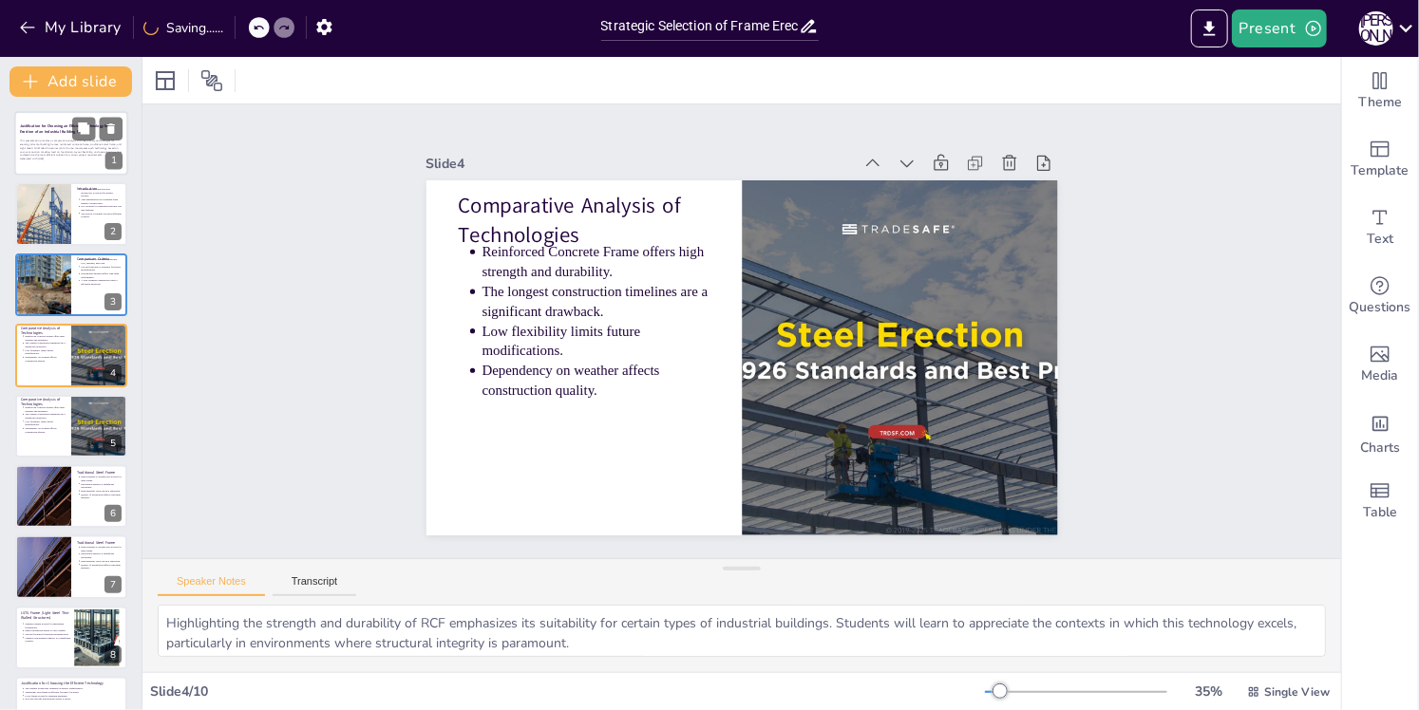
click at [52, 142] on p "This presentation provides a comparative analysis of three primary technologies…" at bounding box center [71, 149] width 103 height 18
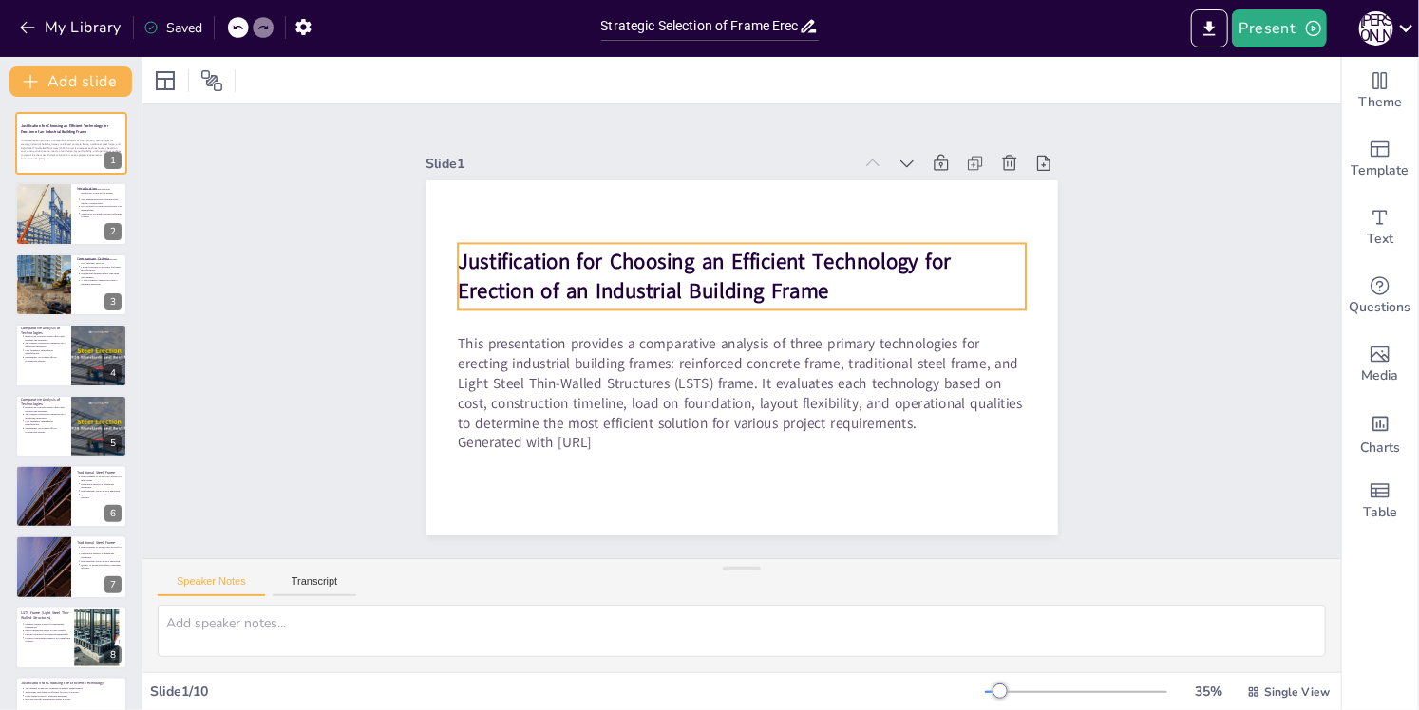
click at [830, 300] on div "Justification for Choosing an Efficient Technology for Erection of an Industria…" at bounding box center [785, 299] width 387 height 499
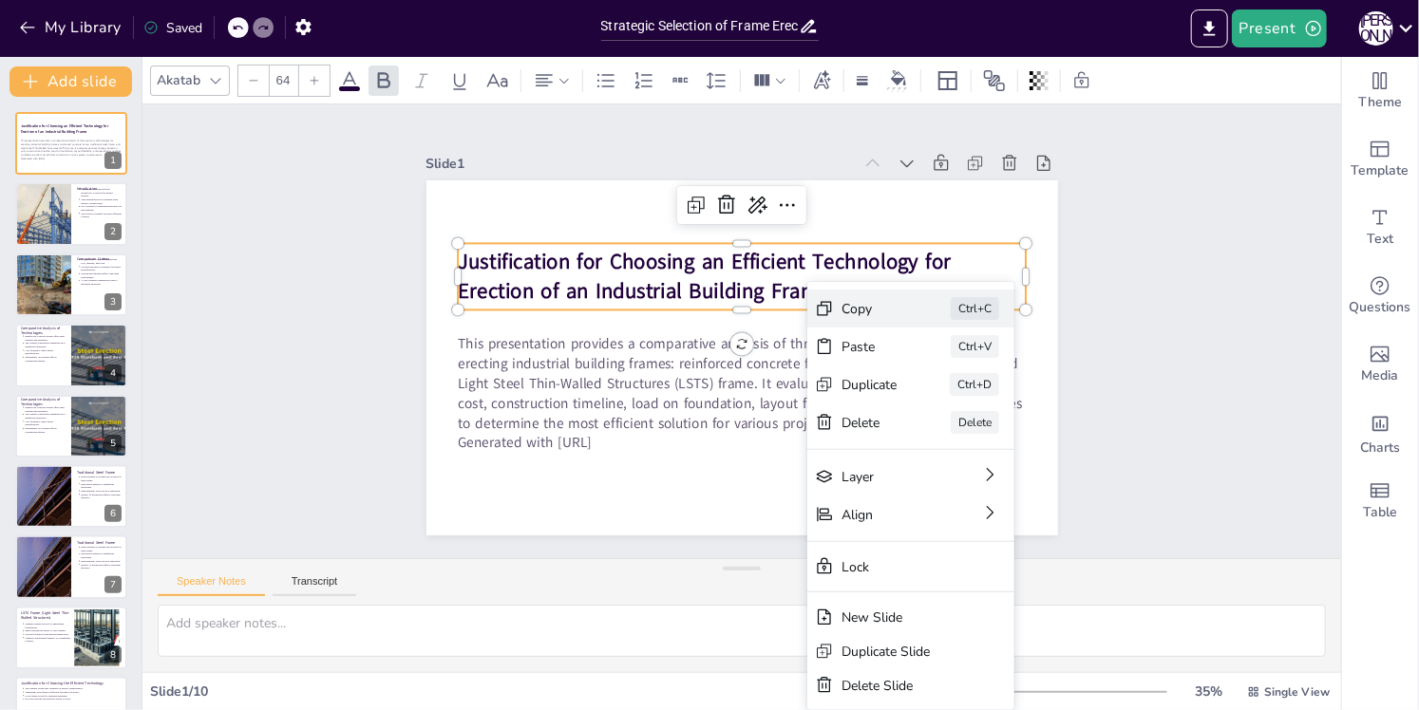
click at [503, 401] on div "Copy" at bounding box center [475, 424] width 56 height 47
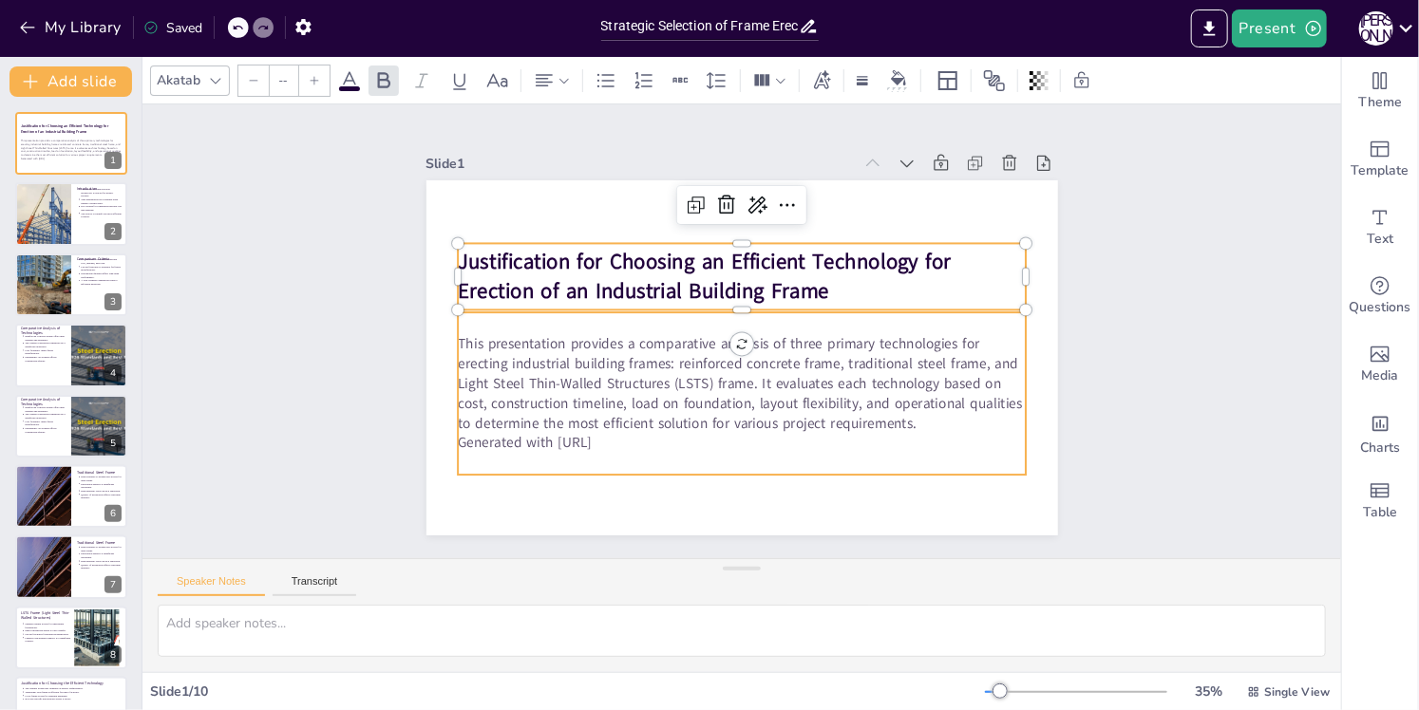
type input "43"
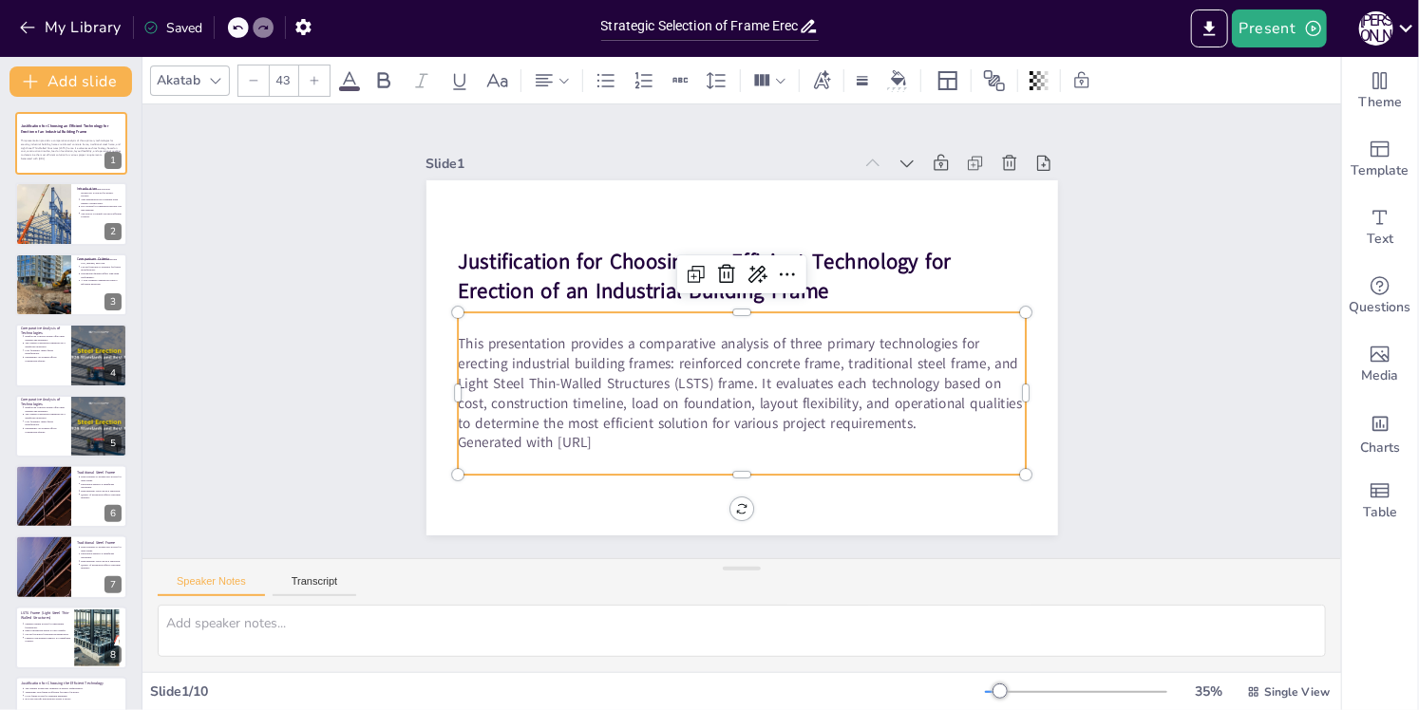
click at [518, 368] on p "This presentation provides a comparative analysis of three primary technologies…" at bounding box center [725, 381] width 571 height 270
click at [63, 224] on div at bounding box center [43, 214] width 86 height 65
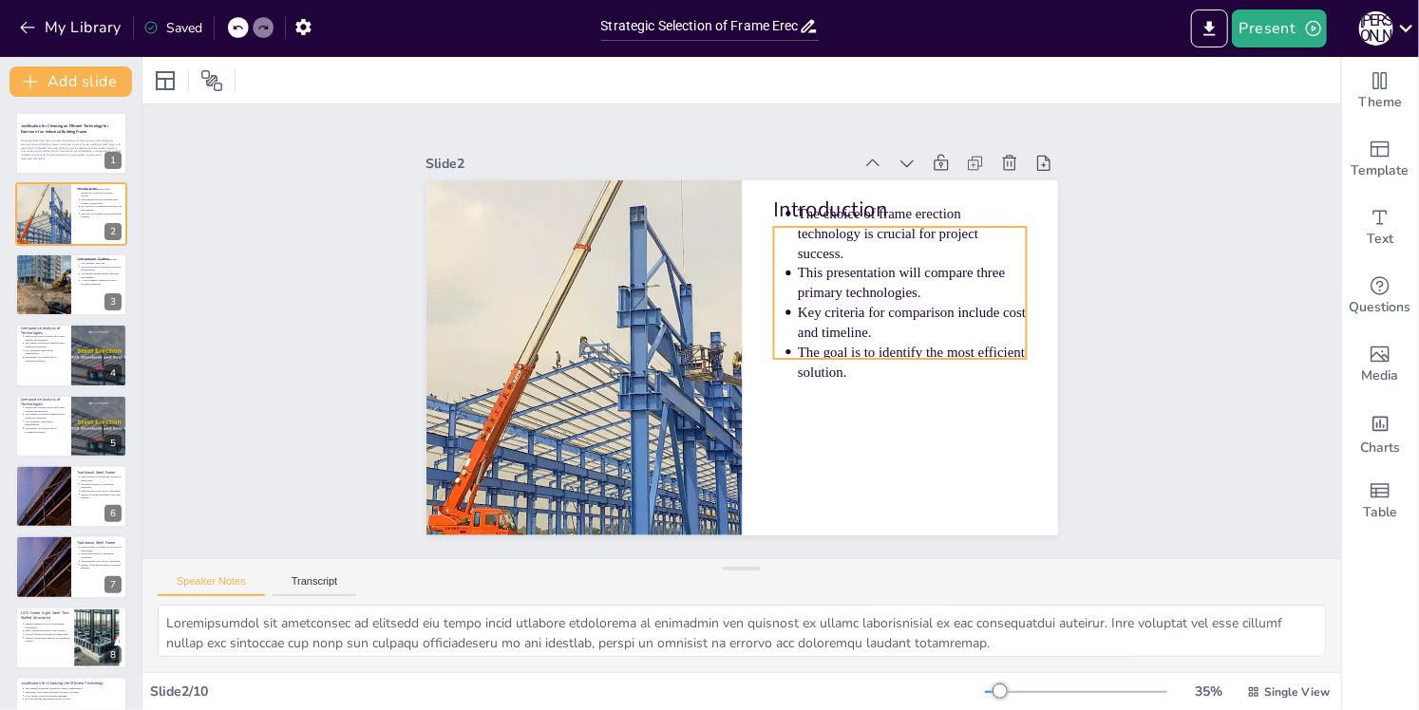
click at [903, 200] on div "Introduction The choice of frame erection technology is crucial for project suc…" at bounding box center [738, 357] width 665 height 419
click at [944, 228] on div at bounding box center [926, 274] width 245 height 92
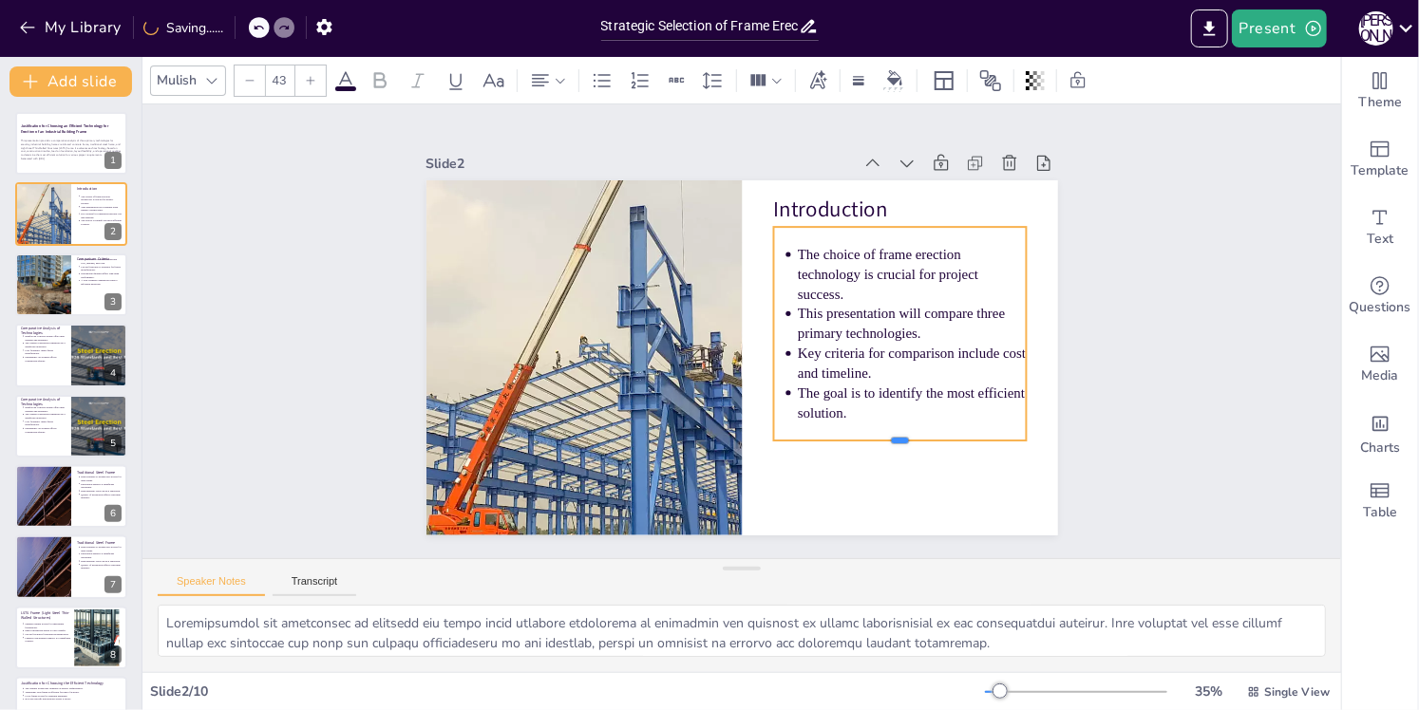
drag, startPoint x: 886, startPoint y: 382, endPoint x: 875, endPoint y: 463, distance: 82.5
click at [789, 452] on div at bounding box center [720, 526] width 140 height 226
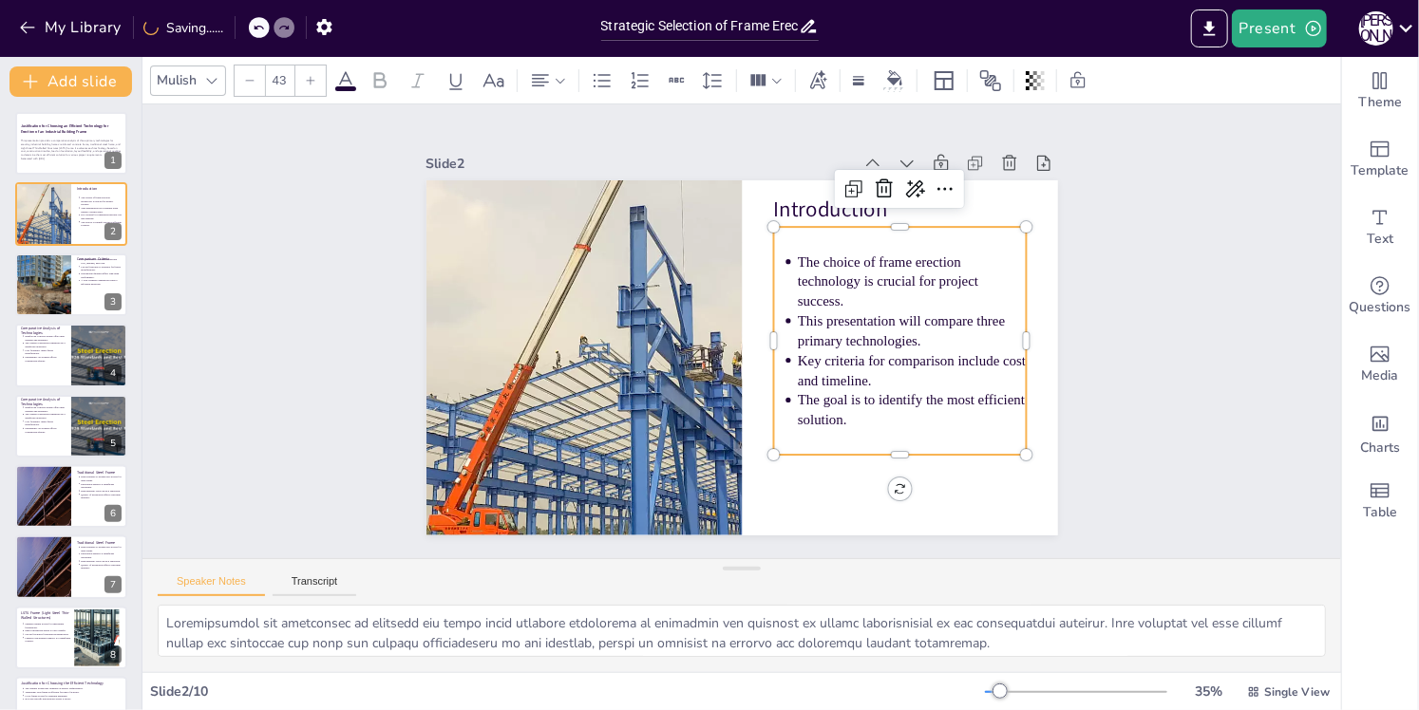
click at [881, 405] on p "The goal is to identify the most efficient solution." at bounding box center [879, 459] width 230 height 108
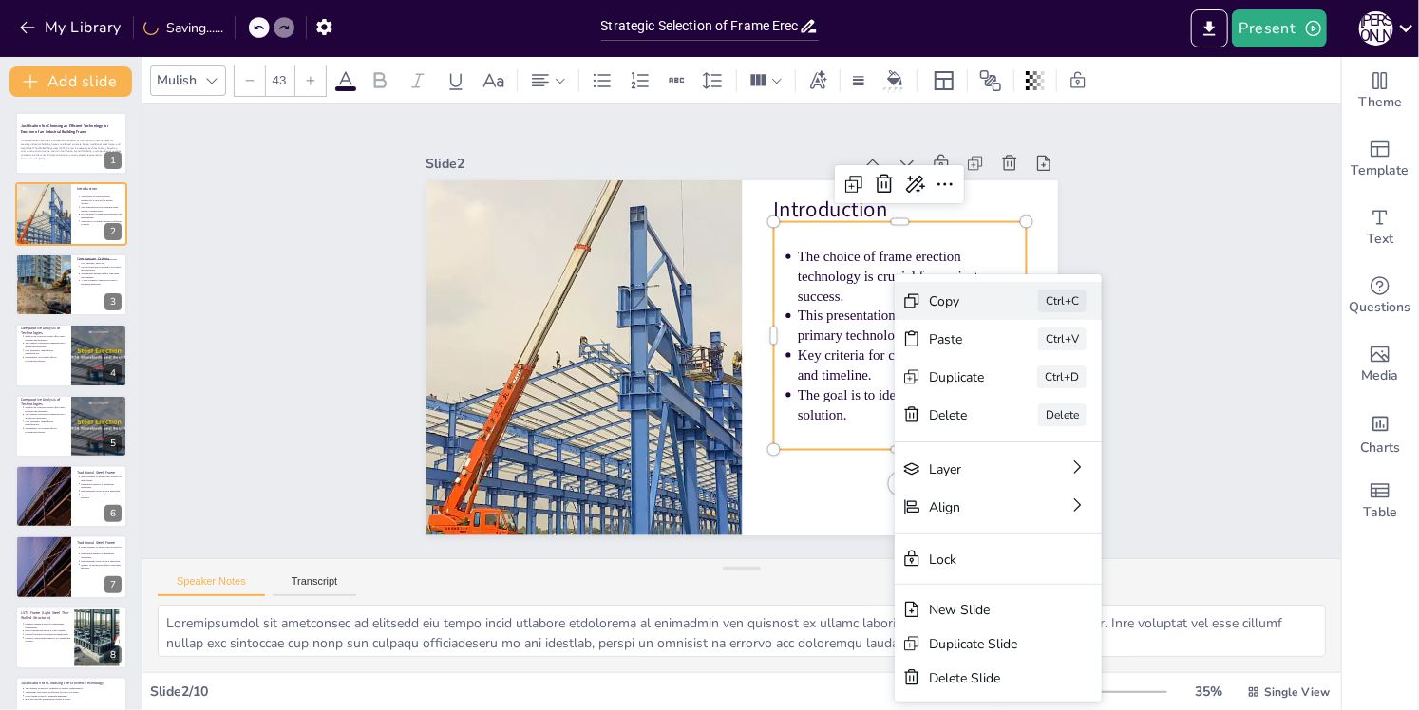
click at [1038, 447] on div "Copy Ctrl+C" at bounding box center [1116, 487] width 211 height 81
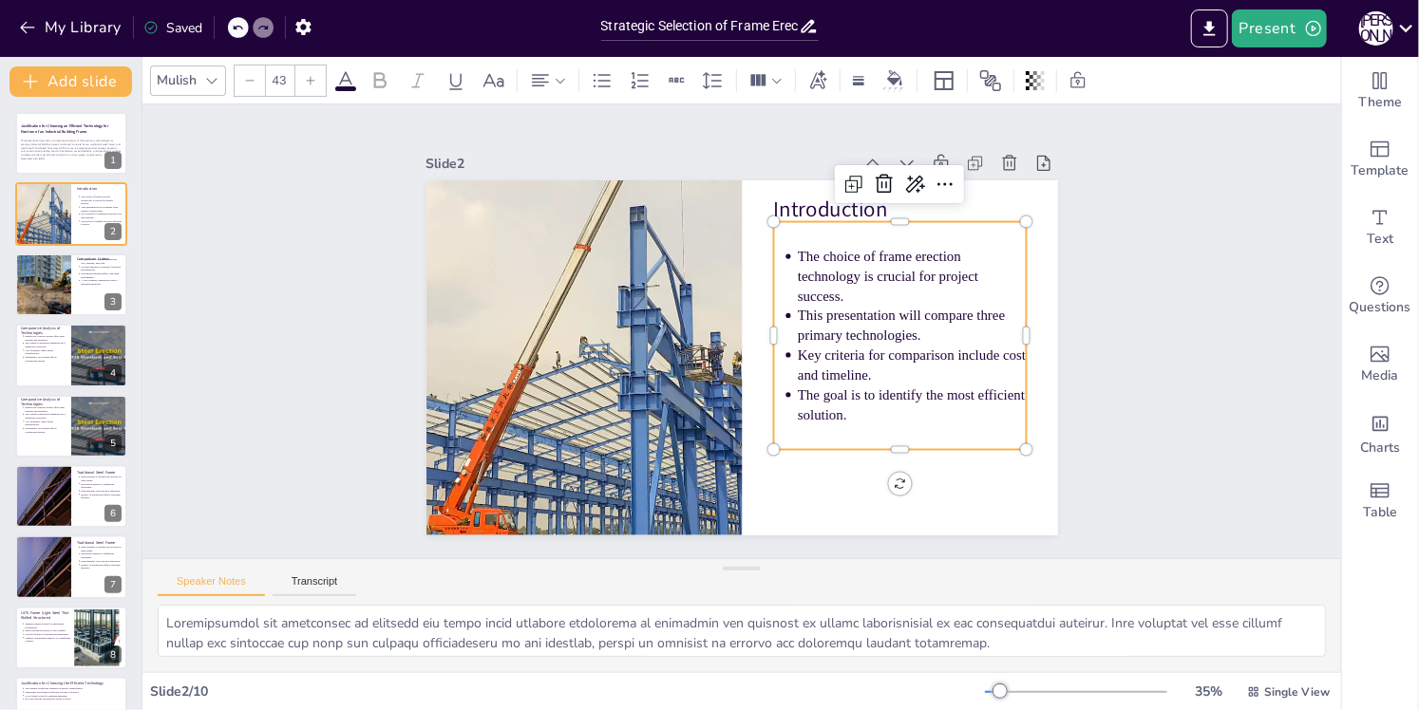
click at [802, 268] on p "The choice of frame erection technology is crucial for project success." at bounding box center [920, 331] width 236 height 127
click at [950, 274] on icon at bounding box center [965, 289] width 31 height 31
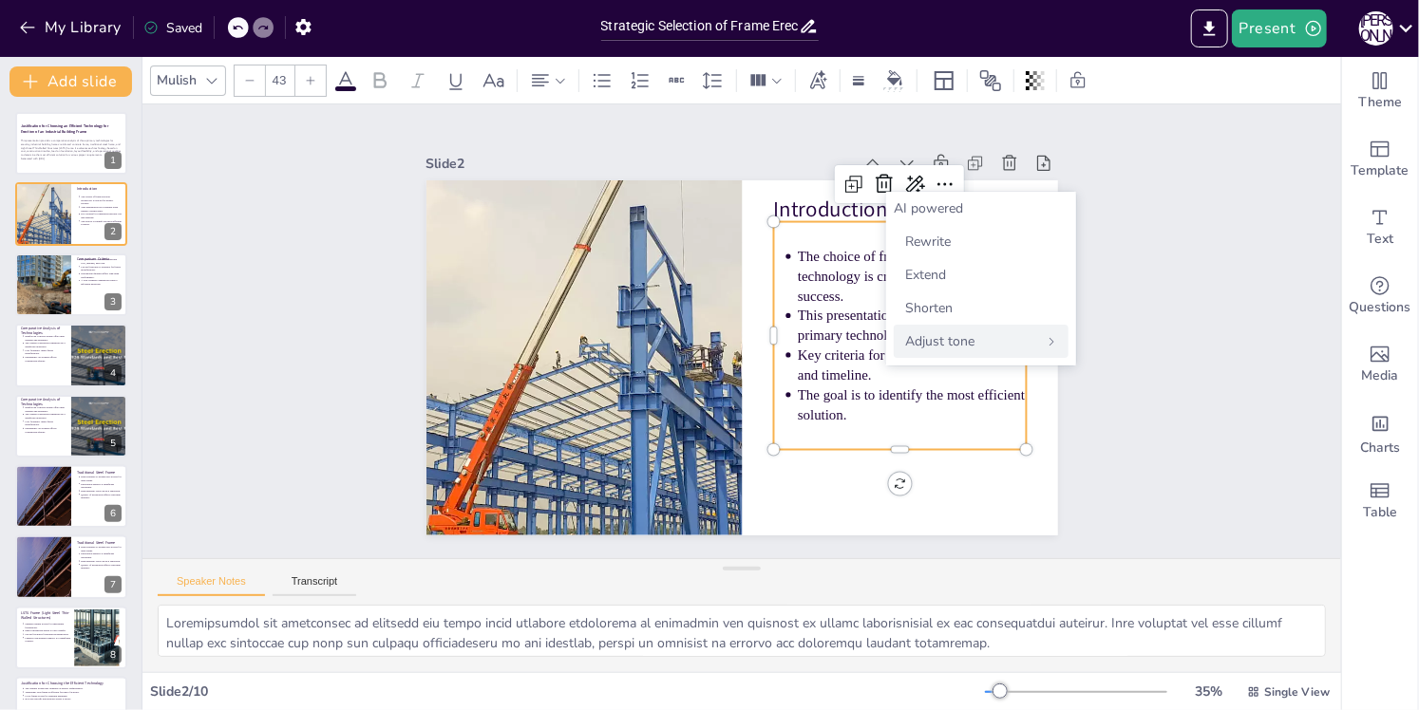
click at [935, 346] on span "Adjust tone" at bounding box center [939, 341] width 69 height 18
click at [908, 197] on div "Back Casual Neutral Persuasive Intellectual" at bounding box center [981, 279] width 190 height 174
click at [895, 215] on div "Back" at bounding box center [981, 208] width 175 height 18
click at [830, 271] on p "The choice of frame erection technology is crucial for project success." at bounding box center [778, 157] width 165 height 228
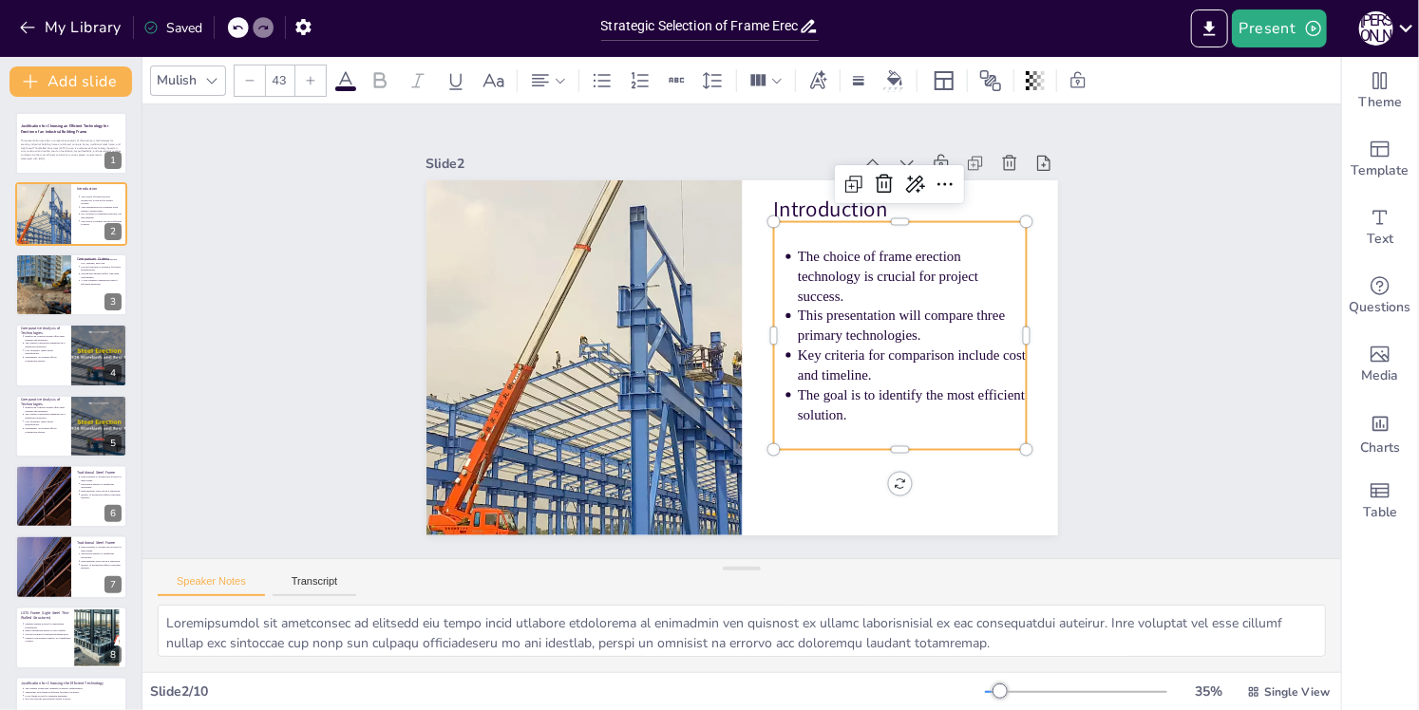
click at [829, 289] on p "The choice of frame erection technology is crucial for project success." at bounding box center [920, 312] width 236 height 105
click at [53, 254] on div at bounding box center [42, 285] width 99 height 65
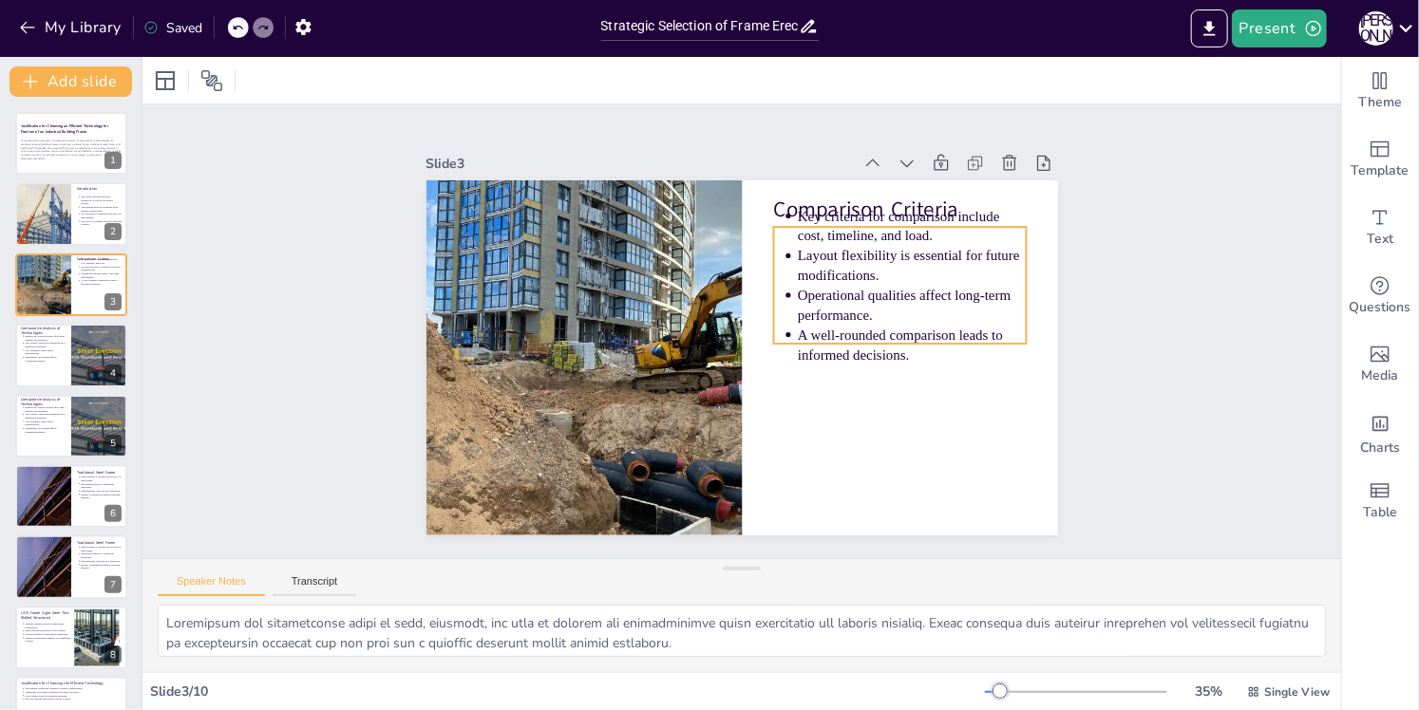
click at [841, 276] on p "Layout flexibility is essential for future modifications." at bounding box center [923, 340] width 225 height 129
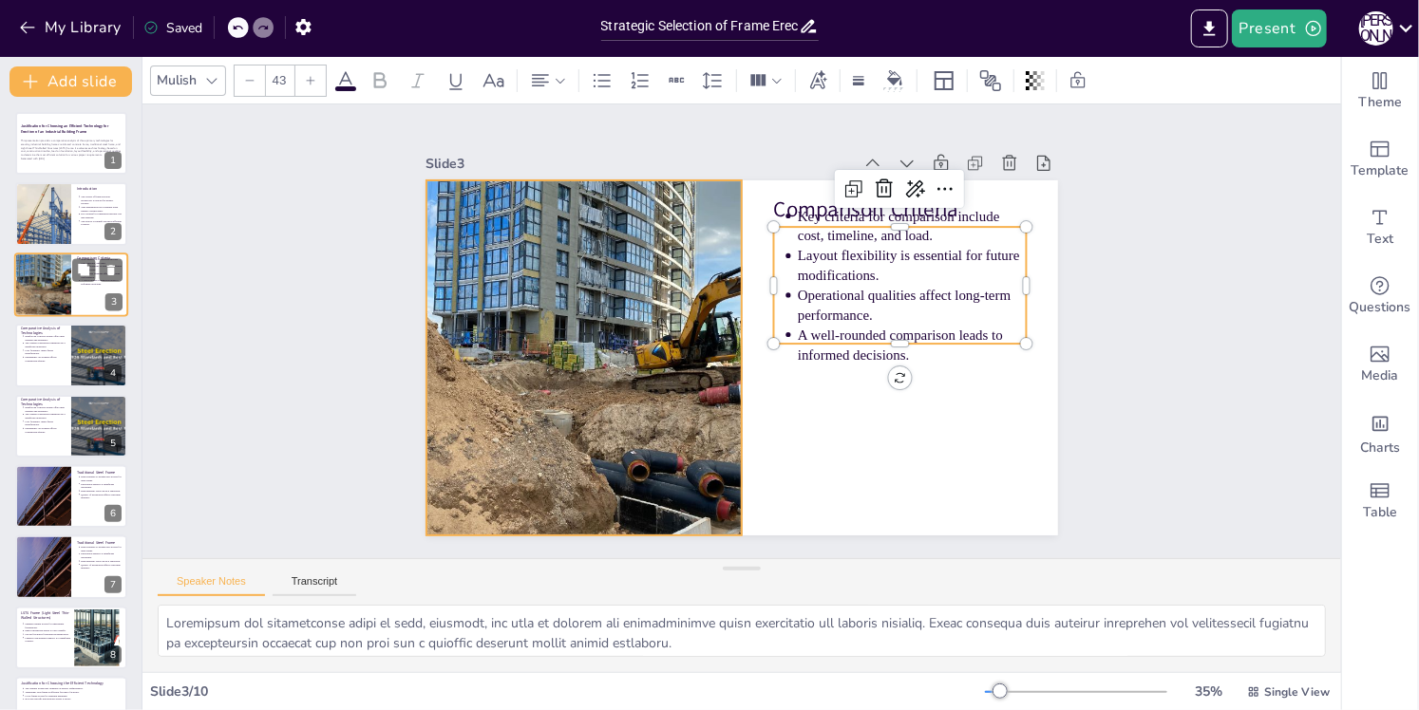
click at [34, 281] on div at bounding box center [42, 285] width 99 height 65
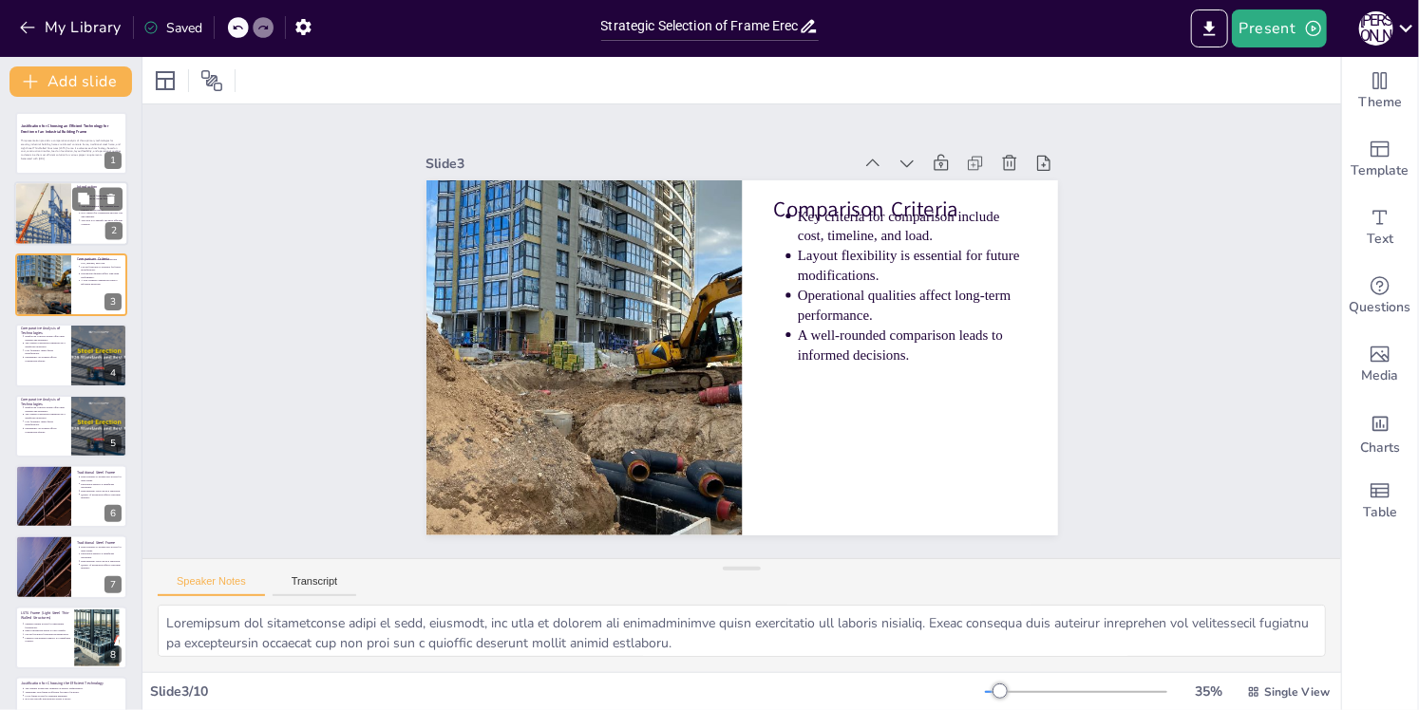
click at [44, 221] on div at bounding box center [43, 214] width 86 height 65
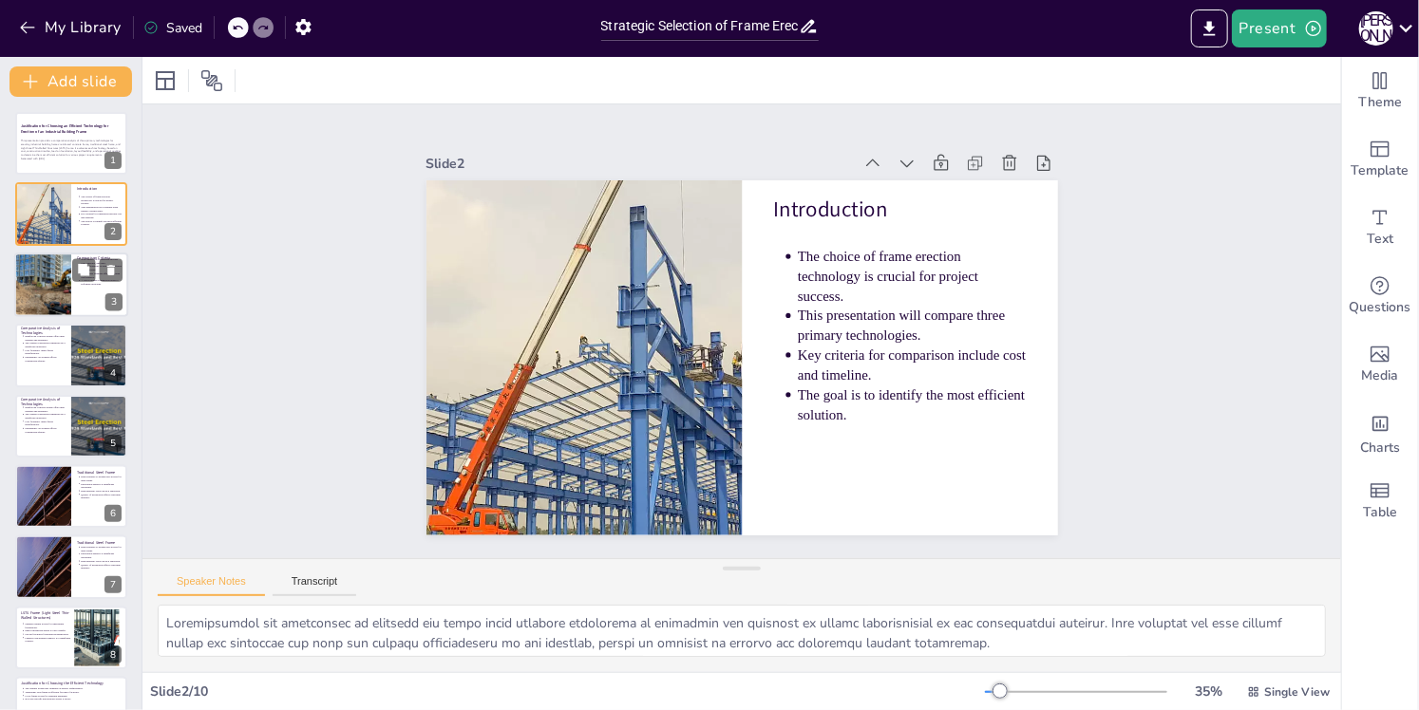
click at [48, 270] on div at bounding box center [42, 285] width 99 height 65
type textarea "Evaluating the technologies based on cost, timeline, and load is crucial for un…"
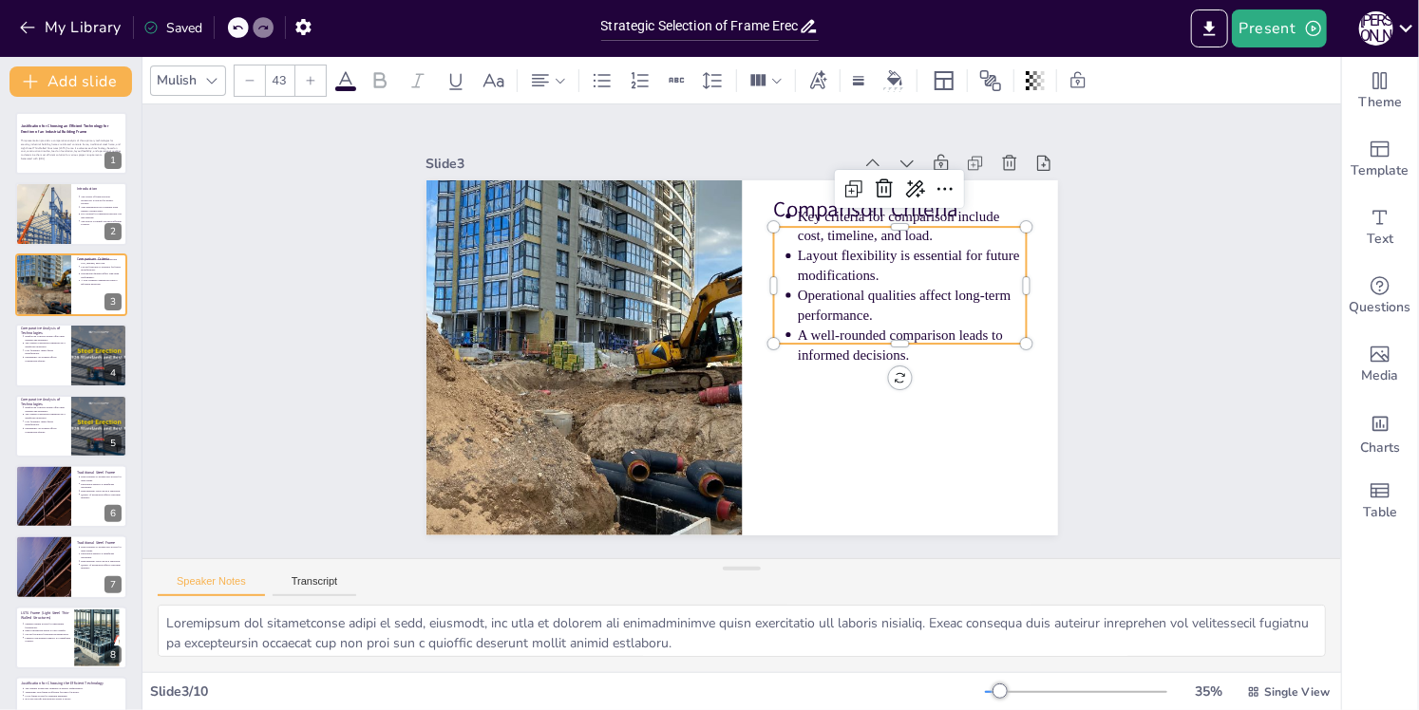
click at [930, 339] on div "Comparison Criteria Key criteria for comparison include cost, timeline, and loa…" at bounding box center [735, 357] width 691 height 479
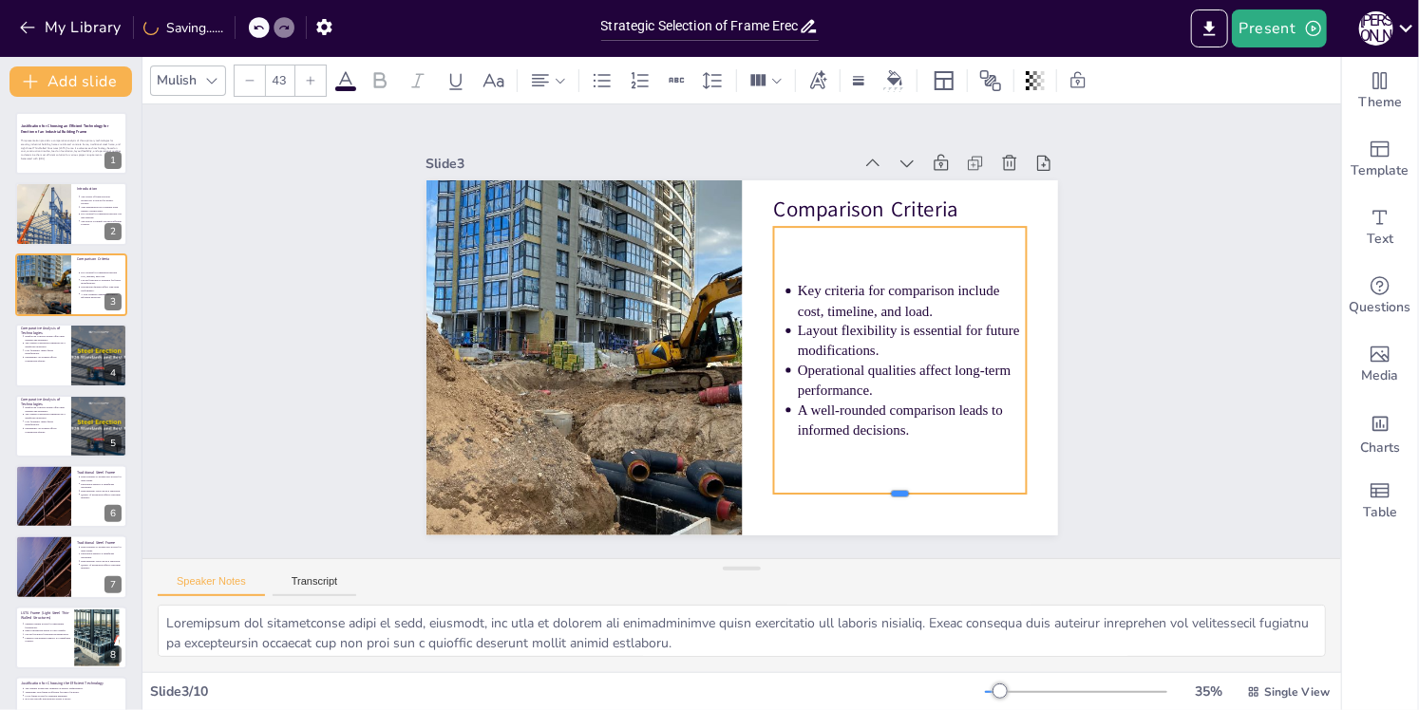
drag, startPoint x: 879, startPoint y: 340, endPoint x: 878, endPoint y: 491, distance: 151.0
click at [878, 498] on div at bounding box center [861, 531] width 250 height 67
click at [954, 244] on div at bounding box center [934, 314] width 226 height 140
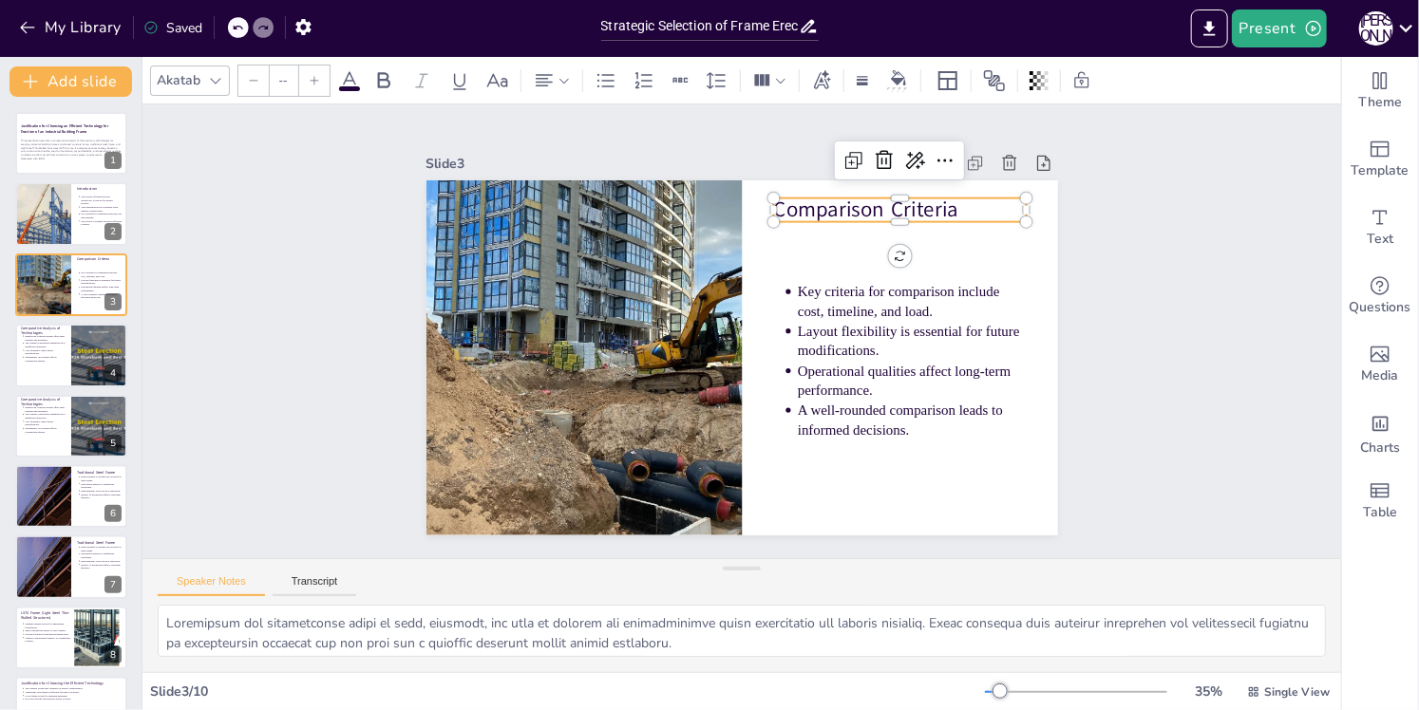
type input "64"
click at [952, 212] on p "Comparison Criteria" at bounding box center [929, 265] width 250 height 106
click at [55, 361] on p "Dependency on weather affects construction quality." at bounding box center [45, 360] width 42 height 8
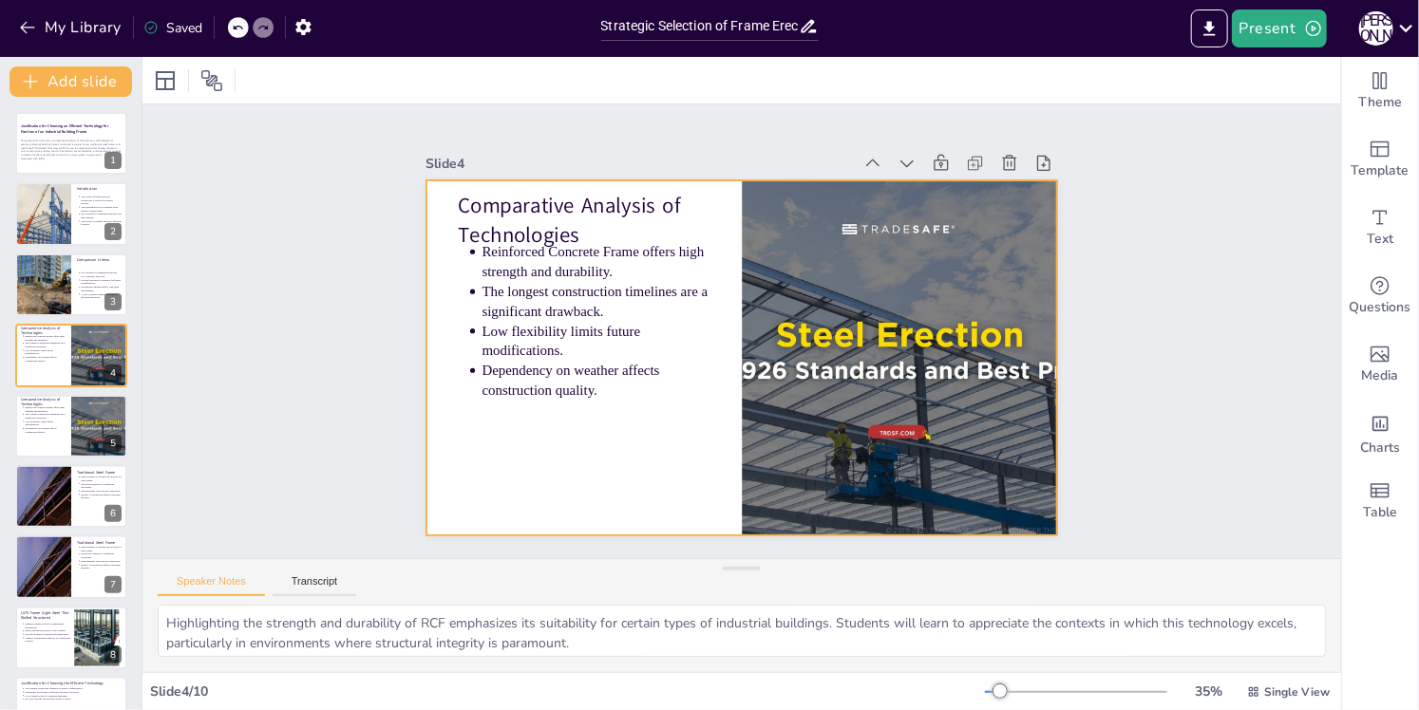
click at [632, 394] on div at bounding box center [729, 354] width 725 height 623
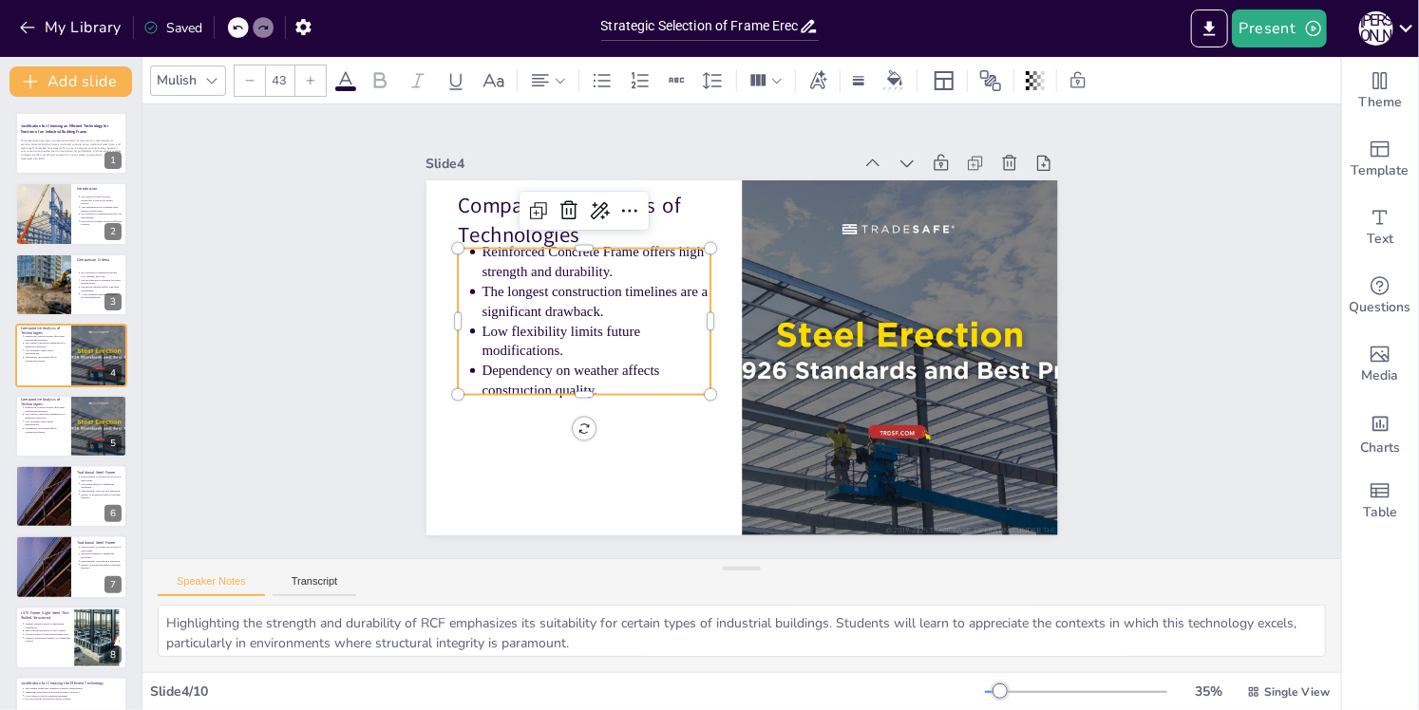
click at [643, 384] on p "Dependency on weather affects construction quality." at bounding box center [588, 333] width 230 height 108
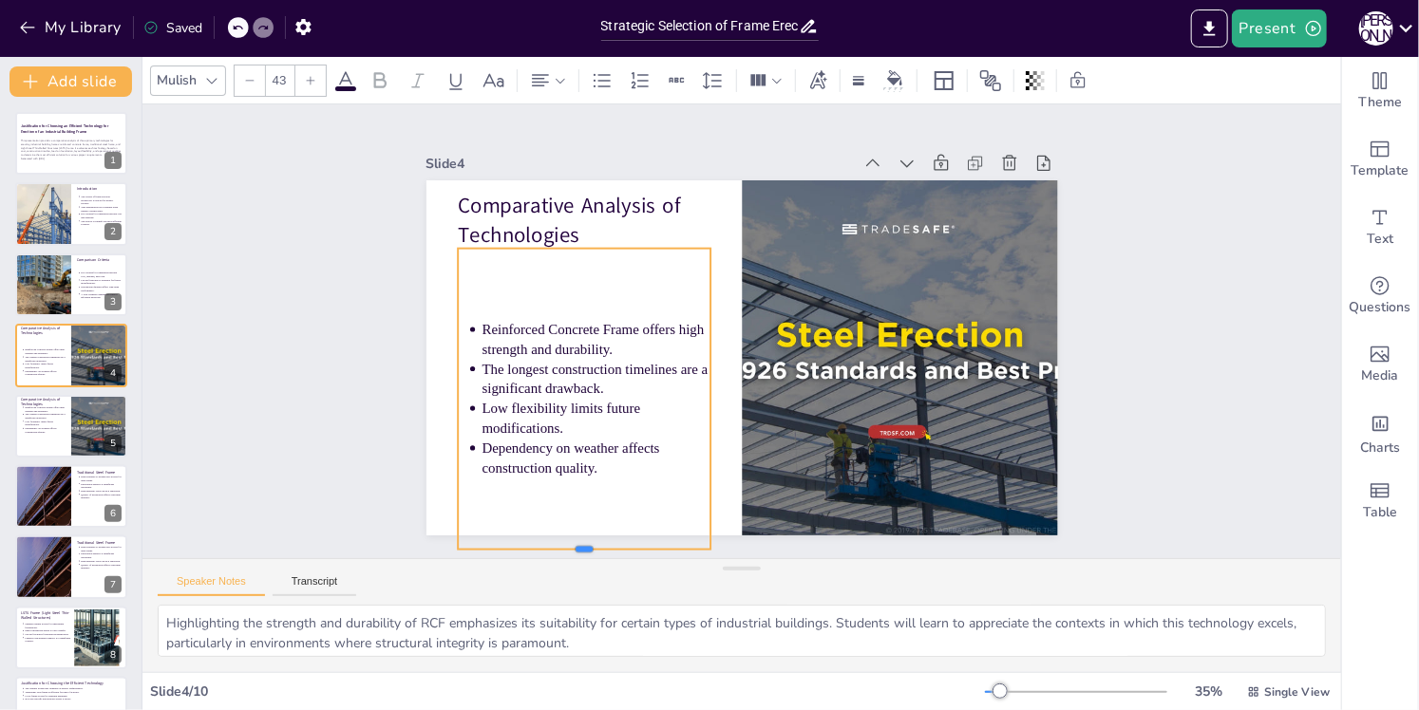
drag, startPoint x: 572, startPoint y: 388, endPoint x: 546, endPoint y: 543, distance: 156.9
click at [546, 543] on div at bounding box center [540, 518] width 250 height 67
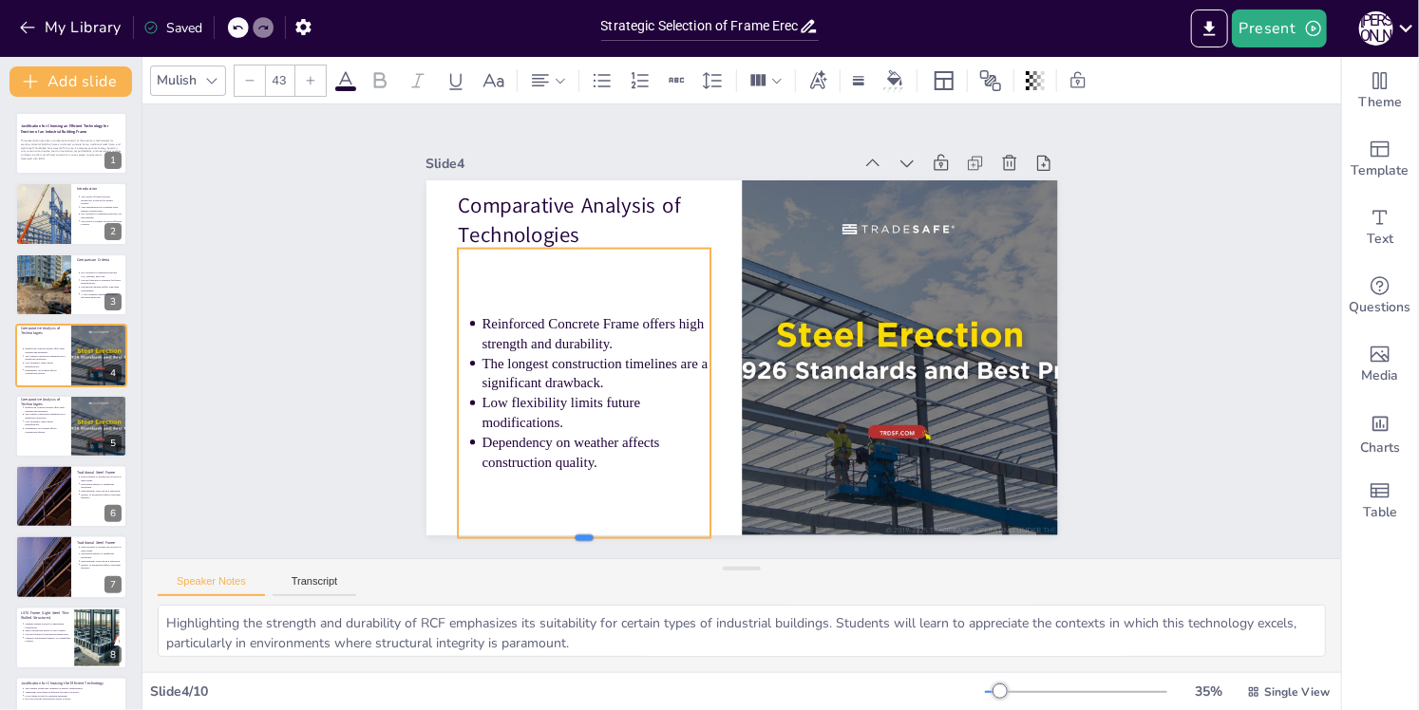
drag, startPoint x: 546, startPoint y: 524, endPoint x: 551, endPoint y: 499, distance: 26.1
click at [551, 499] on div at bounding box center [525, 486] width 245 height 92
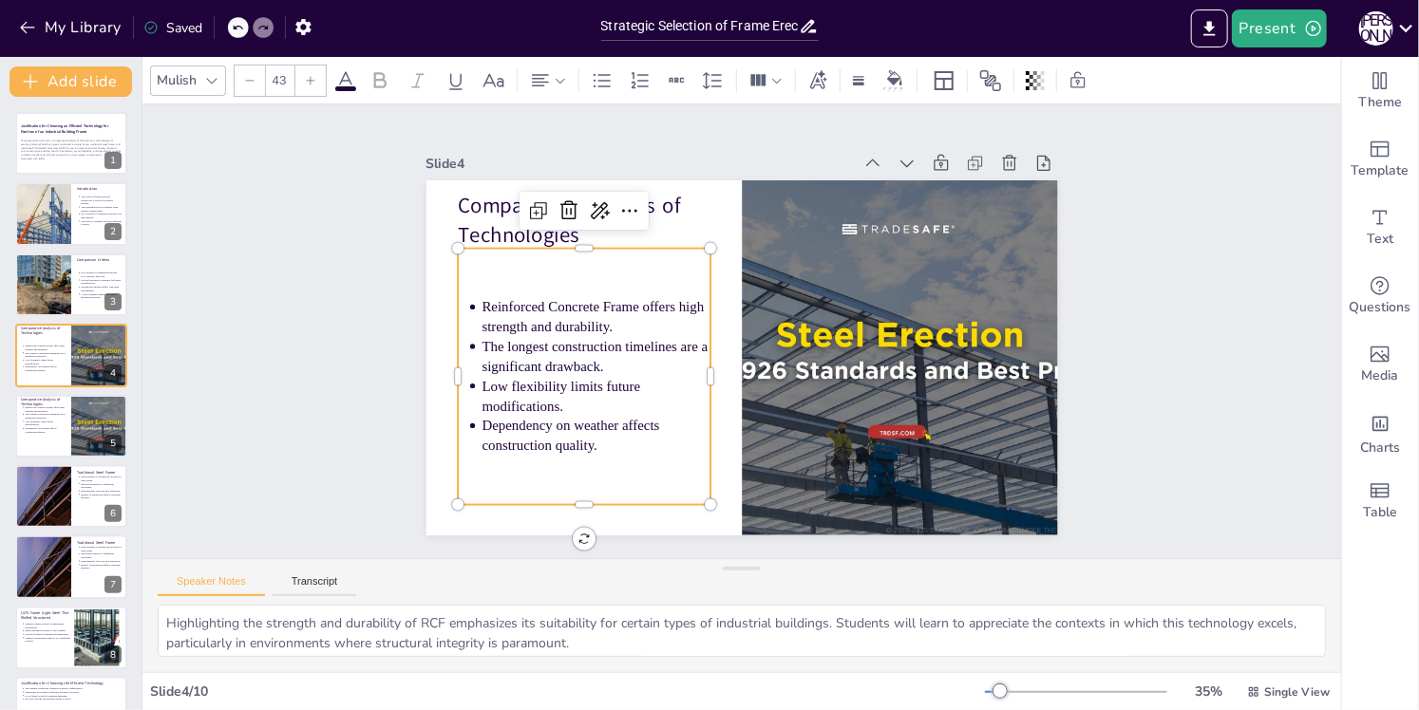
click at [1188, 319] on div "Slide 1 Justification for Choosing an Efficient Technology for Erection of an I…" at bounding box center [741, 331] width 1267 height 693
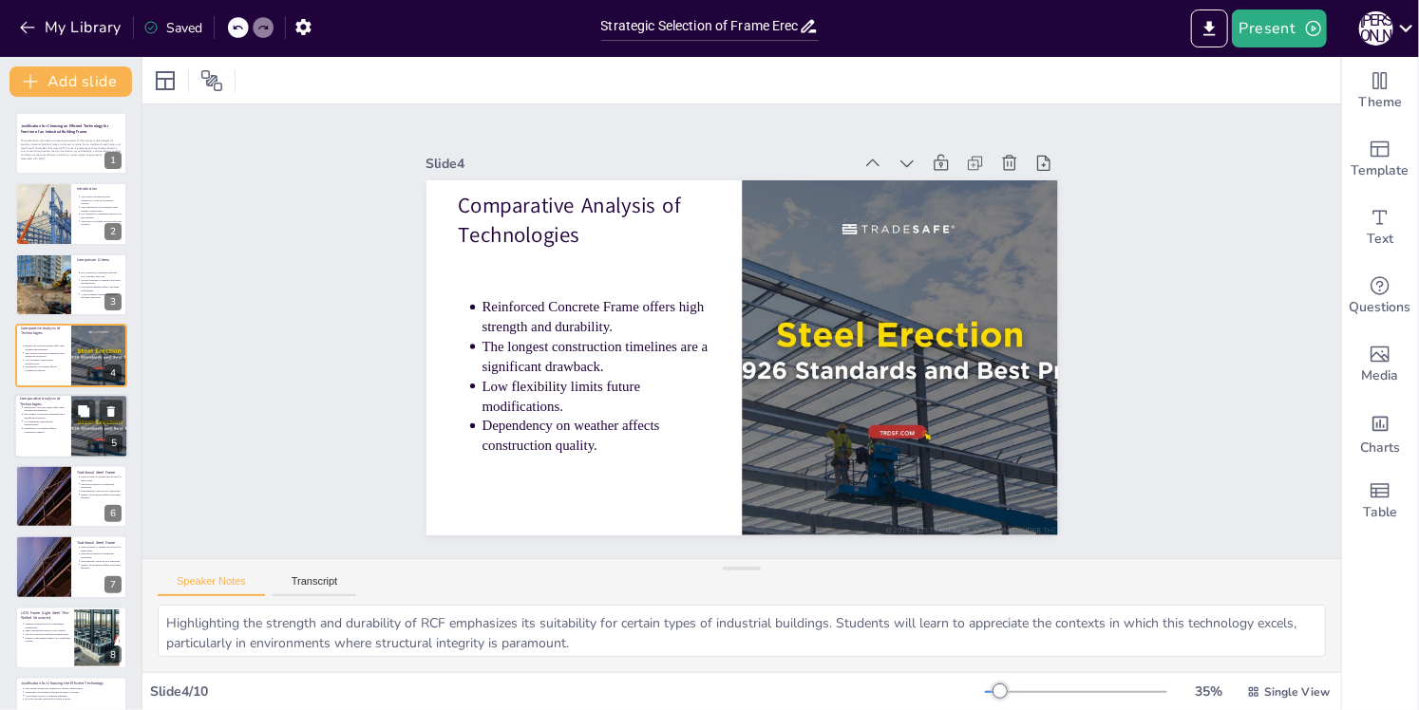
click at [28, 435] on div at bounding box center [71, 426] width 114 height 65
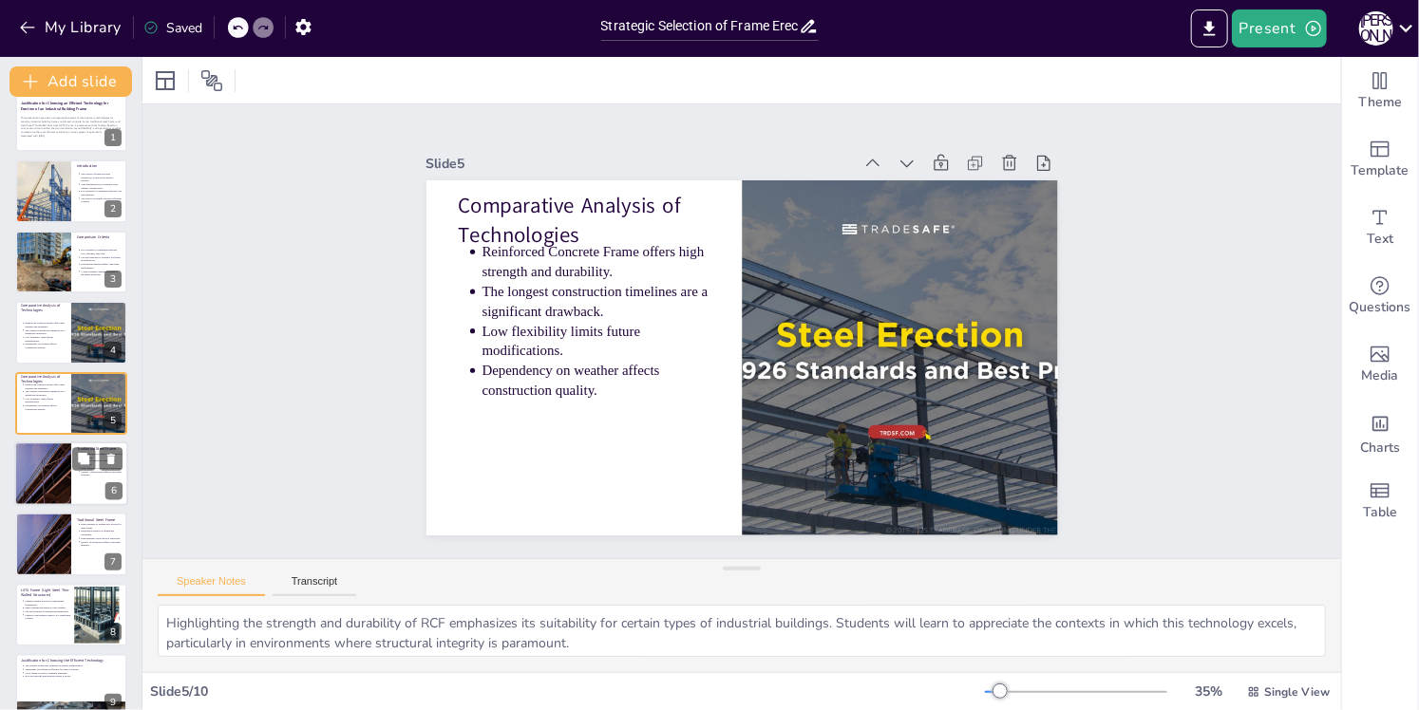
click at [55, 482] on div at bounding box center [42, 474] width 97 height 65
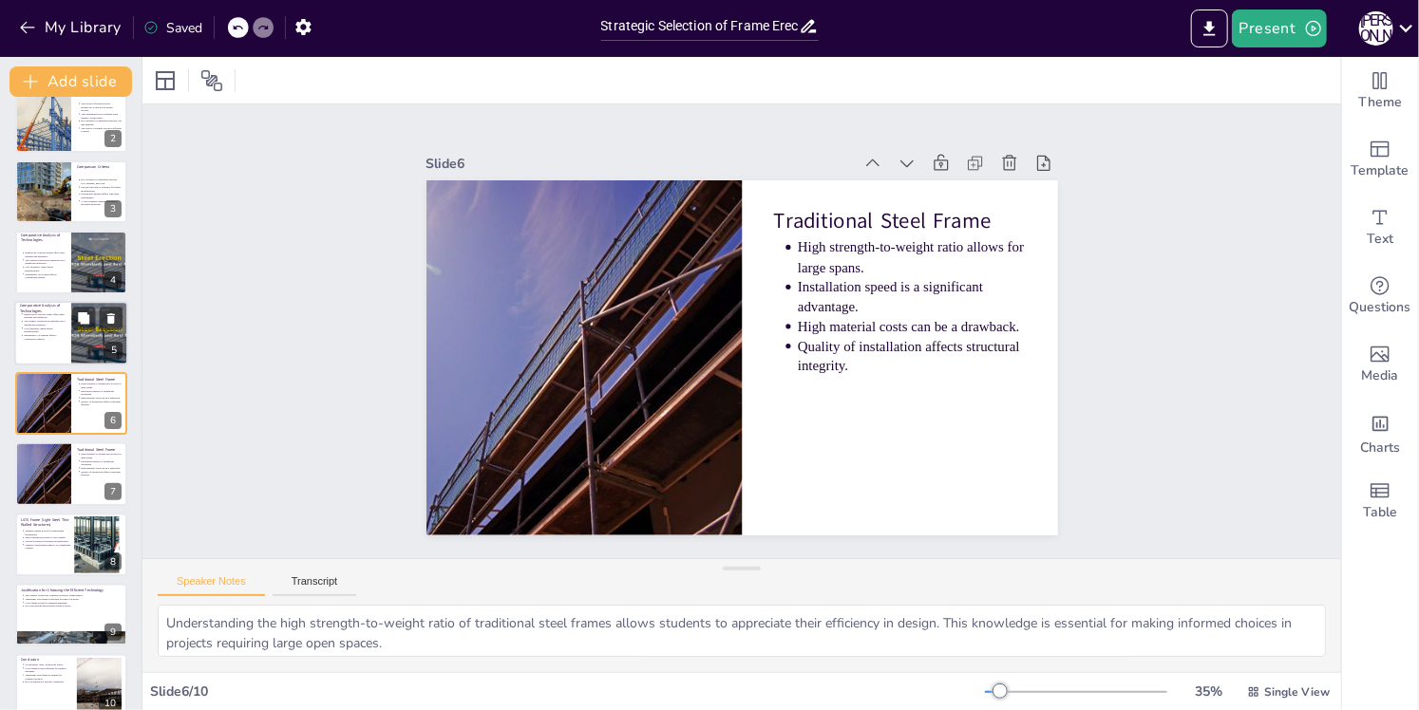
click at [43, 349] on div at bounding box center [71, 333] width 114 height 65
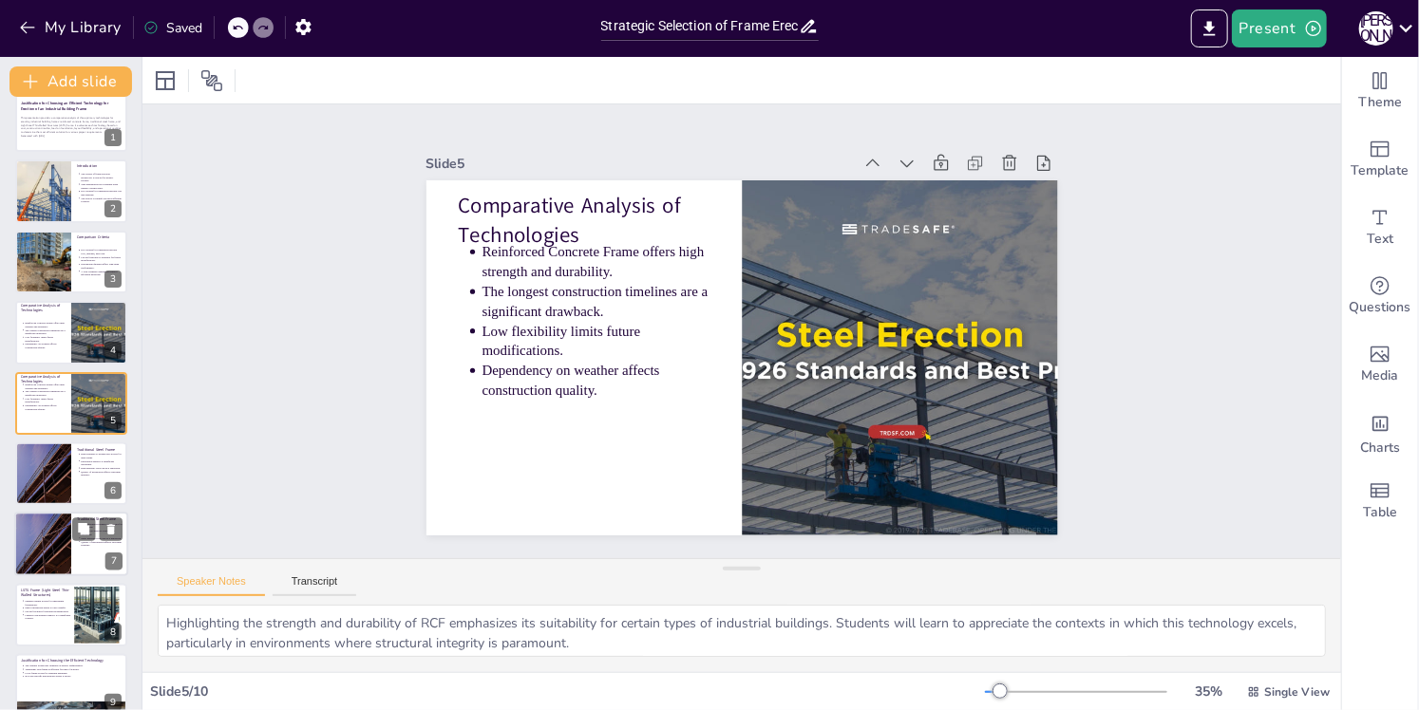
click at [60, 545] on div at bounding box center [42, 545] width 97 height 65
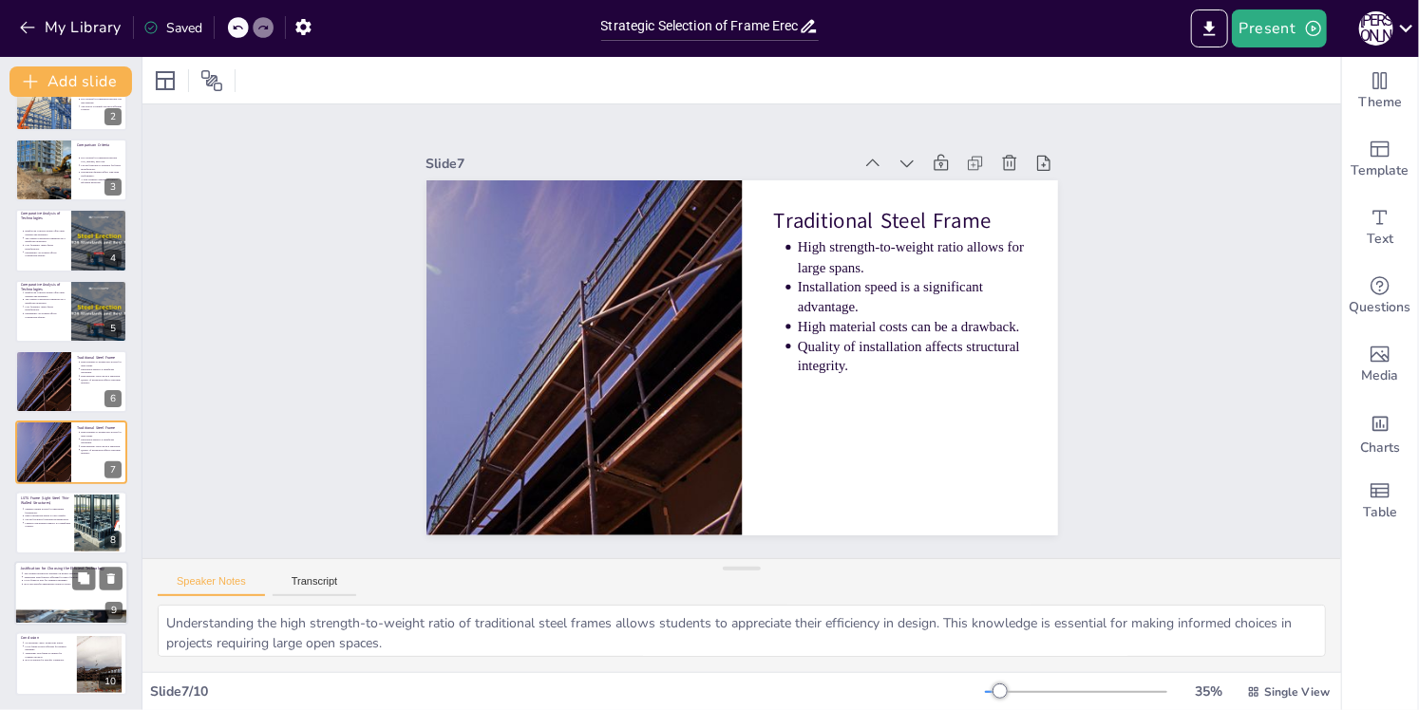
click at [54, 579] on p "LSTS frame is best for standard buildings." at bounding box center [73, 581] width 99 height 4
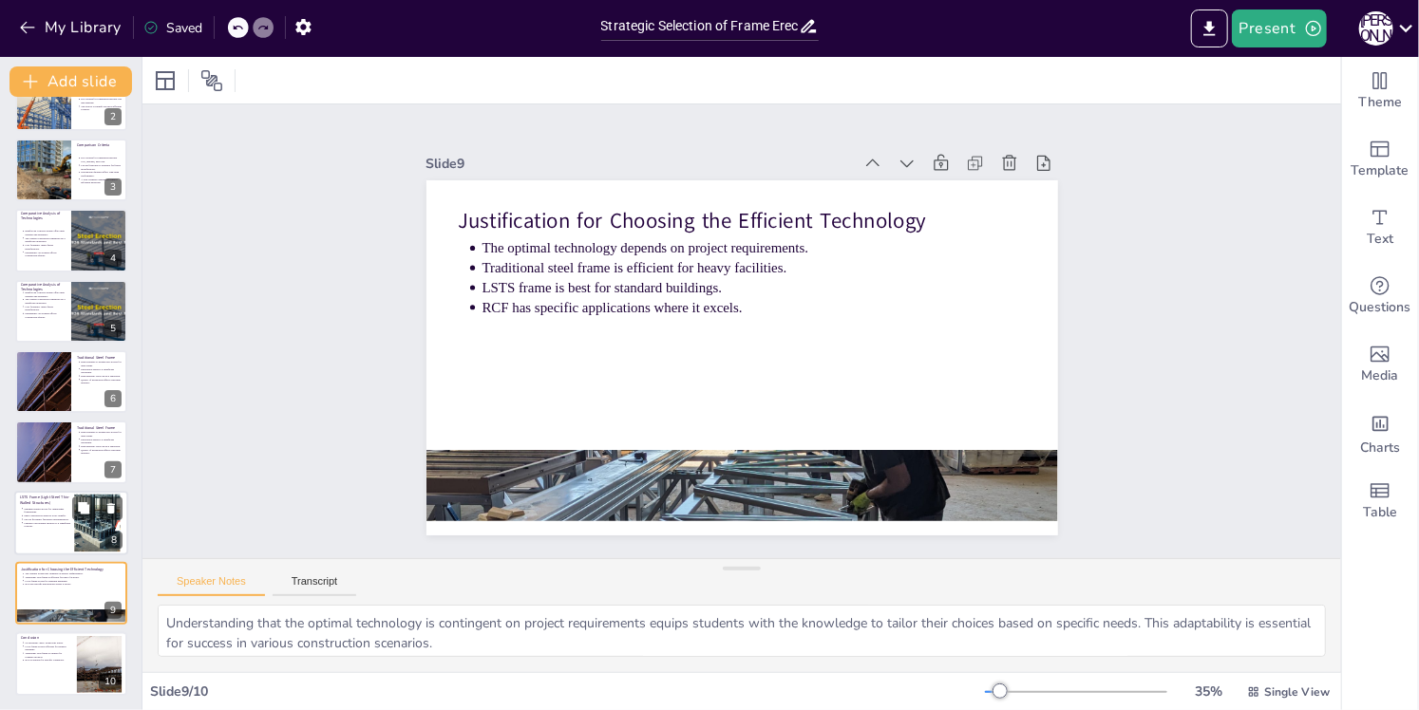
click at [44, 548] on div at bounding box center [71, 523] width 114 height 65
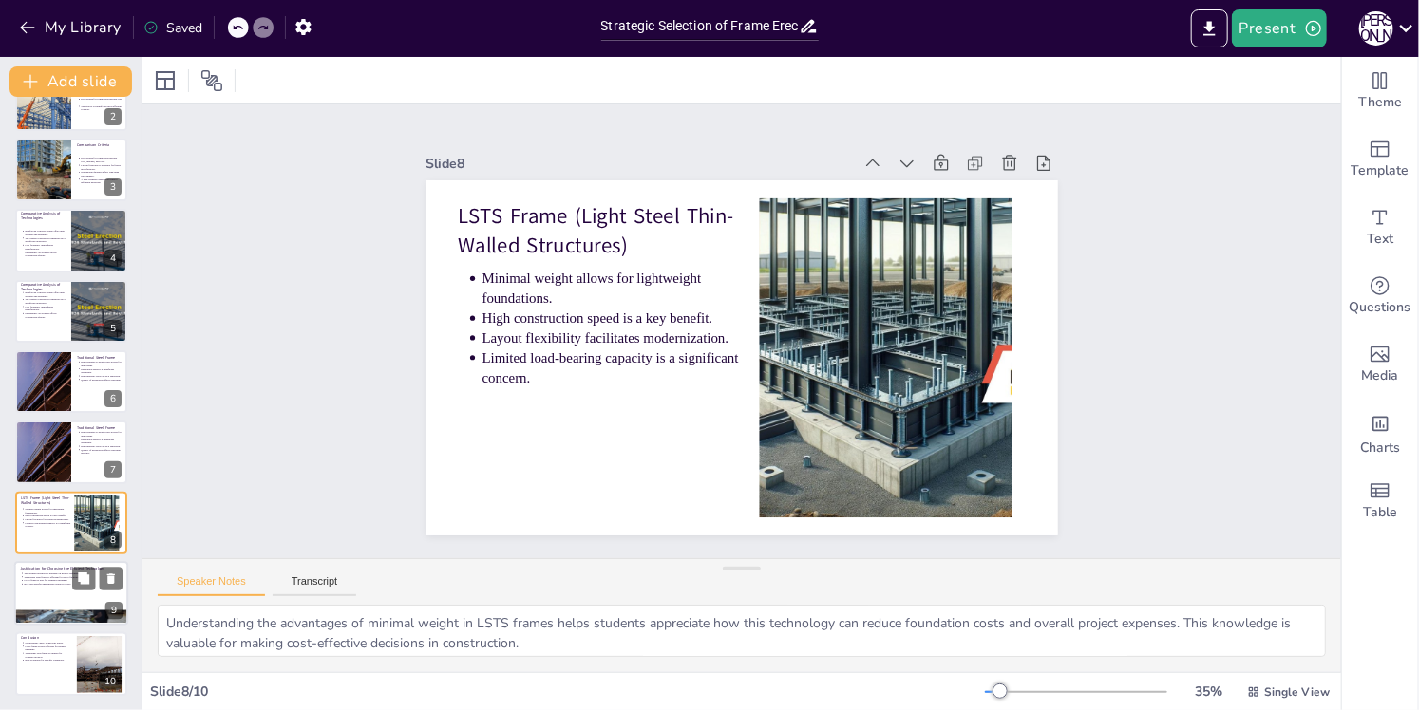
click at [40, 588] on div at bounding box center [71, 593] width 114 height 65
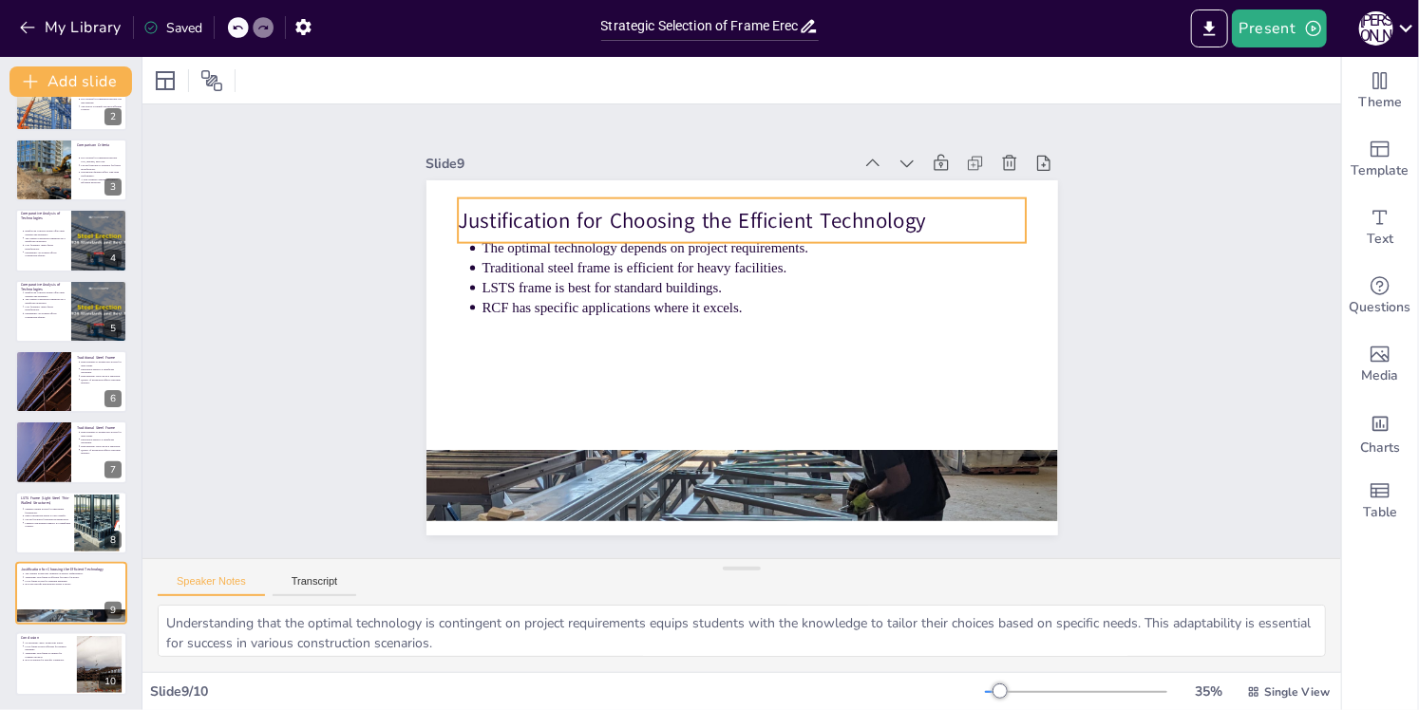
click at [678, 205] on p "Justification for Choosing the Efficient Technology" at bounding box center [753, 221] width 568 height 88
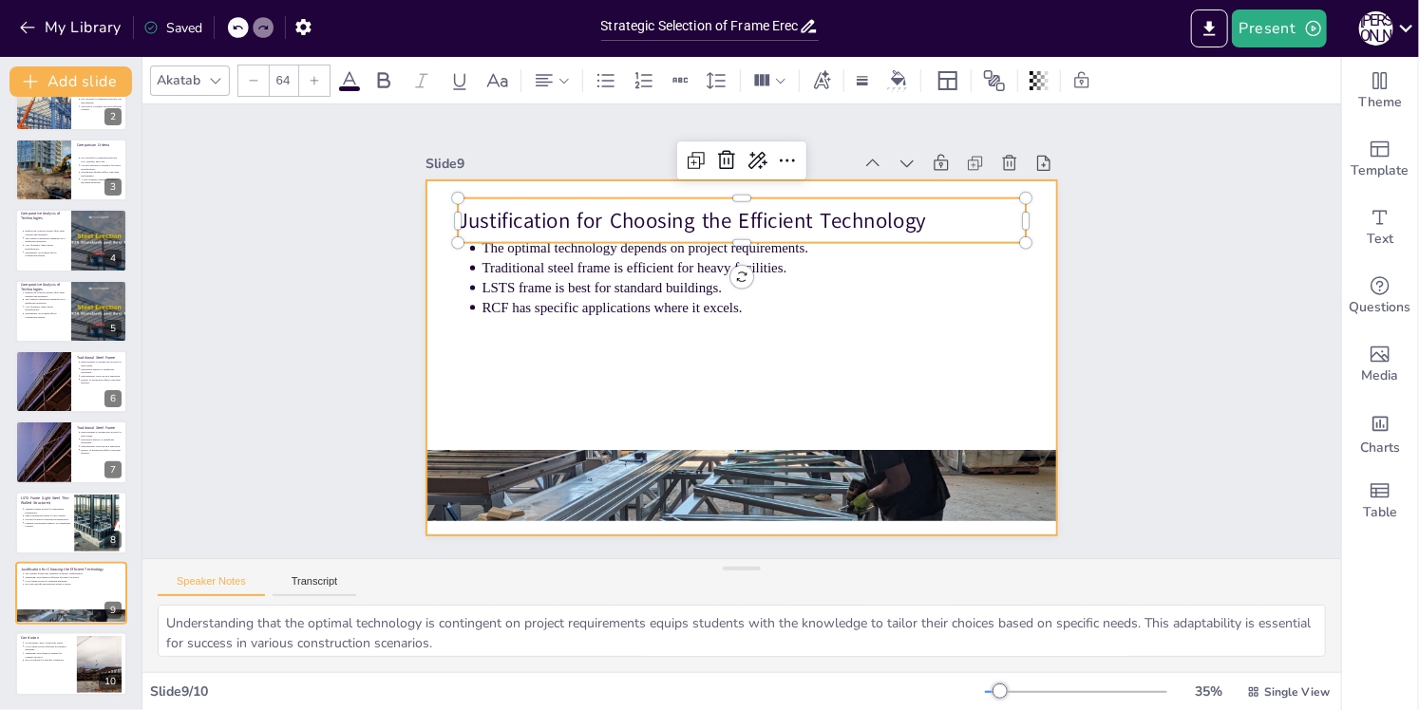
click at [577, 351] on div at bounding box center [733, 356] width 710 height 533
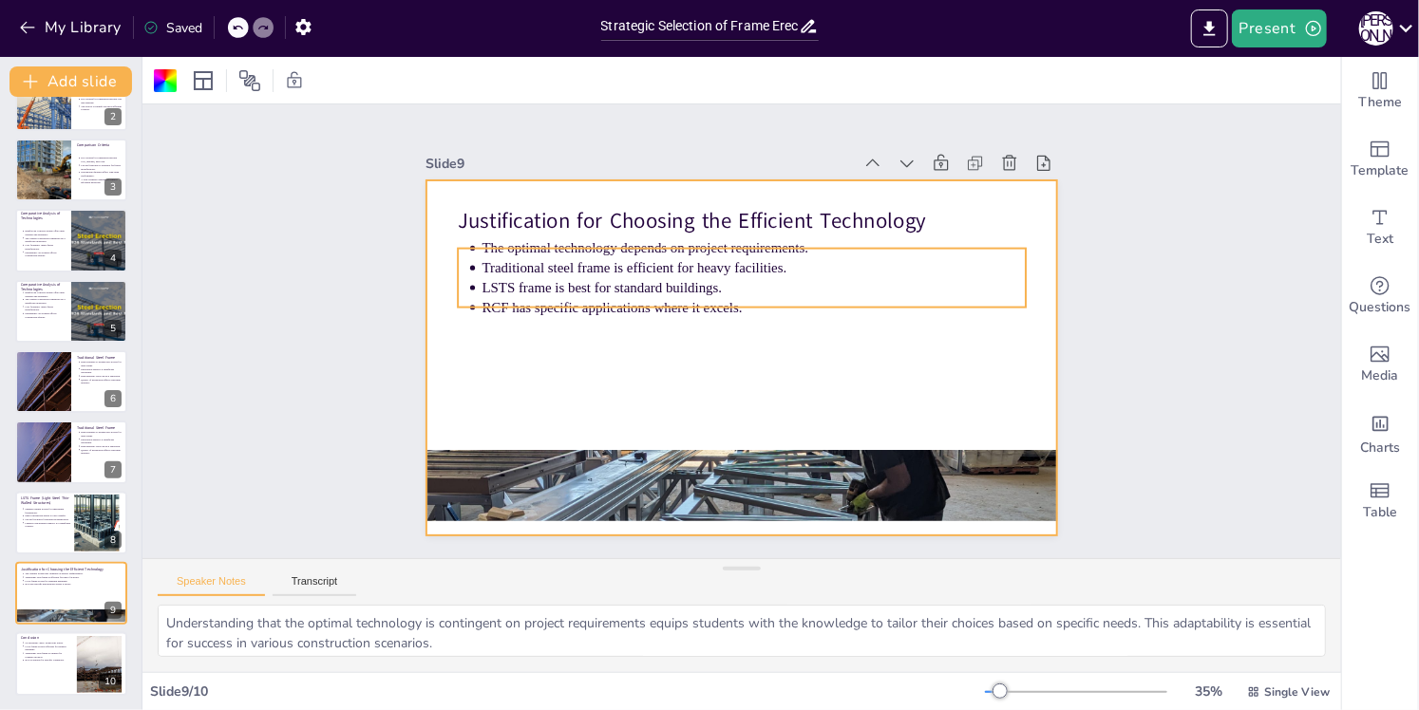
click at [689, 286] on p "LSTS frame is best for standard buildings." at bounding box center [777, 304] width 452 height 336
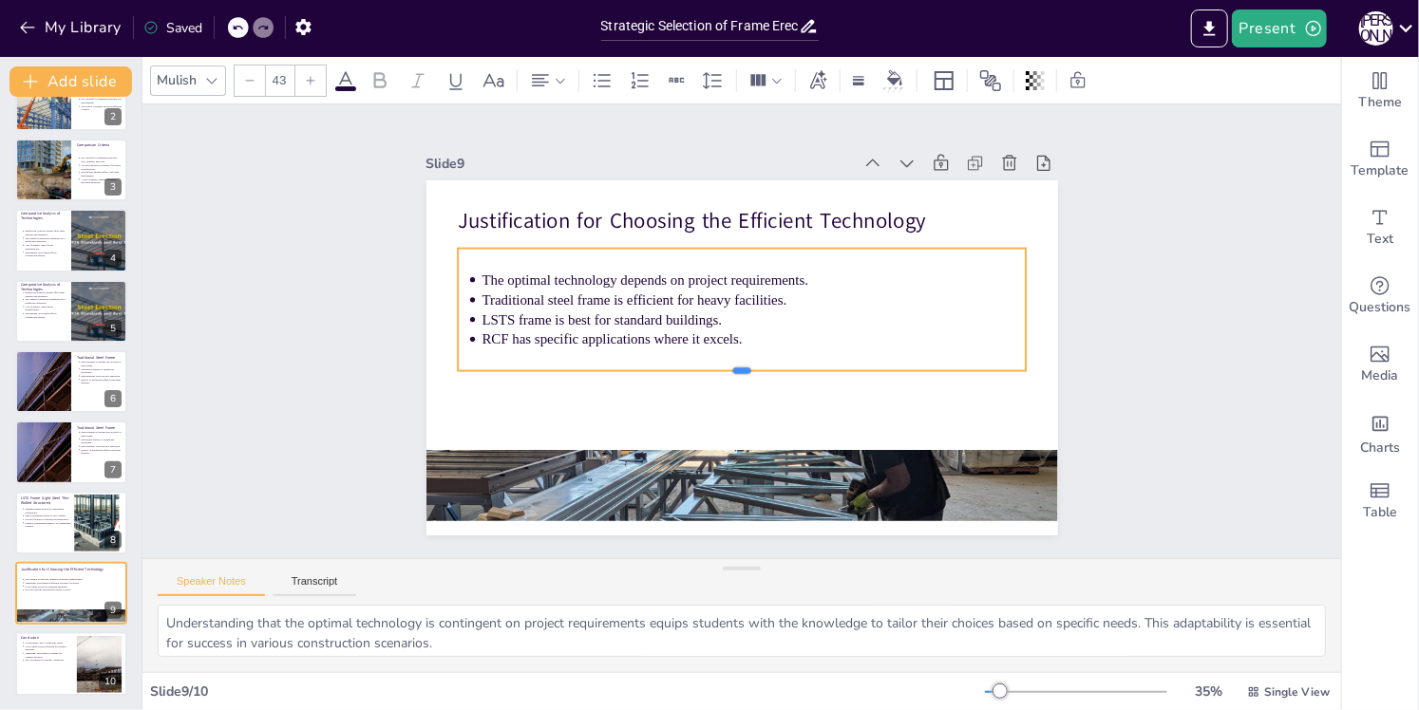
drag, startPoint x: 730, startPoint y: 304, endPoint x: 731, endPoint y: 412, distance: 108.3
click at [731, 412] on div at bounding box center [703, 359] width 346 height 469
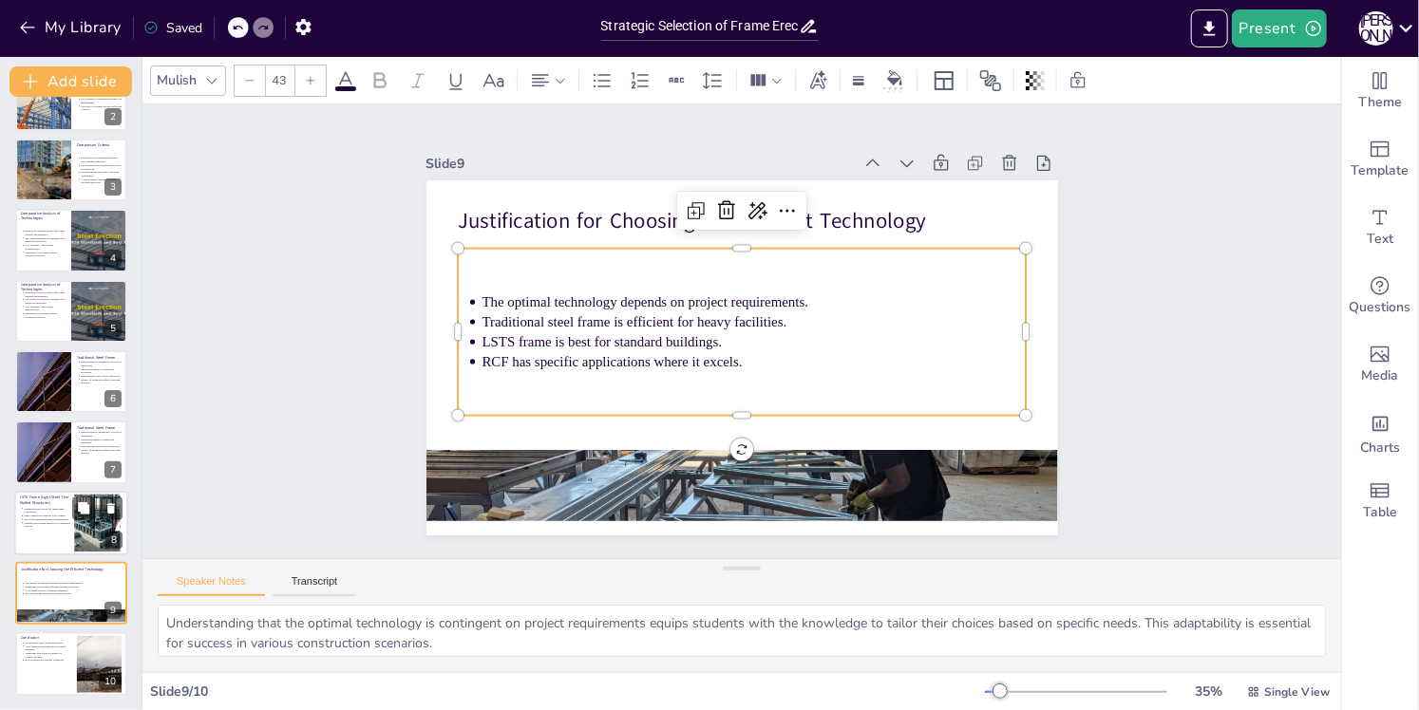
click at [67, 524] on p "Limited load-bearing capacity is a significant concern." at bounding box center [47, 525] width 47 height 8
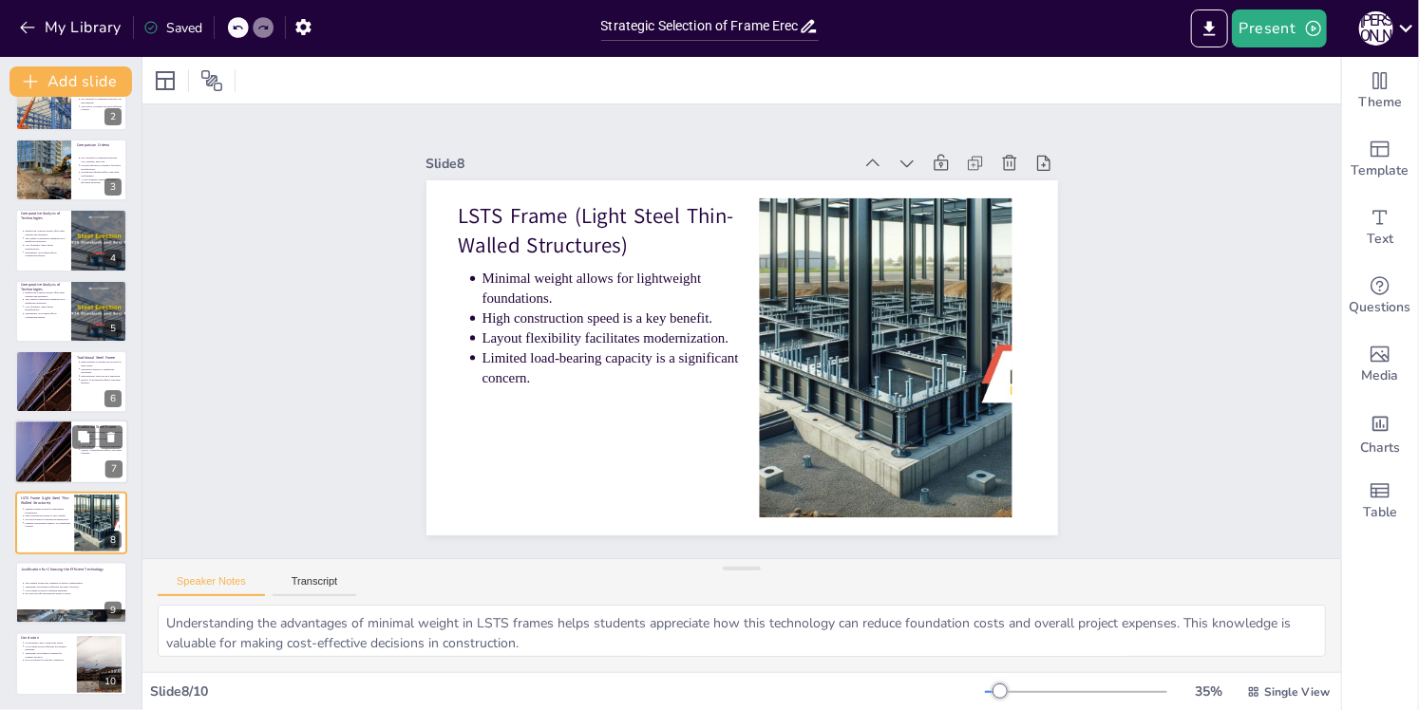
click at [45, 446] on div at bounding box center [42, 453] width 97 height 65
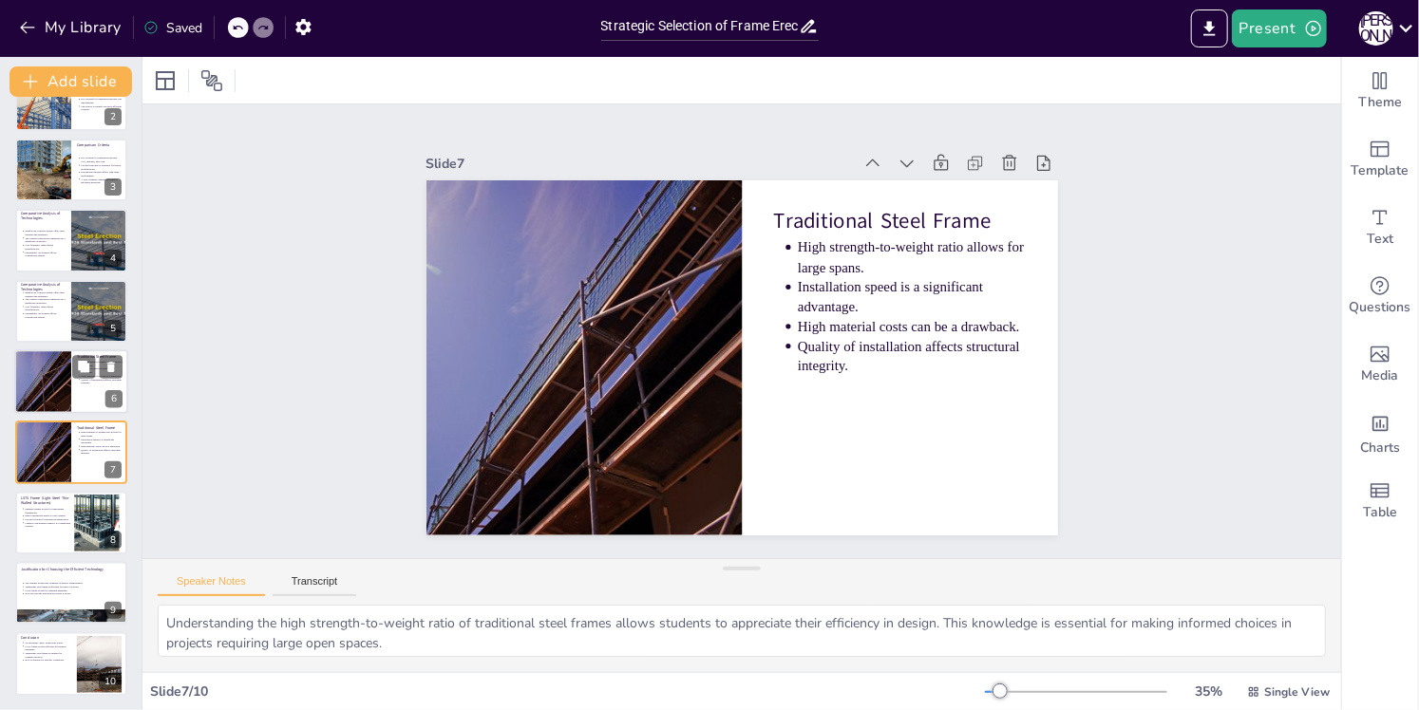
click at [48, 371] on div at bounding box center [42, 381] width 97 height 65
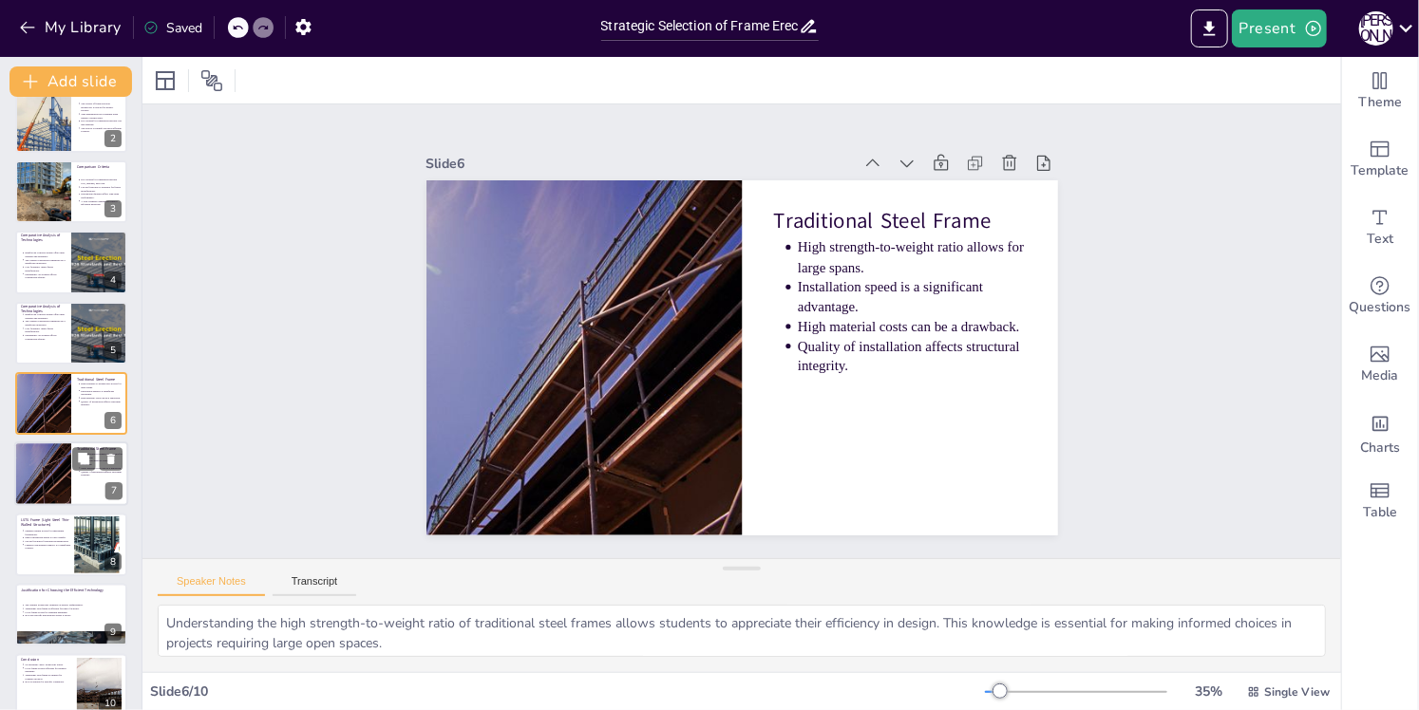
click at [50, 463] on div at bounding box center [42, 475] width 97 height 65
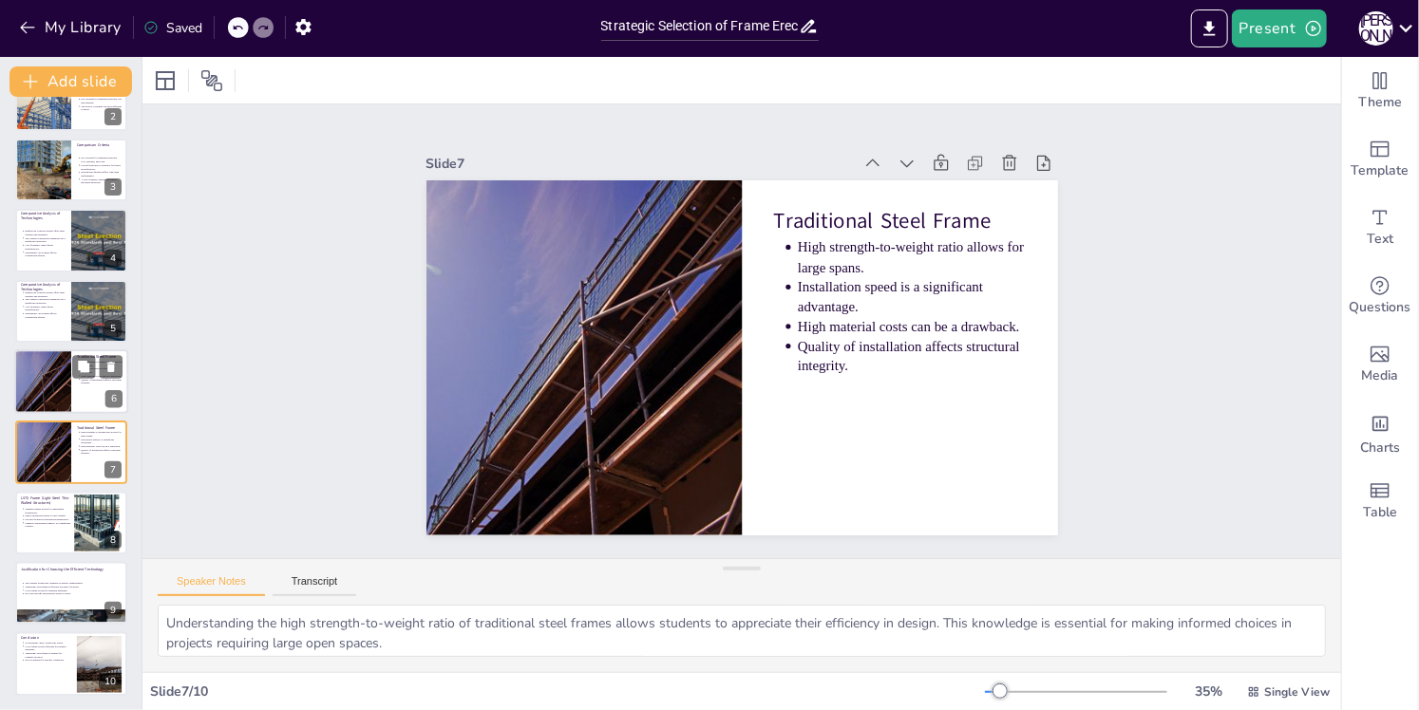
click at [37, 361] on div at bounding box center [42, 381] width 97 height 65
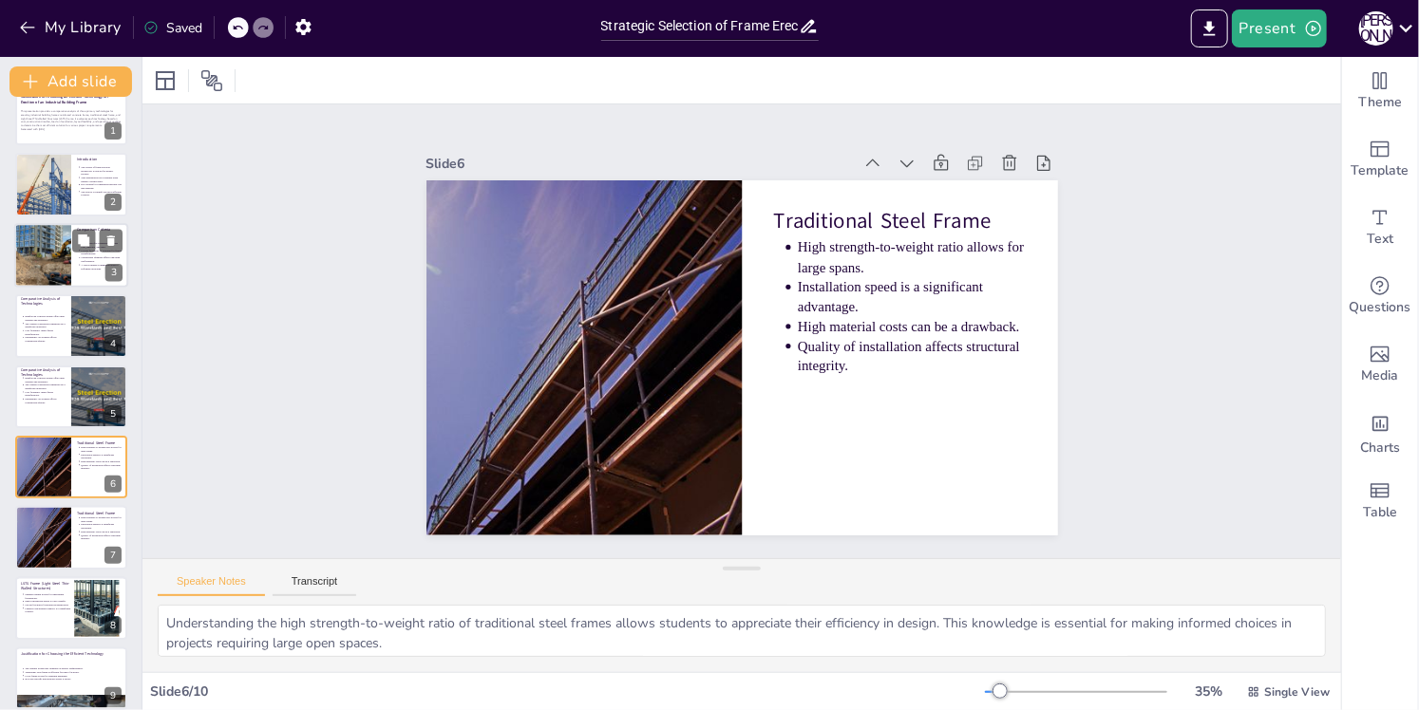
scroll to position [0, 0]
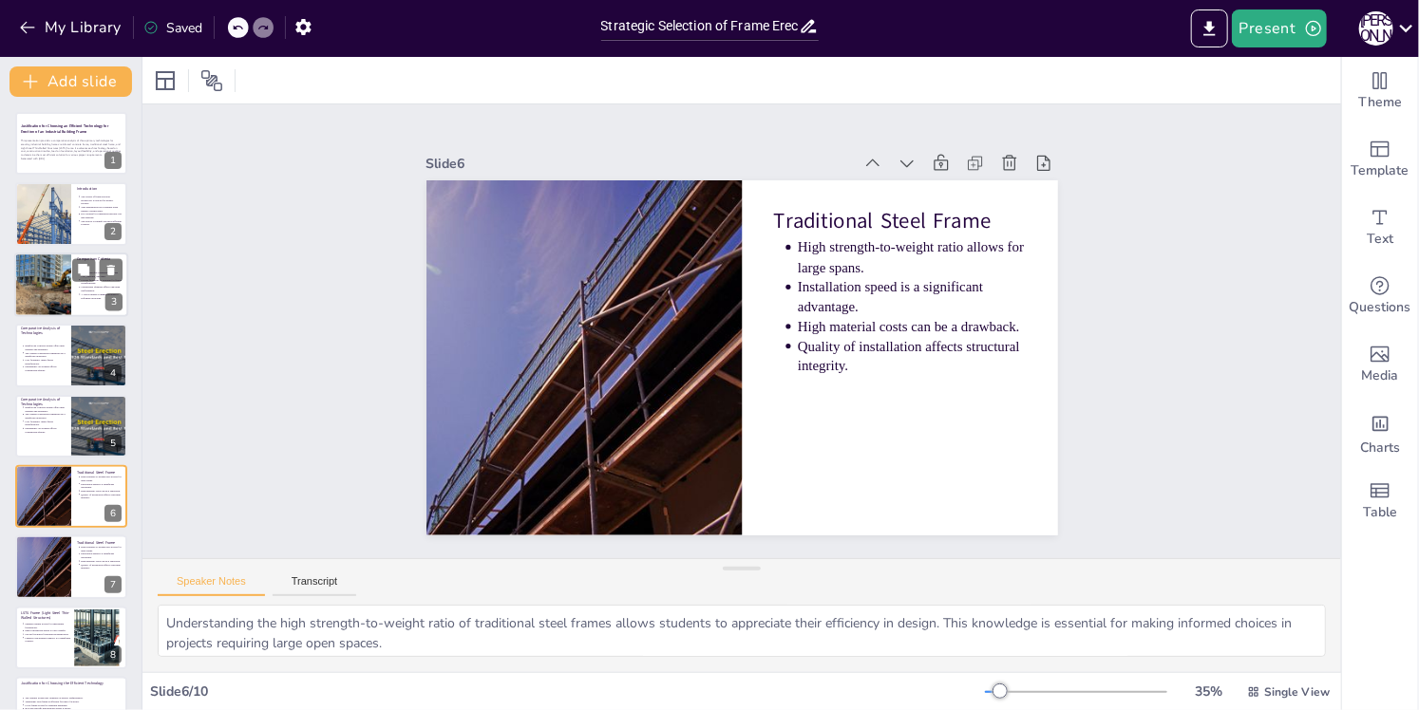
click at [40, 293] on div at bounding box center [42, 285] width 99 height 65
type textarea "Evaluating the technologies based on cost, timeline, and load is crucial for un…"
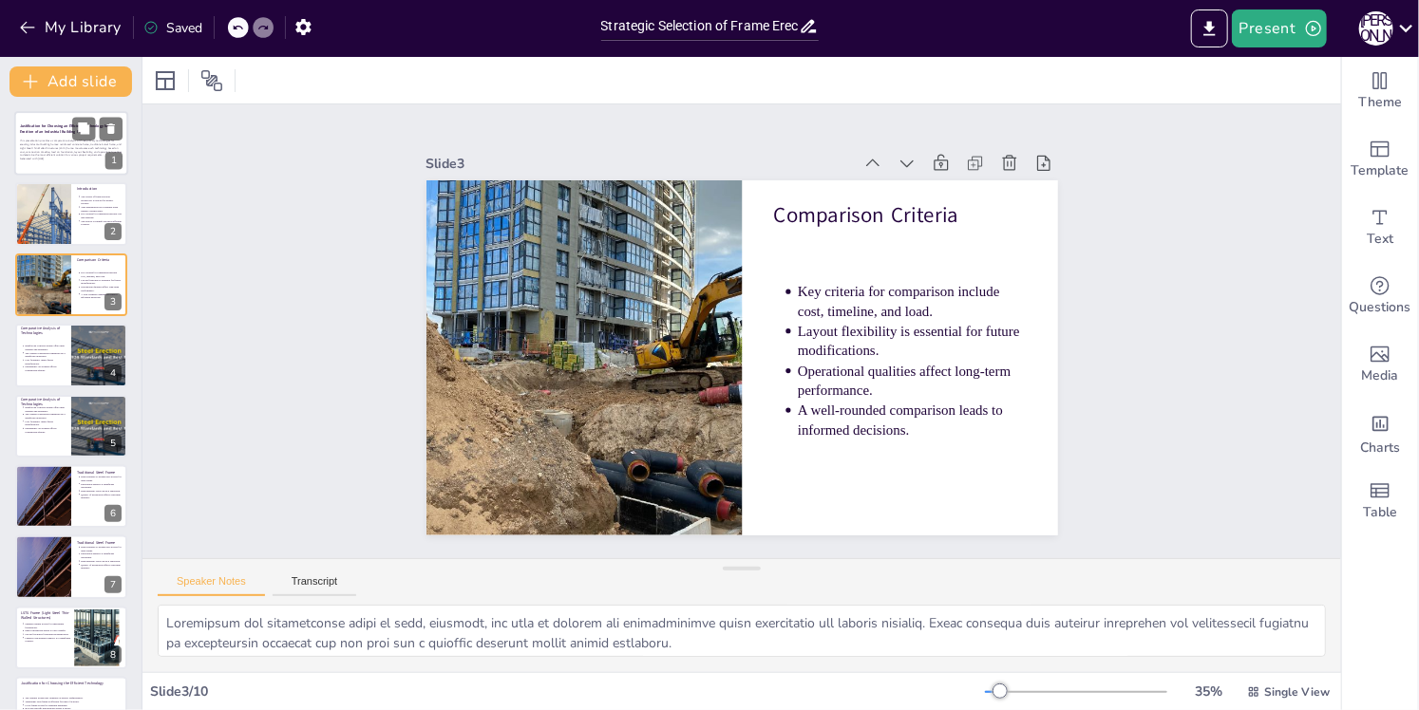
click at [51, 145] on p "This presentation provides a comparative analysis of three primary technologies…" at bounding box center [71, 149] width 103 height 18
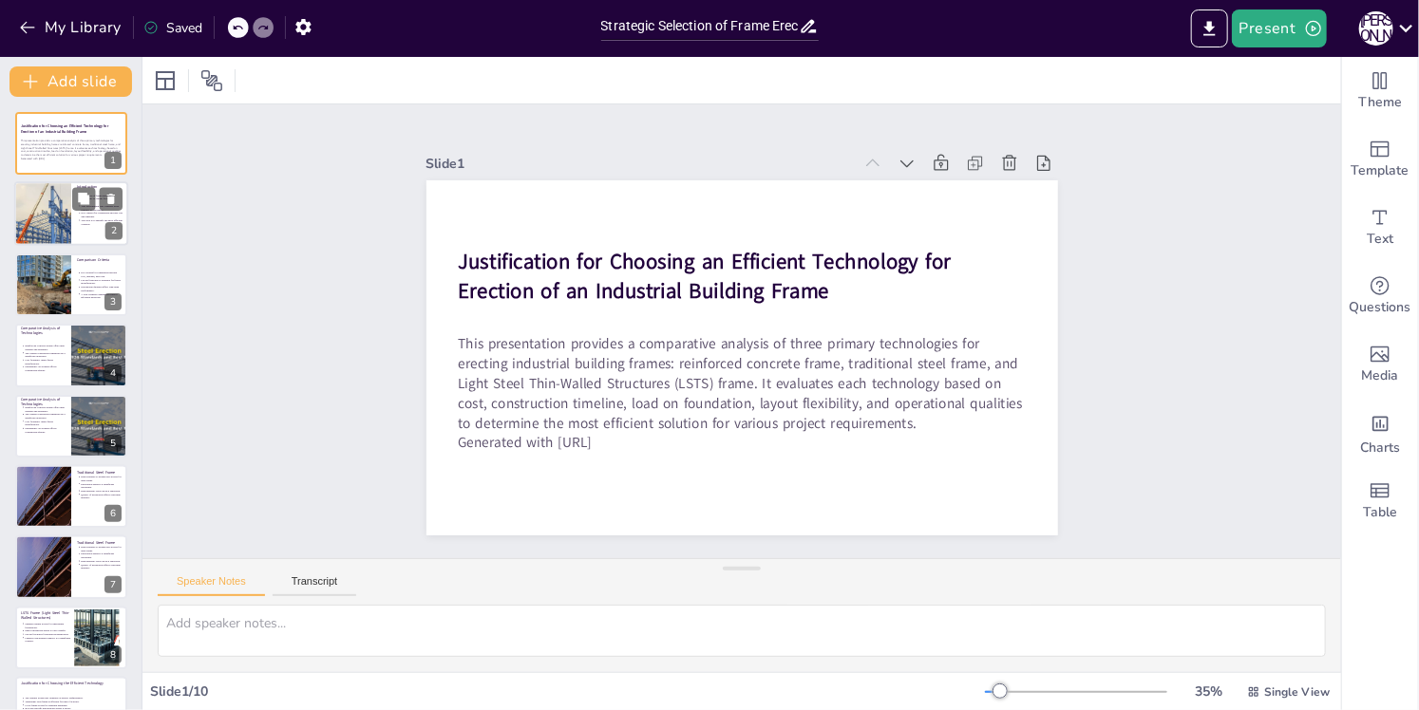
click at [51, 201] on div at bounding box center [43, 214] width 86 height 65
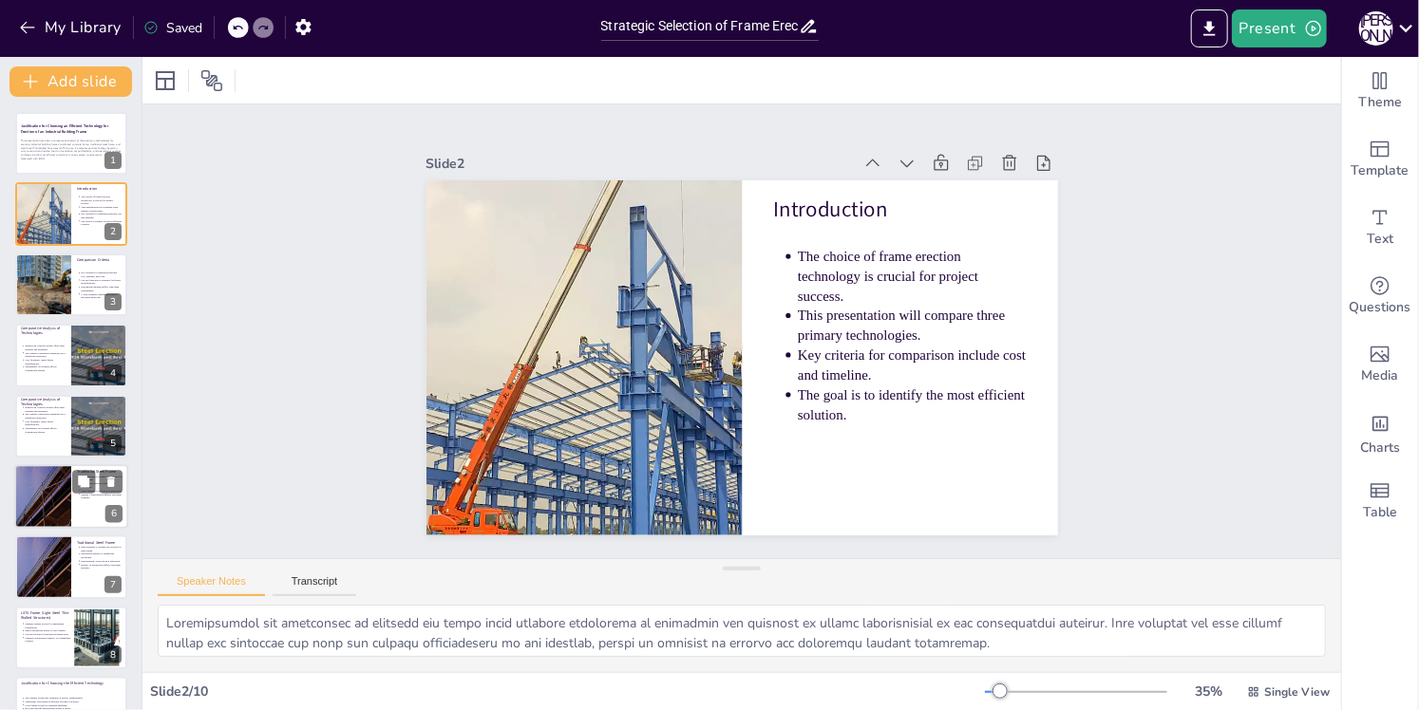
click at [78, 510] on div at bounding box center [71, 496] width 114 height 65
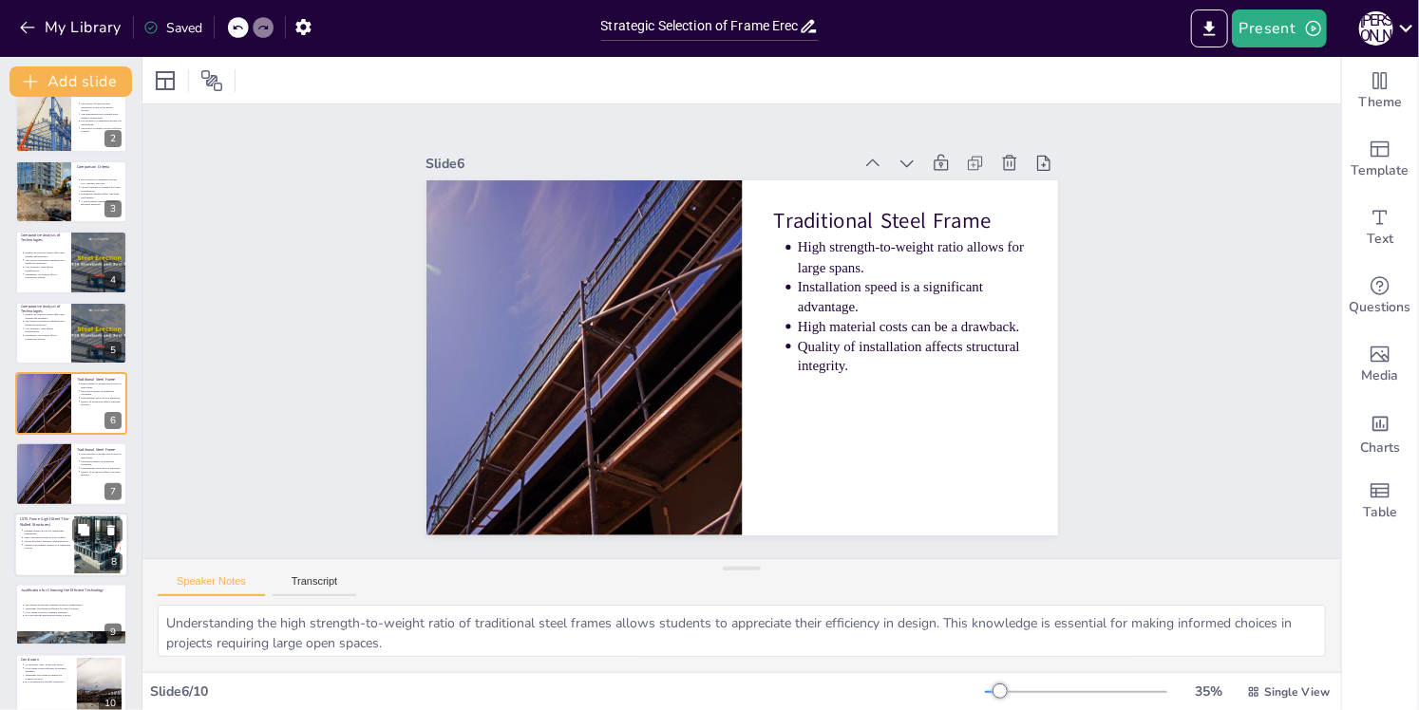
click at [82, 567] on div at bounding box center [97, 545] width 103 height 58
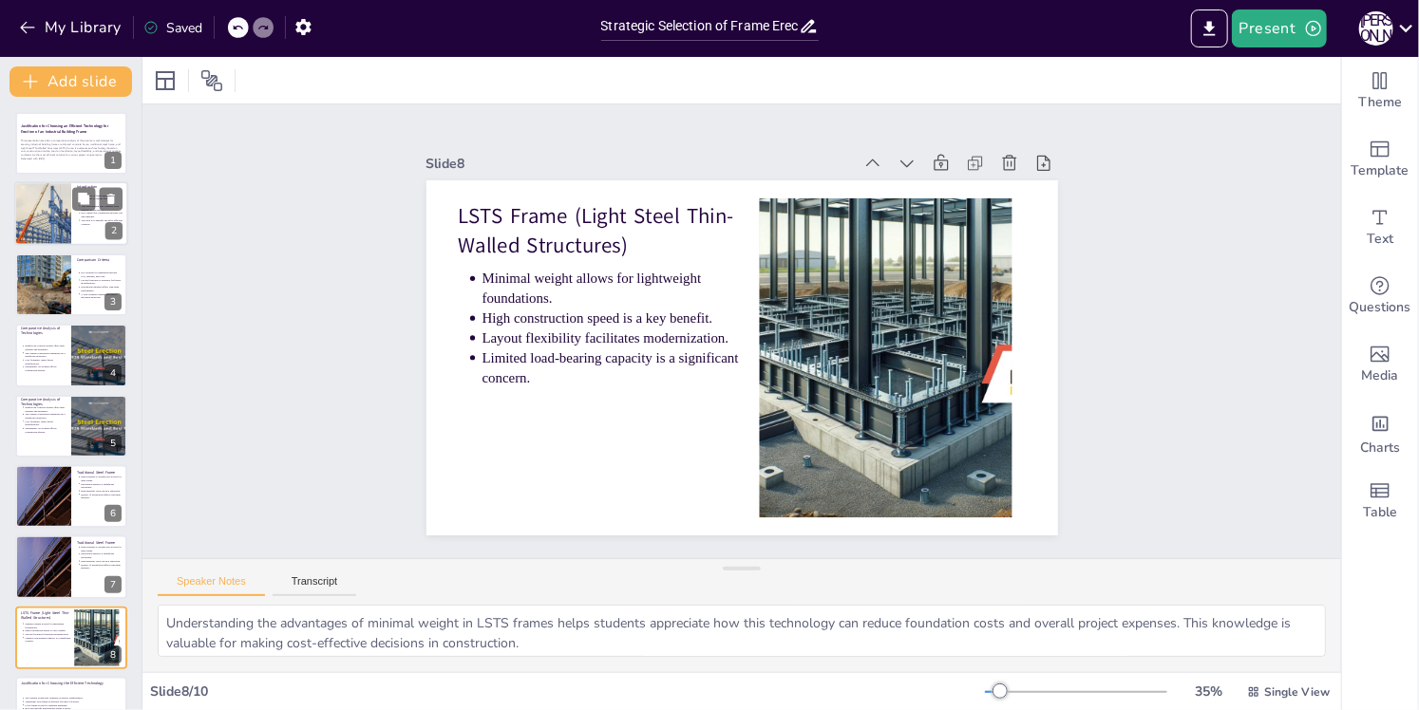
click at [55, 231] on div at bounding box center [43, 214] width 86 height 65
type textarea "Understanding the importance of choosing the right frame erection technology is…"
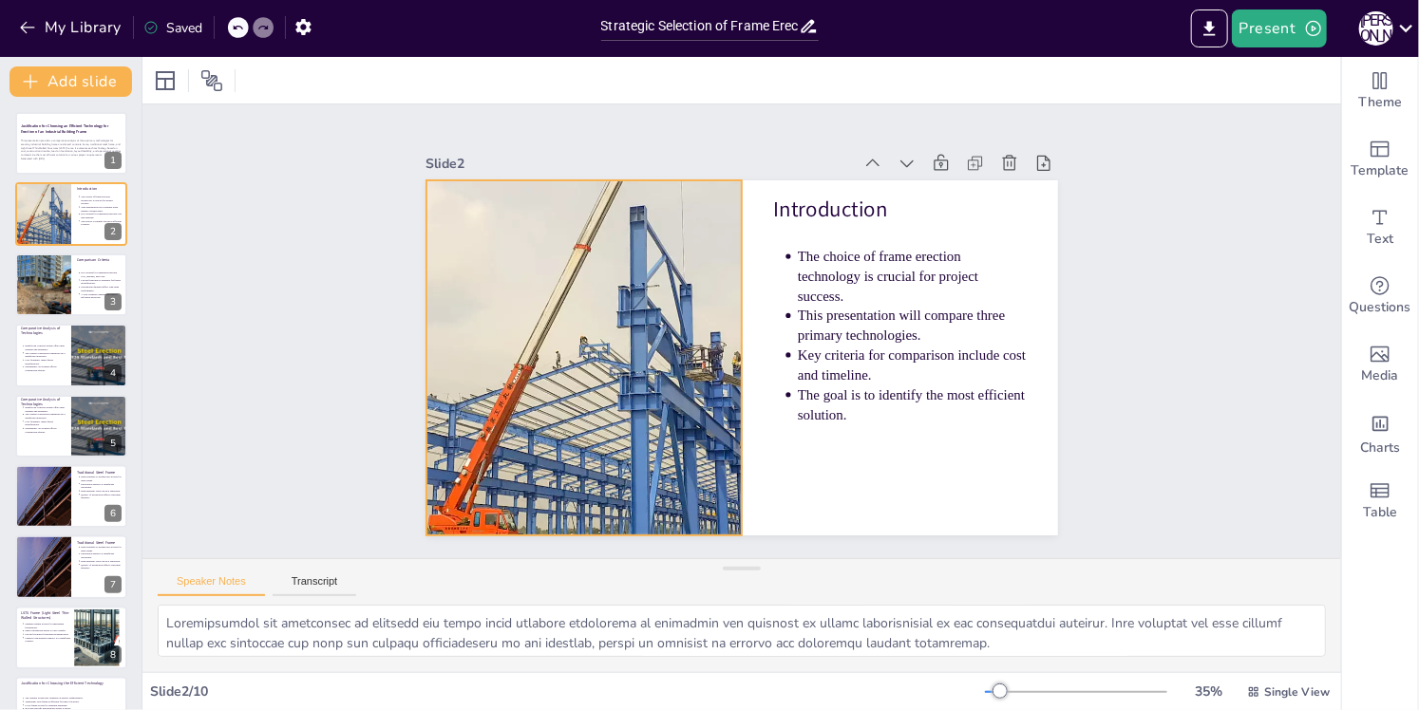
click at [609, 344] on div at bounding box center [581, 325] width 538 height 446
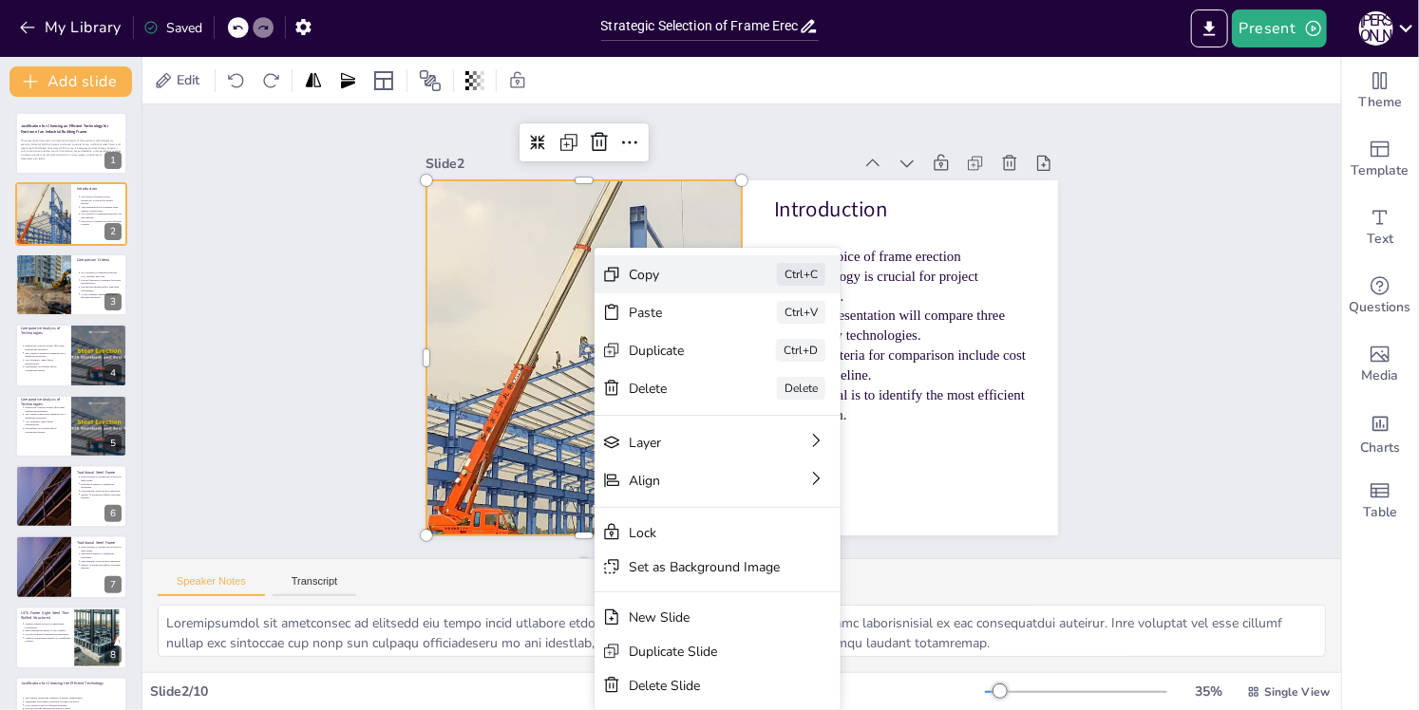
click at [759, 375] on div "Copy" at bounding box center [807, 393] width 97 height 37
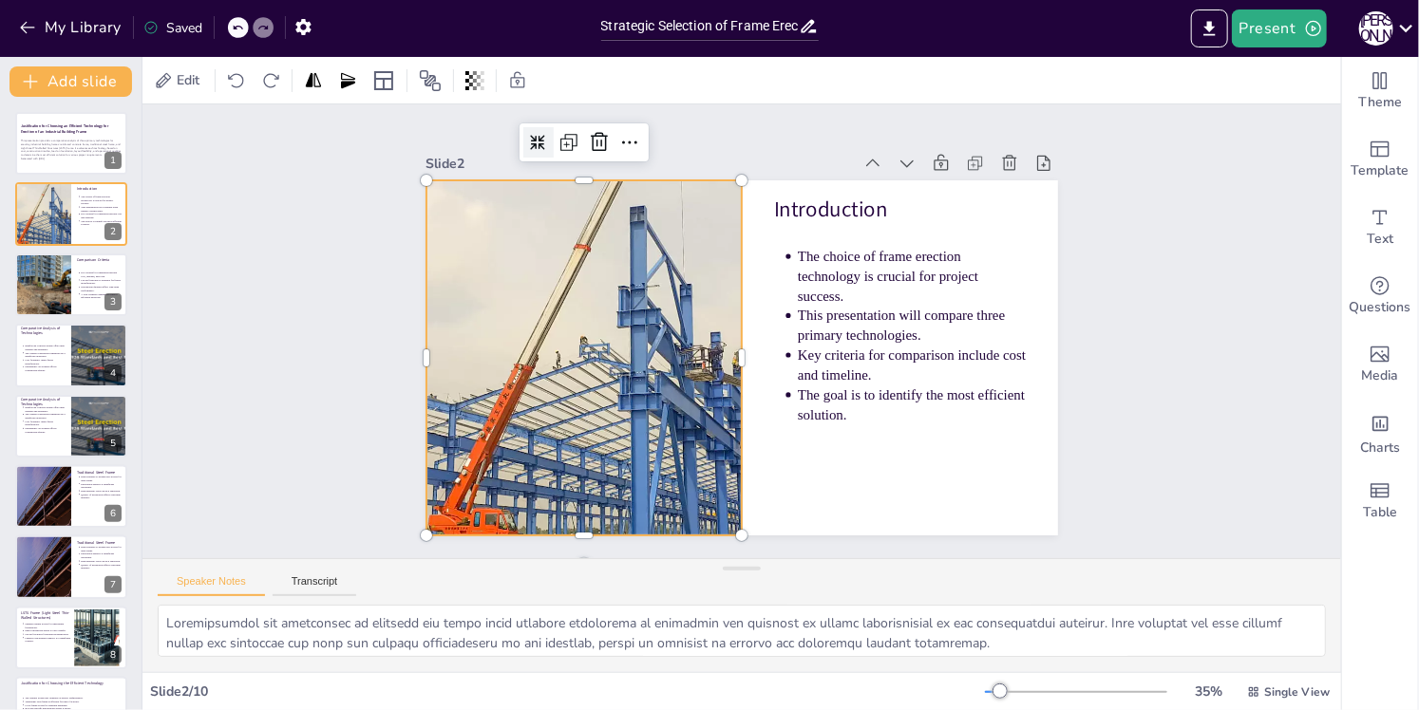
click at [597, 99] on icon at bounding box center [606, 89] width 19 height 19
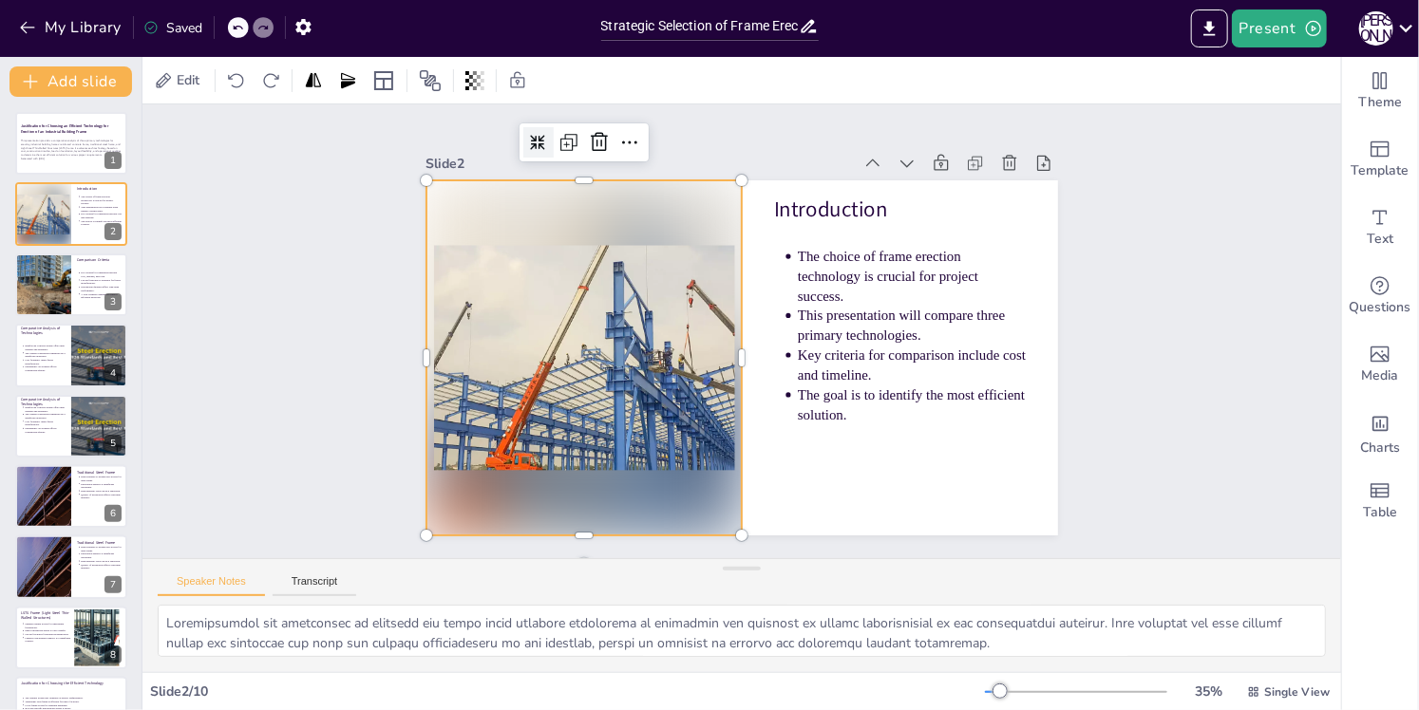
click at [900, 117] on icon at bounding box center [908, 109] width 16 height 16
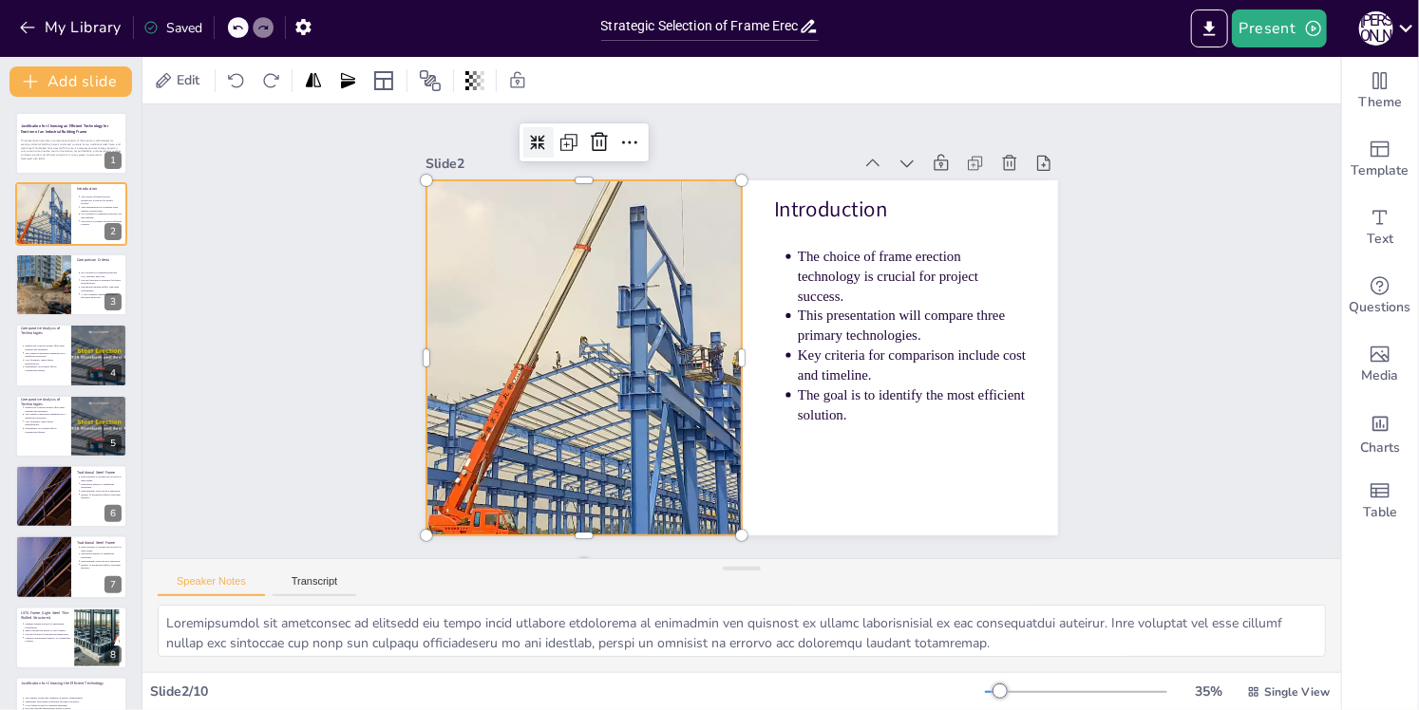
click at [597, 99] on icon at bounding box center [606, 89] width 19 height 19
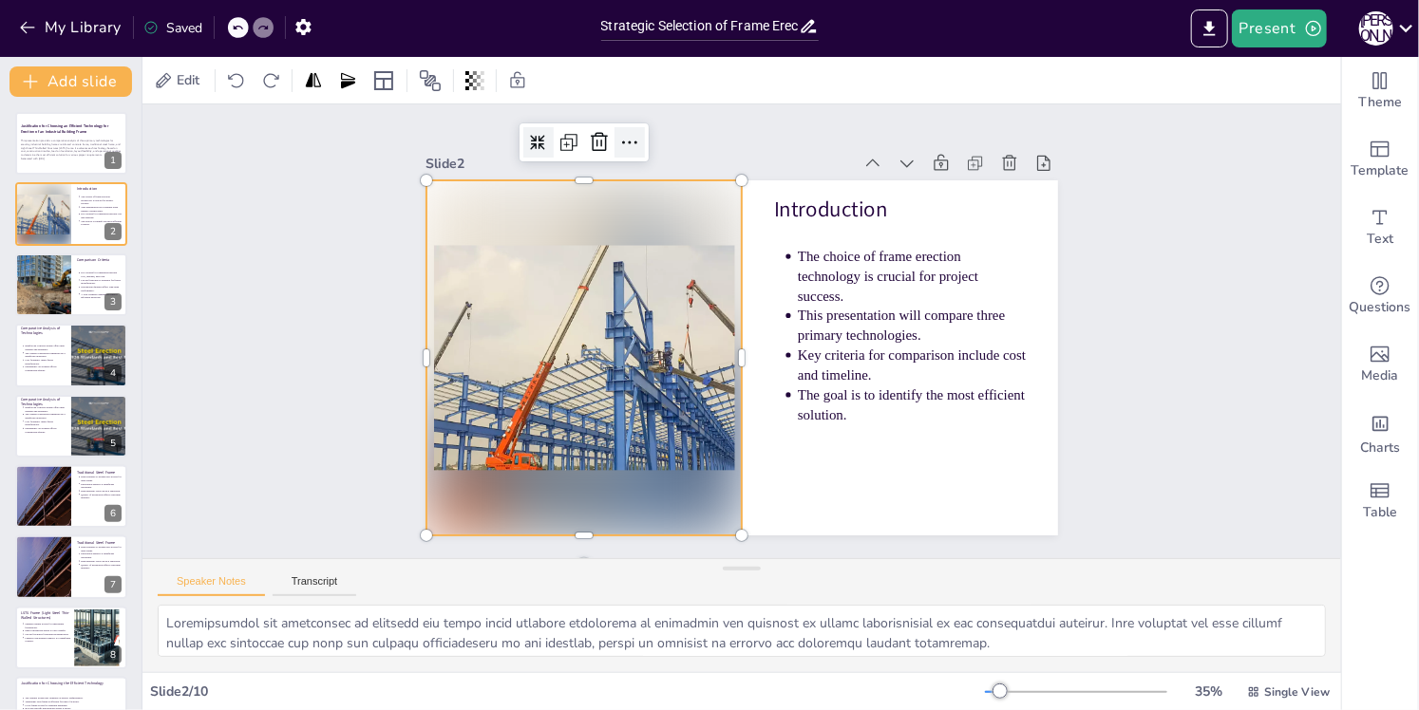
click at [637, 136] on icon at bounding box center [649, 132] width 25 height 25
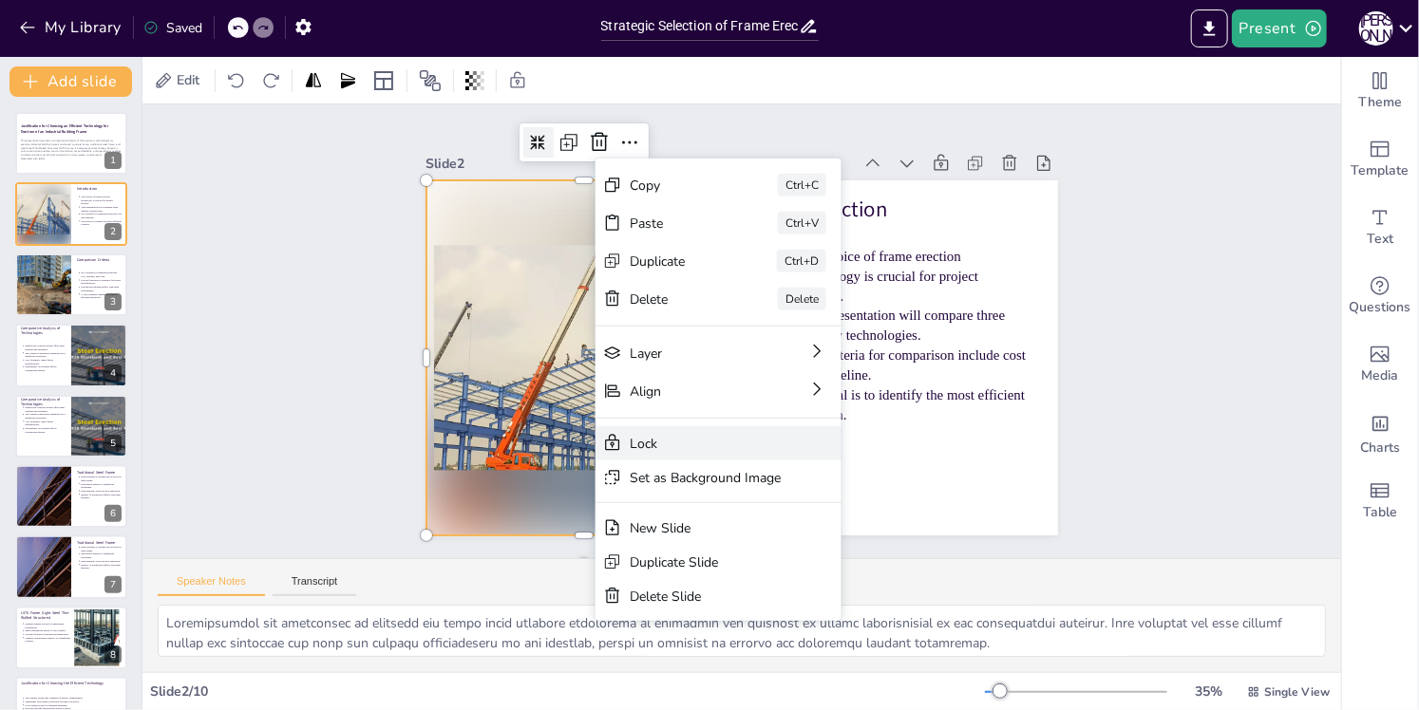
click at [748, 540] on div "Lock" at bounding box center [824, 557] width 152 height 34
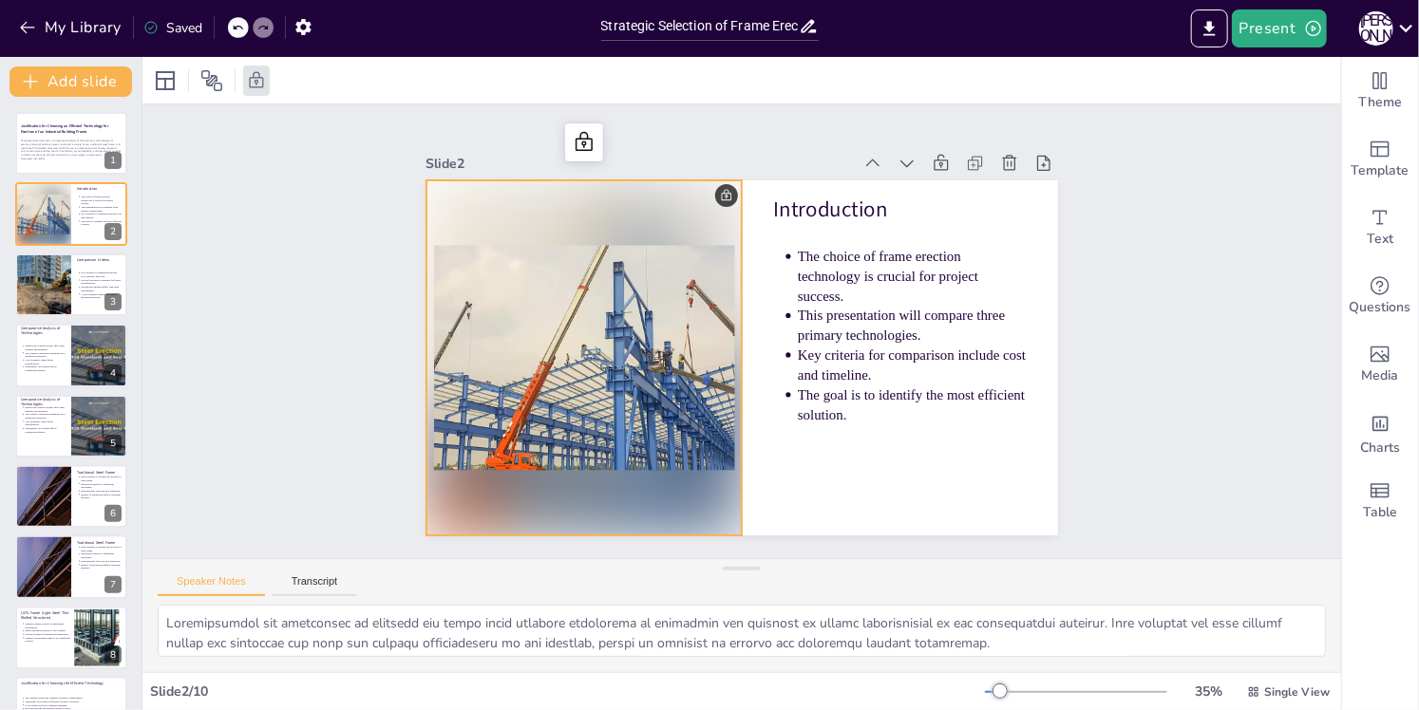
click at [626, 126] on div at bounding box center [649, 102] width 47 height 47
click at [635, 117] on icon at bounding box center [649, 102] width 28 height 28
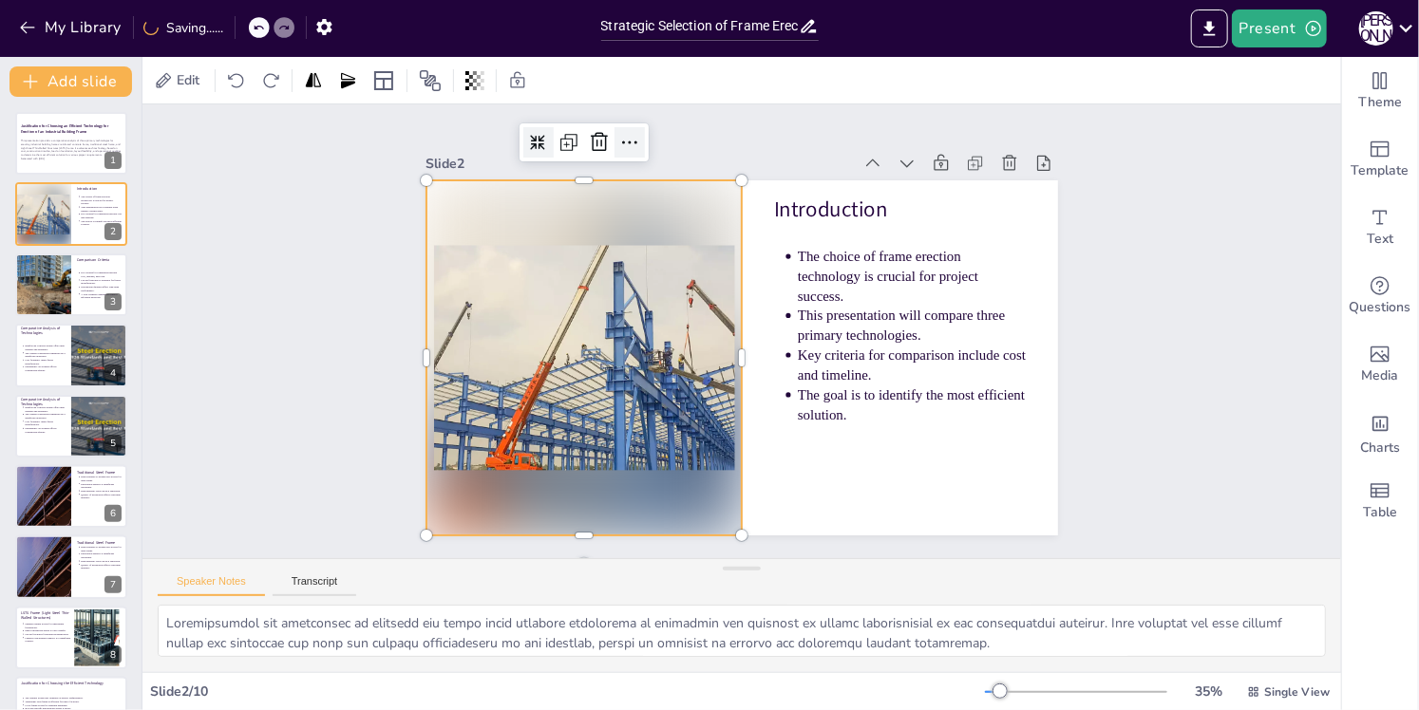
click at [664, 126] on icon at bounding box center [671, 124] width 15 height 6
click at [1127, 452] on div "Slide 1 Justification for Choosing an Efficient Technology for Erection of an I…" at bounding box center [741, 332] width 1236 height 1072
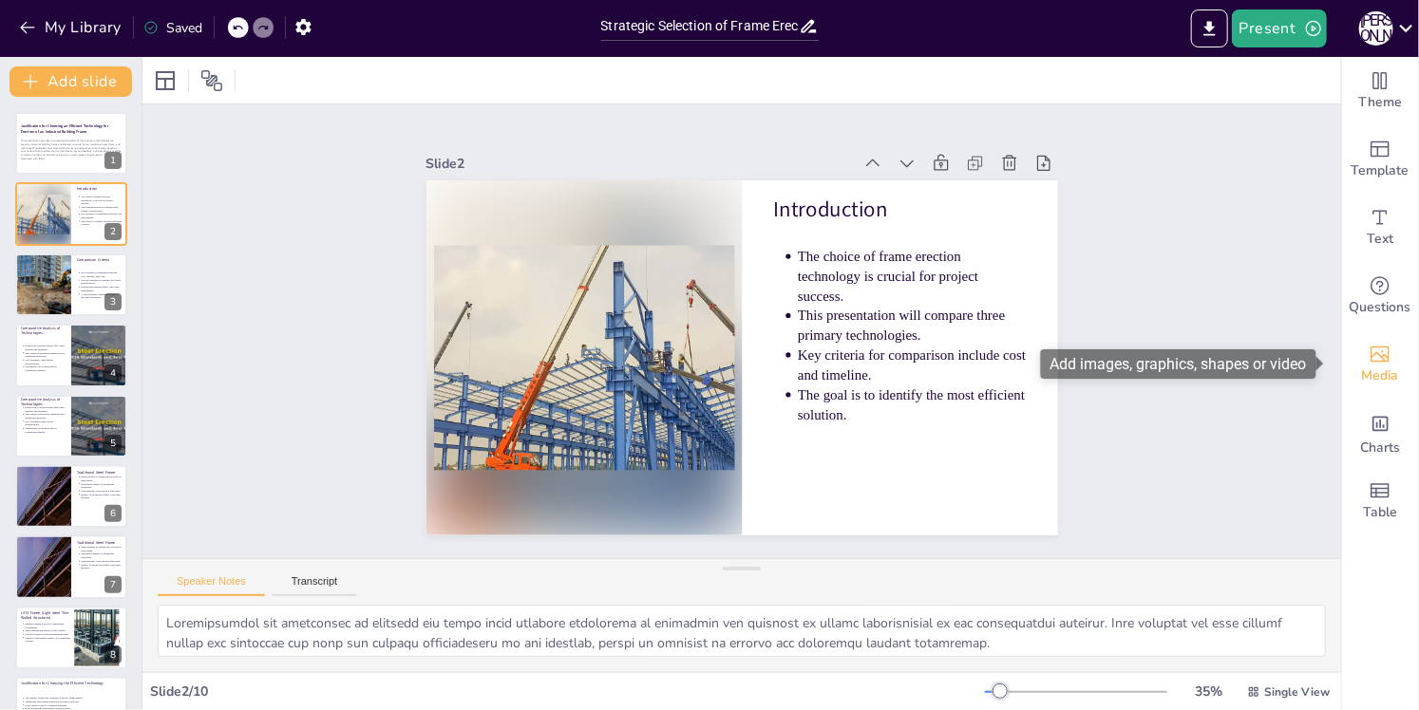
click at [1376, 341] on div "Media" at bounding box center [1380, 364] width 76 height 68
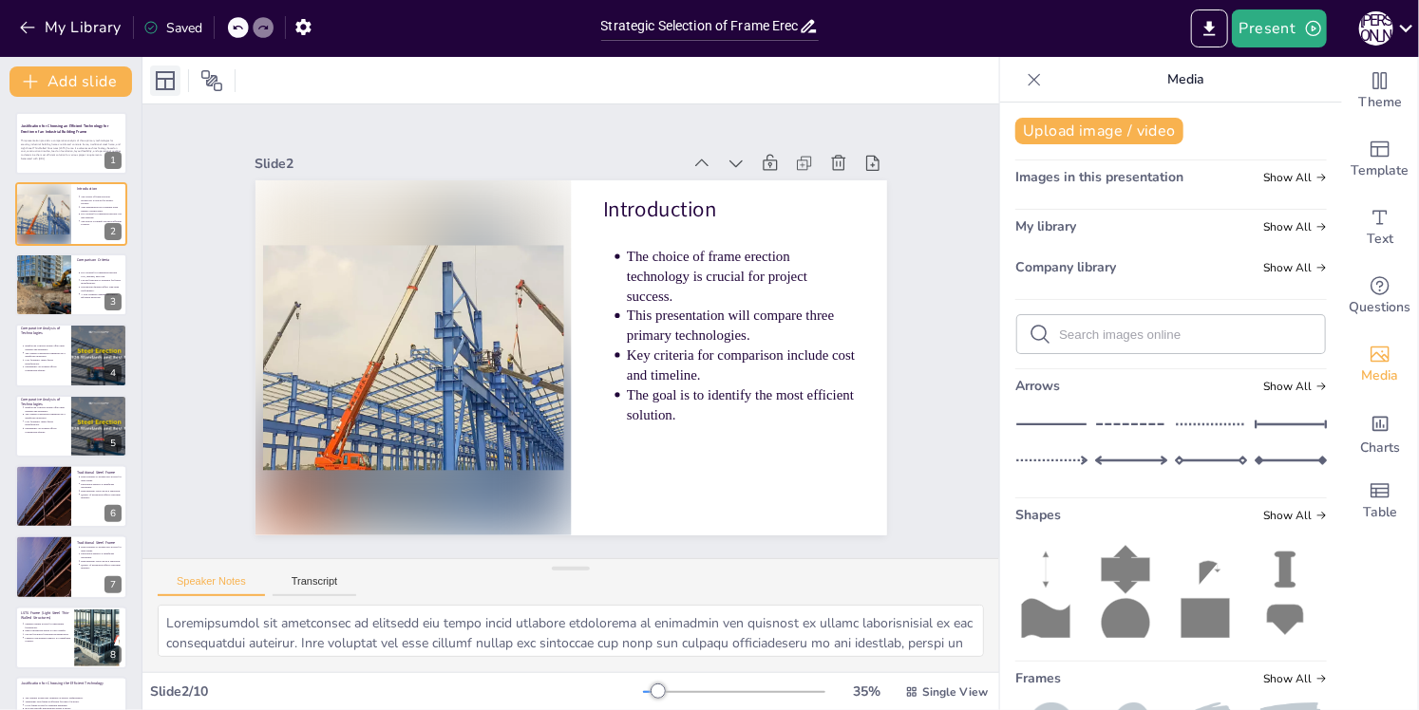
click at [169, 79] on icon at bounding box center [165, 80] width 19 height 19
click at [210, 85] on icon at bounding box center [211, 80] width 21 height 21
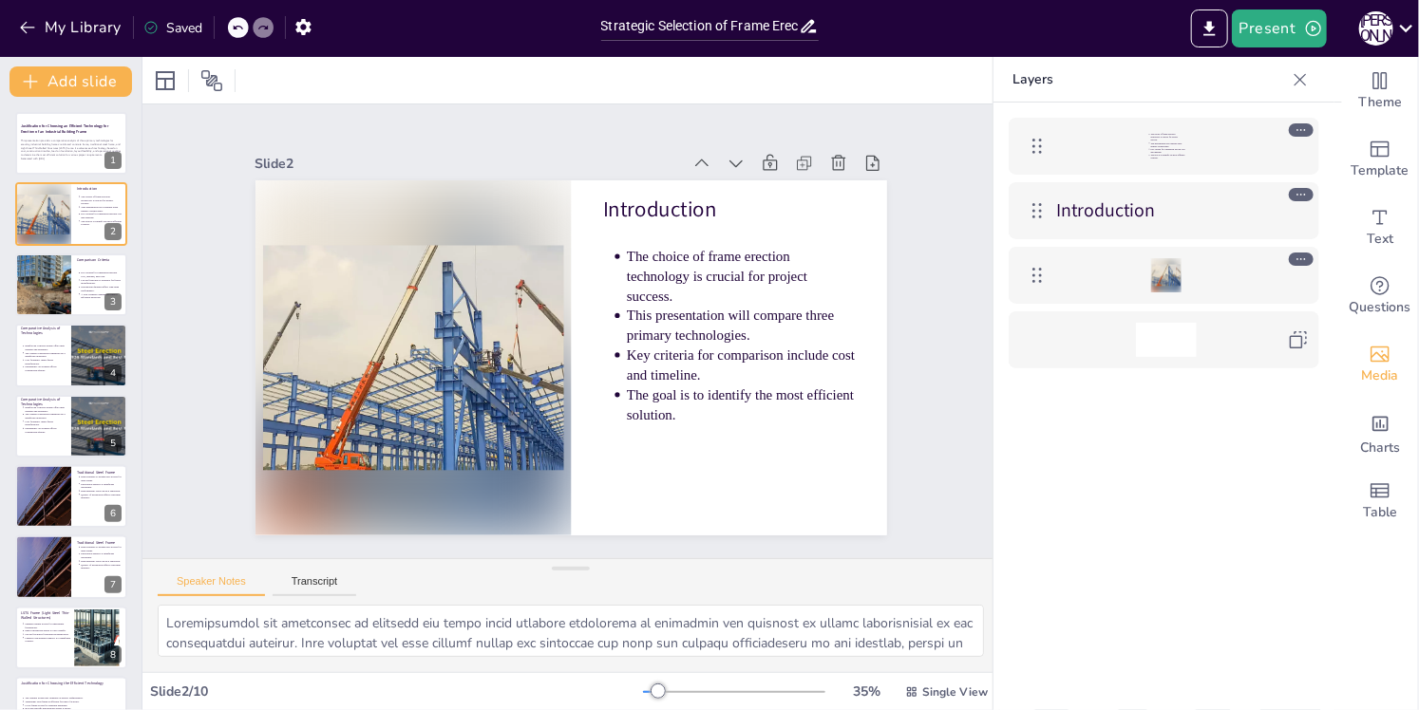
click at [1181, 275] on div at bounding box center [1165, 275] width 219 height 34
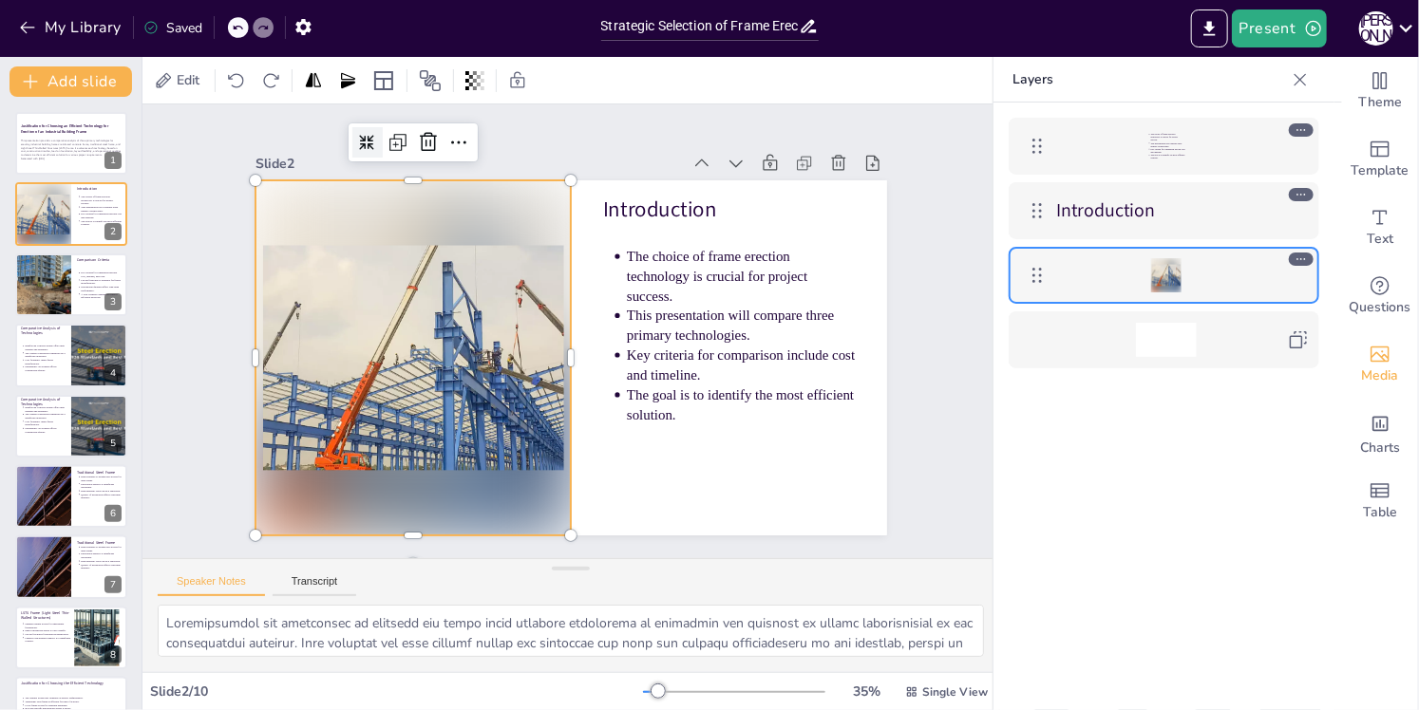
click at [1317, 252] on div at bounding box center [1164, 275] width 311 height 57
click at [1293, 258] on div at bounding box center [1301, 259] width 25 height 13
drag, startPoint x: 1293, startPoint y: 258, endPoint x: 1335, endPoint y: 512, distance: 257.0
click at [1342, 513] on div "Table" at bounding box center [1380, 501] width 76 height 68
